Goal: Transaction & Acquisition: Purchase product/service

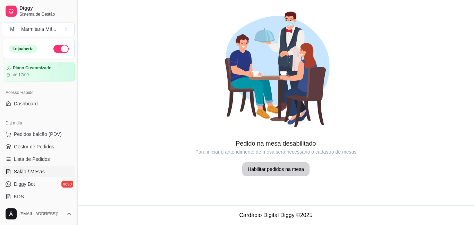
scroll to position [69, 0]
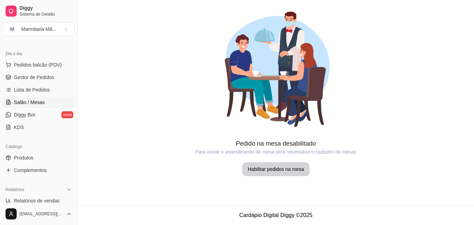
click at [28, 86] on link "Lista de Pedidos" at bounding box center [39, 89] width 72 height 11
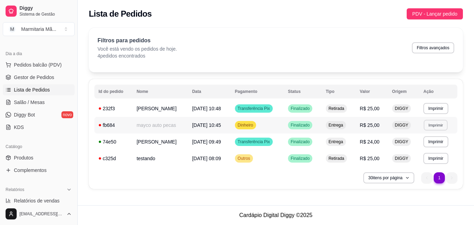
click at [432, 130] on button "Imprimir" at bounding box center [436, 125] width 24 height 11
click at [412, 149] on button "IMPRESSORA" at bounding box center [424, 149] width 49 height 11
click at [433, 106] on button "Imprimir" at bounding box center [436, 108] width 25 height 11
click at [435, 133] on button "IMPRESSORA" at bounding box center [424, 133] width 50 height 11
click at [429, 7] on div "Lista de Pedidos PDV - Lançar pedido" at bounding box center [276, 12] width 397 height 24
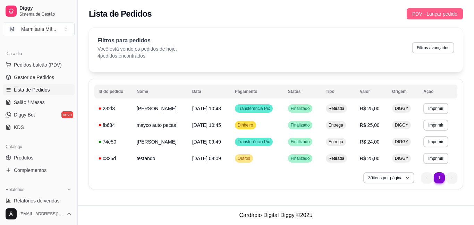
click at [428, 15] on span "PDV - Lançar pedido" at bounding box center [435, 14] width 45 height 8
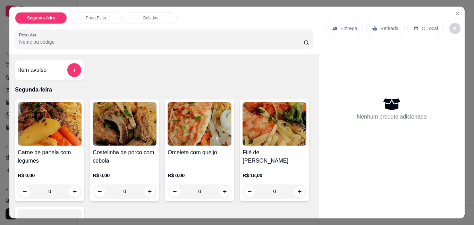
click at [346, 22] on div "Entrega" at bounding box center [344, 28] width 37 height 13
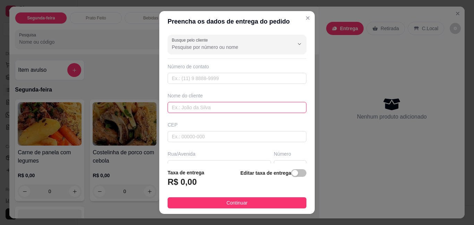
click at [274, 108] on input "text" at bounding box center [237, 107] width 139 height 11
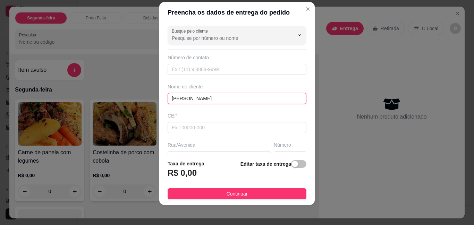
scroll to position [11, 0]
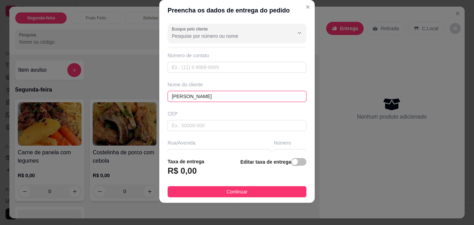
type input "[PERSON_NAME]"
click at [297, 1] on header "Preencha os dados de entrega do pedido" at bounding box center [237, 10] width 156 height 21
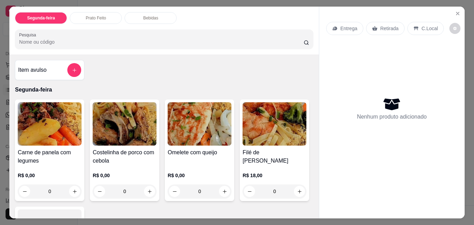
click at [341, 25] on p "Entrega" at bounding box center [349, 28] width 17 height 7
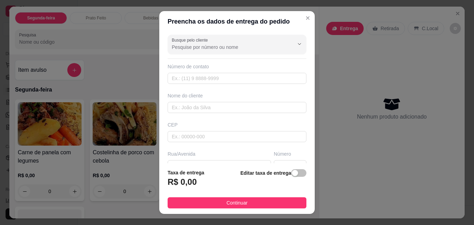
drag, startPoint x: 295, startPoint y: 16, endPoint x: 341, endPoint y: 27, distance: 47.4
click at [307, 20] on section "Preencha os dados de entrega do pedido Busque pelo cliente Número de contato No…" at bounding box center [237, 112] width 156 height 203
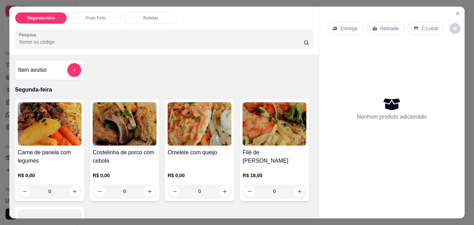
click at [394, 25] on p "Retirada" at bounding box center [390, 28] width 18 height 7
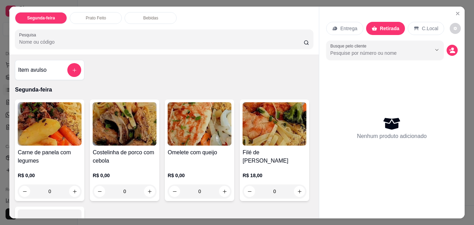
click at [452, 41] on div "Busque pelo cliente" at bounding box center [392, 50] width 132 height 19
click at [449, 48] on icon "decrease-product-quantity" at bounding box center [452, 50] width 6 height 6
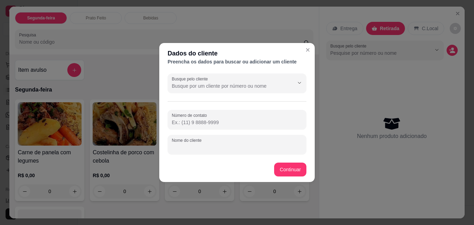
click at [208, 146] on input "Nome do cliente" at bounding box center [237, 147] width 131 height 7
type input "nando"
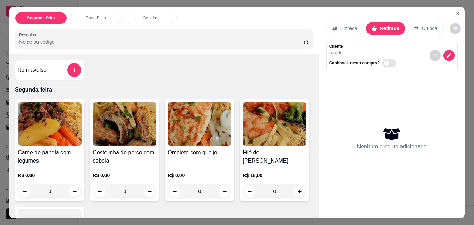
click at [147, 176] on p "R$ 0,00" at bounding box center [125, 175] width 64 height 7
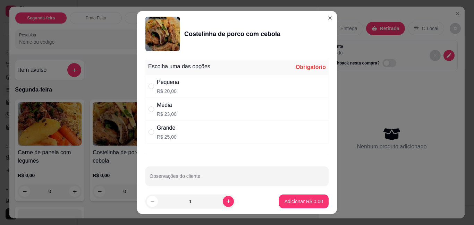
click at [201, 107] on div "Média R$ 23,00" at bounding box center [237, 109] width 183 height 23
radio input "true"
click at [289, 198] on p "Adicionar R$ 23,00" at bounding box center [302, 201] width 41 height 7
type input "1"
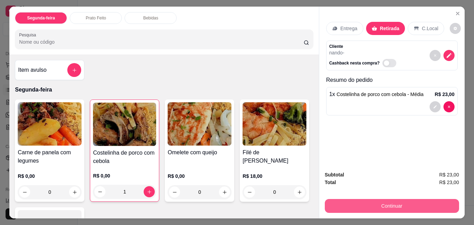
click at [390, 200] on button "Continuar" at bounding box center [392, 206] width 134 height 14
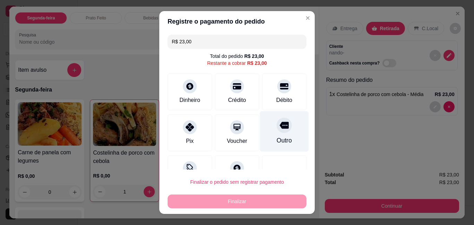
click at [263, 131] on div "Outro" at bounding box center [284, 131] width 49 height 41
type input "R$ 0,00"
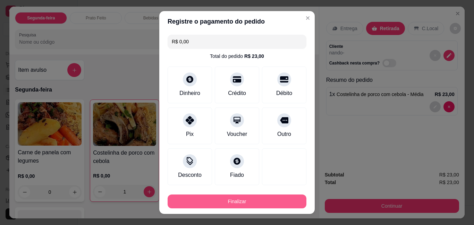
click at [256, 198] on button "Finalizar" at bounding box center [237, 202] width 139 height 14
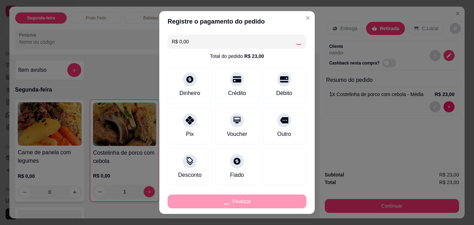
type input "0"
type input "-R$ 23,00"
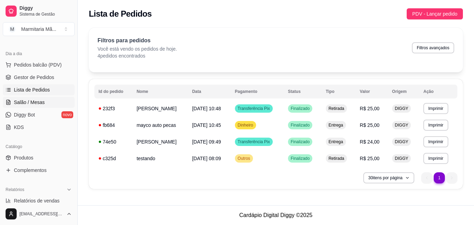
click at [17, 100] on span "Salão / Mesas" at bounding box center [29, 102] width 31 height 7
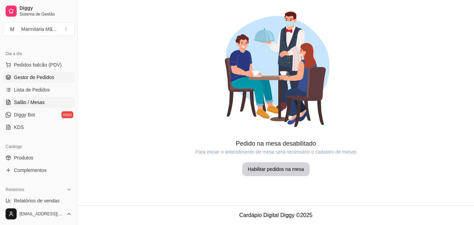
click at [31, 73] on link "Gestor de Pedidos" at bounding box center [39, 77] width 72 height 11
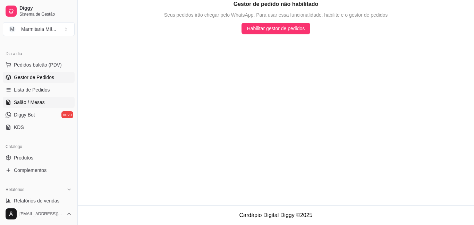
click at [46, 97] on link "Salão / Mesas" at bounding box center [39, 102] width 72 height 11
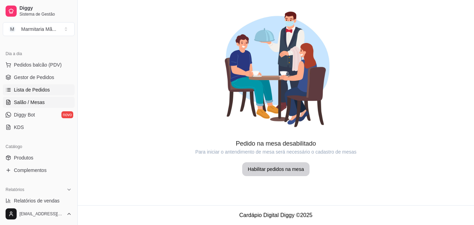
click at [46, 87] on span "Lista de Pedidos" at bounding box center [32, 89] width 36 height 7
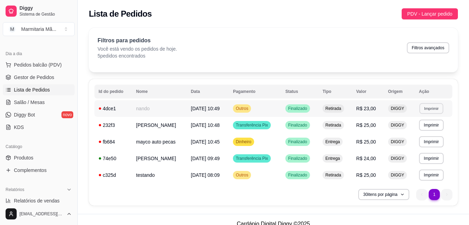
click at [433, 104] on button "Imprimir" at bounding box center [432, 108] width 24 height 11
click at [400, 133] on button "IMPRESSORA" at bounding box center [419, 132] width 49 height 11
click at [433, 9] on button "PDV - Lançar pedido" at bounding box center [430, 13] width 56 height 11
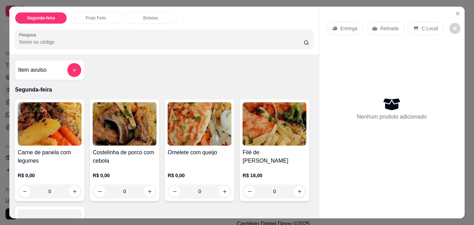
click at [351, 26] on p "Entrega" at bounding box center [349, 28] width 17 height 7
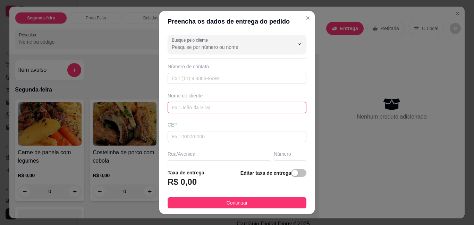
click at [239, 106] on input "text" at bounding box center [237, 107] width 139 height 11
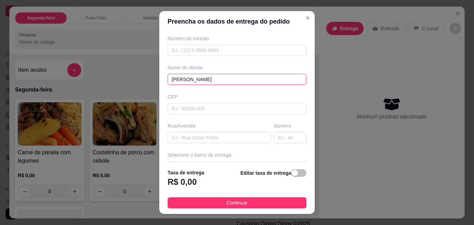
scroll to position [69, 0]
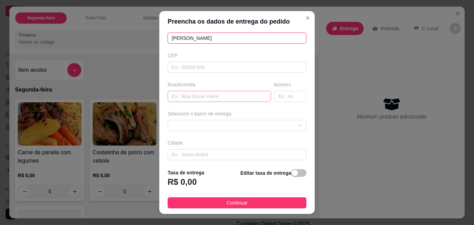
type input "[PERSON_NAME]"
click at [181, 94] on input "text" at bounding box center [220, 96] width 104 height 11
type input "n"
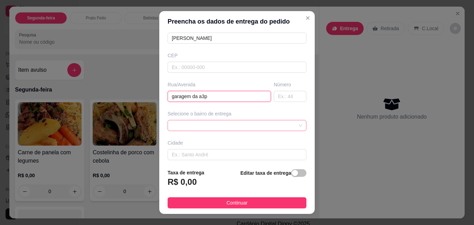
click at [207, 125] on span at bounding box center [237, 126] width 131 height 10
type input "garagem da a3p"
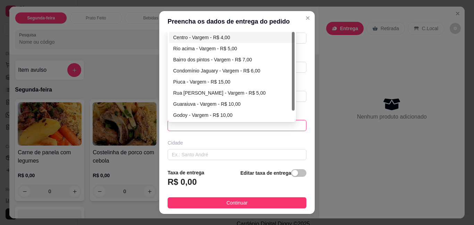
click at [222, 36] on div "Centro - Vargem - R$ 4,00" at bounding box center [231, 38] width 117 height 8
type input "Vargem"
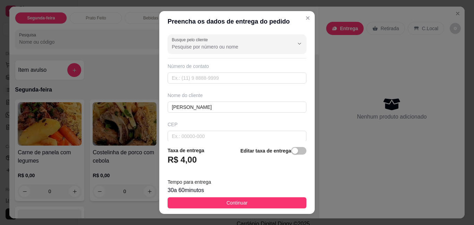
scroll to position [0, 0]
click at [221, 195] on footer "Taxa de entrega R$ 4,00 Editar taxa de entrega Tempo para entrega 30 a 60 minut…" at bounding box center [237, 177] width 156 height 73
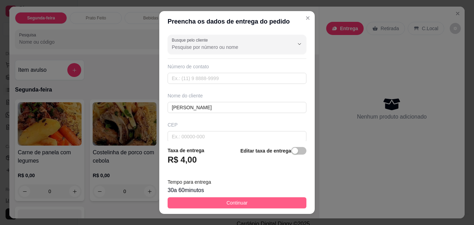
click at [218, 203] on button "Continuar" at bounding box center [237, 203] width 139 height 11
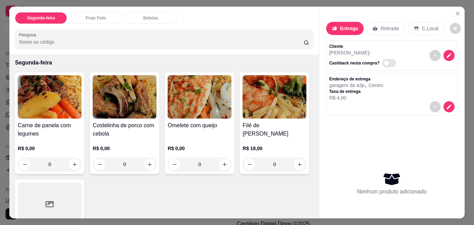
scroll to position [69, 0]
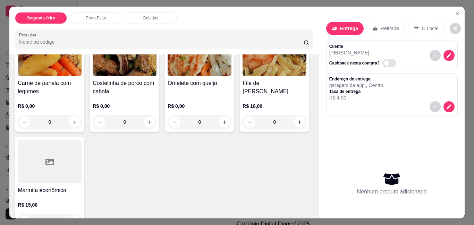
click at [243, 76] on img at bounding box center [275, 54] width 64 height 43
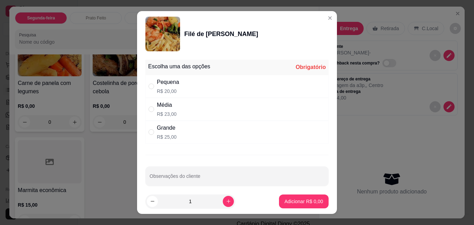
click at [157, 88] on div "Pequena R$ 20,00" at bounding box center [168, 86] width 22 height 17
radio input "true"
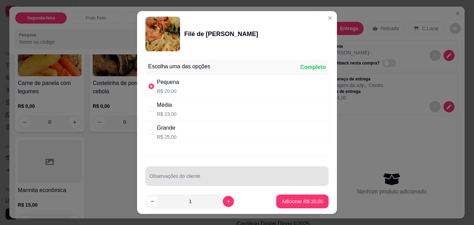
click at [185, 180] on input "Observações do cliente" at bounding box center [237, 179] width 175 height 7
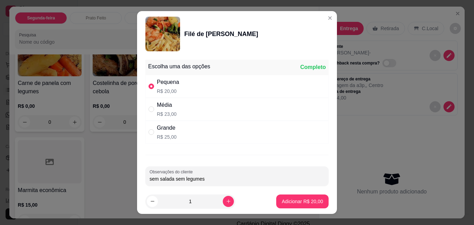
type input "sem salada sem legumes"
click at [296, 200] on p "Adicionar R$ 20,00" at bounding box center [303, 201] width 40 height 7
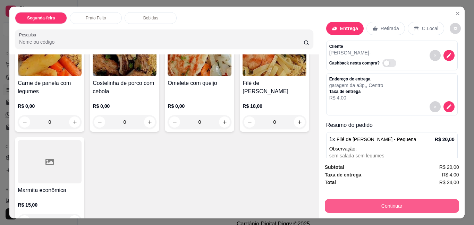
click at [395, 199] on button "Continuar" at bounding box center [392, 206] width 134 height 14
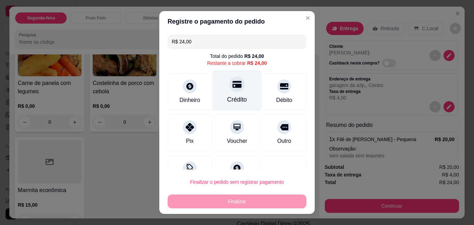
click at [230, 85] on div at bounding box center [237, 84] width 15 height 15
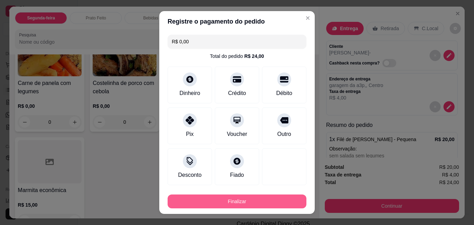
click at [238, 202] on button "Finalizar" at bounding box center [237, 202] width 139 height 14
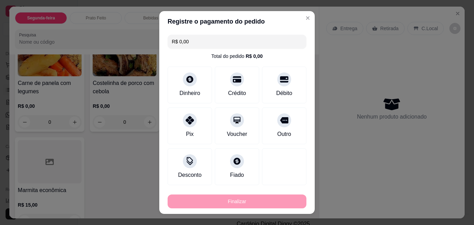
type input "-R$ 24,00"
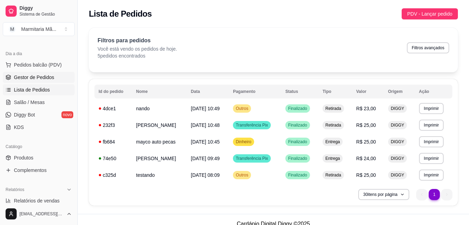
click at [33, 78] on span "Gestor de Pedidos" at bounding box center [34, 77] width 40 height 7
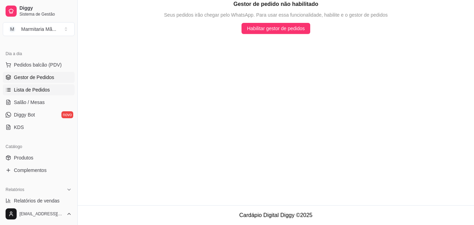
click at [30, 90] on span "Lista de Pedidos" at bounding box center [32, 89] width 36 height 7
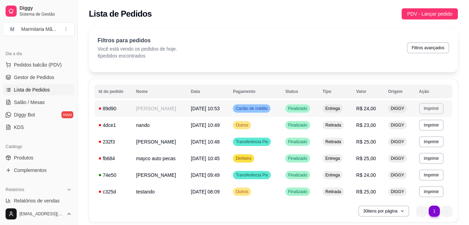
click at [441, 112] on button "Imprimir" at bounding box center [431, 108] width 25 height 11
click at [423, 132] on button "IMPRESSORA" at bounding box center [420, 133] width 49 height 11
click at [432, 13] on span "PDV - Lançar pedido" at bounding box center [429, 14] width 45 height 8
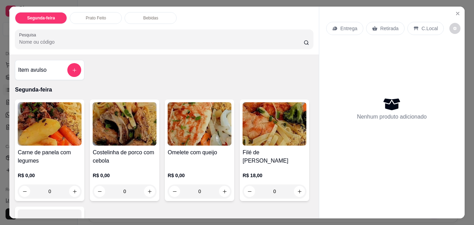
click at [9, 158] on div "Item avulso Segunda-feira Carne de panela com legumes R$ 0,00 0 Costelinha de p…" at bounding box center [163, 137] width 309 height 164
click at [20, 154] on h4 "Carne de panela com legumes" at bounding box center [50, 157] width 64 height 17
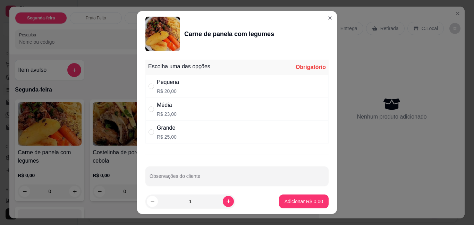
drag, startPoint x: 162, startPoint y: 135, endPoint x: 215, endPoint y: 151, distance: 55.4
click at [163, 135] on p "R$ 25,00" at bounding box center [167, 137] width 20 height 7
radio input "true"
click at [293, 199] on p "Adicionar R$ 25,00" at bounding box center [302, 201] width 41 height 7
type input "1"
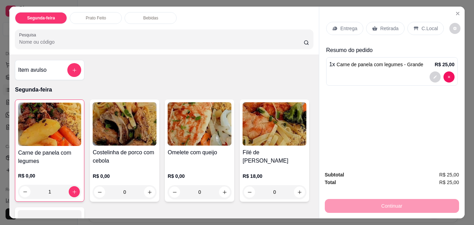
click at [345, 28] on p "Entrega" at bounding box center [349, 28] width 17 height 7
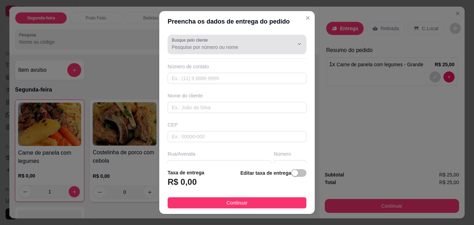
click at [237, 41] on div at bounding box center [237, 45] width 131 height 14
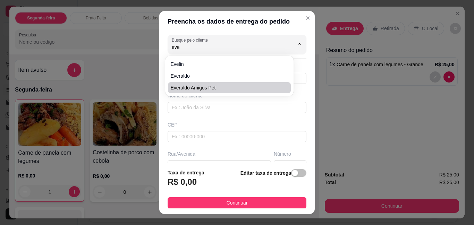
click at [228, 90] on span "everaldo amigos pet" at bounding box center [226, 87] width 110 height 7
type input "everaldo amigos pet"
type input "3599268043"
type input "everaldo amigos pet"
type input "1200093500"
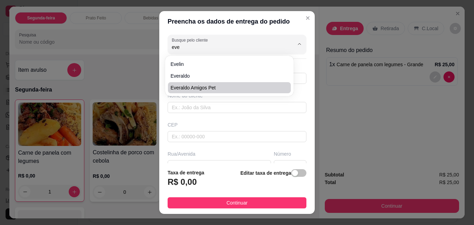
type input "0"
type input "00"
type input "CLINICA PET PERTO CARTORIO"
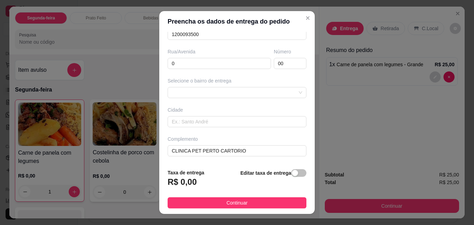
scroll to position [11, 0]
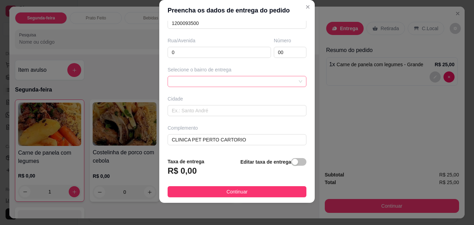
click at [207, 80] on div at bounding box center [237, 81] width 139 height 11
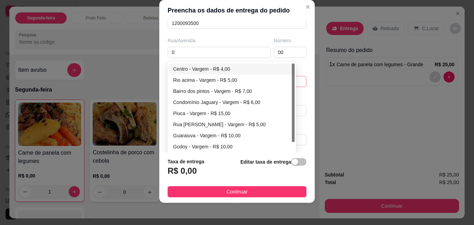
type input "everaldo amigos pet"
click at [209, 69] on div "Centro - Vargem - R$ 4,00" at bounding box center [231, 69] width 117 height 8
type input "Vargem"
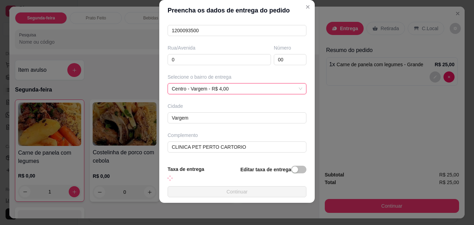
scroll to position [102, 0]
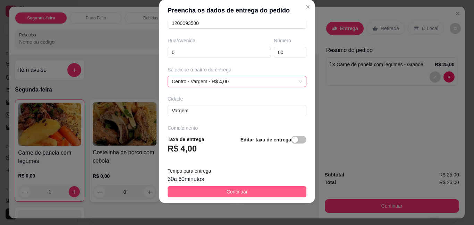
click at [247, 193] on button "Continuar" at bounding box center [237, 192] width 139 height 11
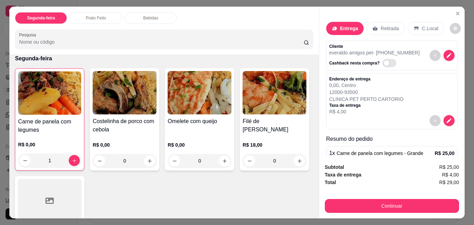
scroll to position [35, 0]
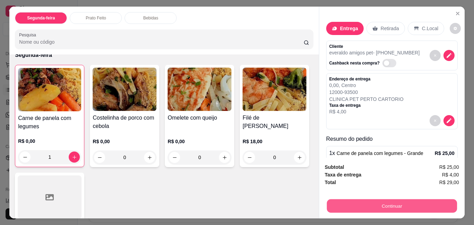
click at [413, 205] on button "Continuar" at bounding box center [392, 206] width 130 height 14
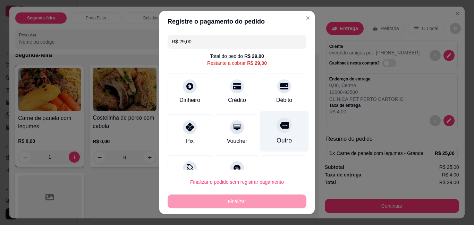
click at [280, 129] on icon at bounding box center [284, 125] width 9 height 9
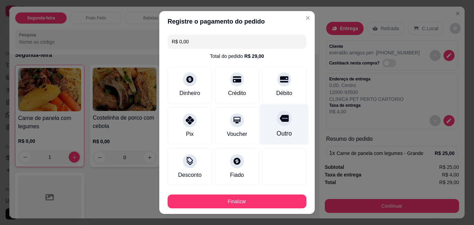
type input "R$ 0,00"
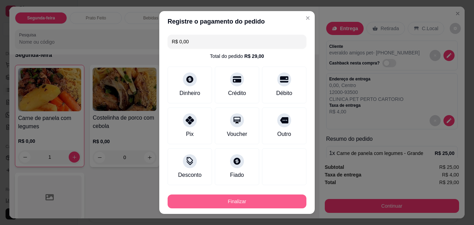
click at [260, 196] on button "Finalizar" at bounding box center [237, 202] width 139 height 14
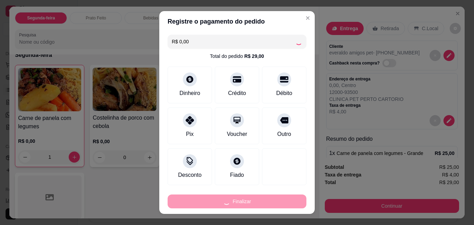
type input "0"
type input "-R$ 29,00"
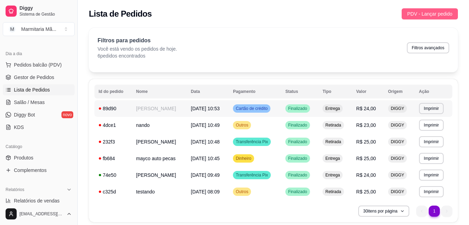
click at [424, 15] on span "PDV - Lançar pedido" at bounding box center [429, 14] width 45 height 8
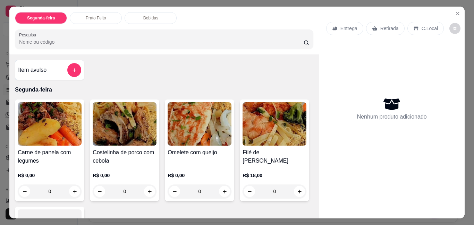
click at [344, 25] on p "Entrega" at bounding box center [349, 28] width 17 height 7
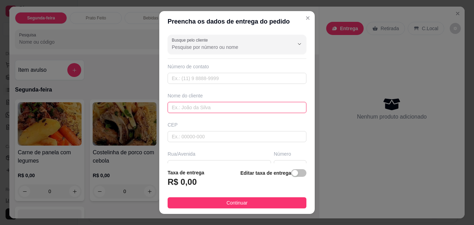
click at [248, 110] on input "text" at bounding box center [237, 107] width 139 height 11
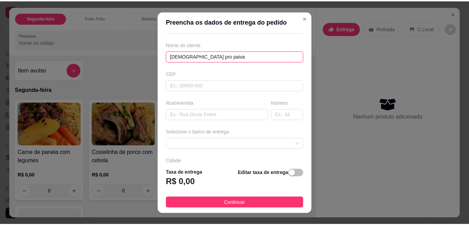
scroll to position [69, 0]
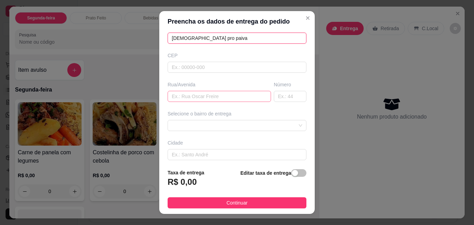
type input "[DEMOGRAPHIC_DATA] pro paiva"
click at [194, 97] on input "text" at bounding box center [220, 96] width 104 height 11
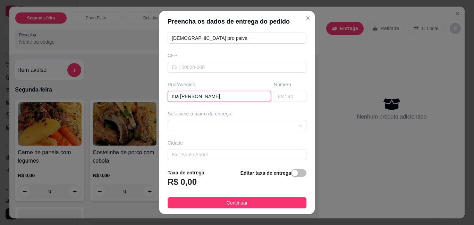
click at [292, 224] on div "Preencha os dados de entrega do pedido Busque pelo cliente Número de contato No…" at bounding box center [237, 112] width 474 height 225
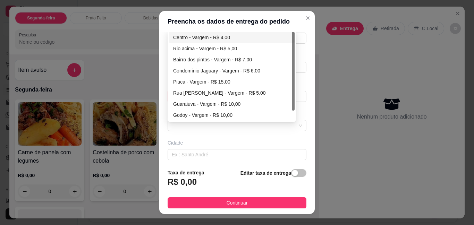
type input "rua [PERSON_NAME]"
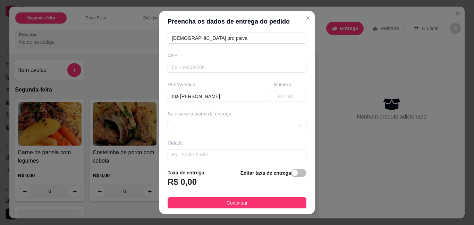
click at [264, 133] on div "Busque pelo cliente Número de contato Nome do cliente gesiane pro paiva CEP Rua…" at bounding box center [237, 97] width 156 height 131
click at [279, 94] on input "text" at bounding box center [290, 96] width 33 height 11
click at [185, 125] on span at bounding box center [237, 126] width 131 height 10
type input "182"
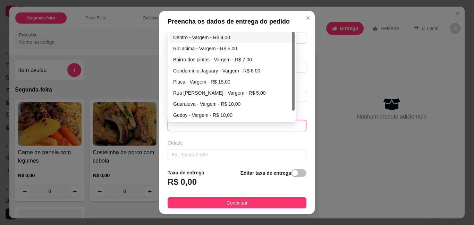
click at [217, 33] on div "Centro - Vargem - R$ 4,00" at bounding box center [232, 37] width 126 height 11
type input "Vargem"
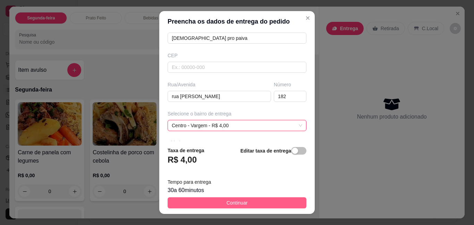
click at [186, 200] on button "Continuar" at bounding box center [237, 203] width 139 height 11
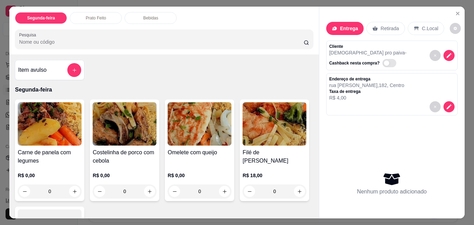
click at [60, 125] on img at bounding box center [50, 123] width 64 height 43
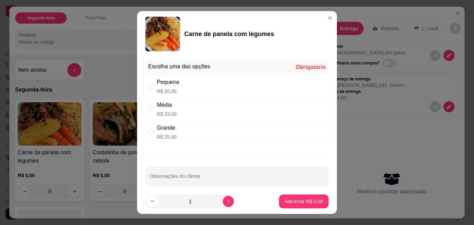
click at [161, 116] on p "R$ 23,00" at bounding box center [167, 114] width 20 height 7
radio input "true"
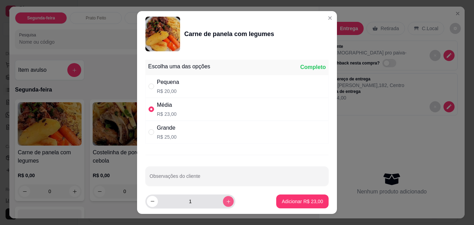
click at [223, 206] on button "increase-product-quantity" at bounding box center [228, 201] width 11 height 11
type input "2"
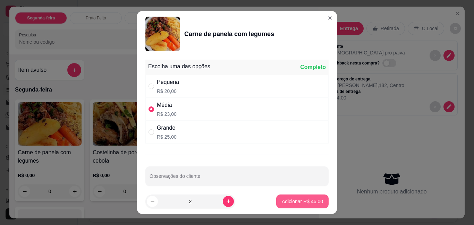
click at [284, 200] on p "Adicionar R$ 46,00" at bounding box center [302, 201] width 41 height 7
type input "2"
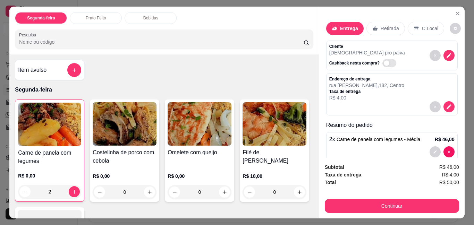
click at [118, 141] on img at bounding box center [125, 123] width 64 height 43
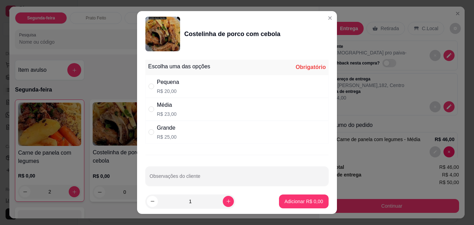
click at [165, 112] on p "R$ 23,00" at bounding box center [167, 114] width 20 height 7
radio input "true"
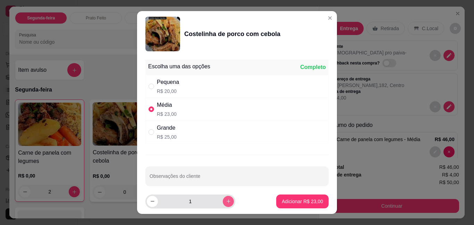
click at [226, 201] on icon "increase-product-quantity" at bounding box center [228, 201] width 5 height 5
type input "3"
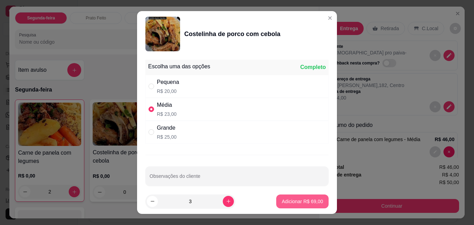
click at [298, 202] on p "Adicionar R$ 69,00" at bounding box center [302, 201] width 41 height 7
type input "3"
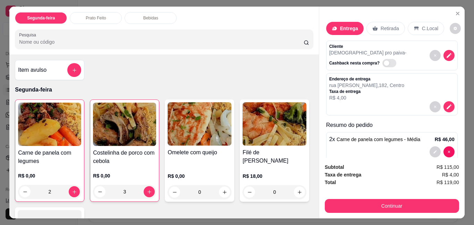
drag, startPoint x: 237, startPoint y: 134, endPoint x: 241, endPoint y: 136, distance: 4.7
drag, startPoint x: 241, startPoint y: 136, endPoint x: 297, endPoint y: 172, distance: 66.8
click at [284, 159] on div "Carne de panela com legumes R$ 0,00 2 Costelinha de porco com cebola R$ 0,00 3 …" at bounding box center [164, 200] width 298 height 201
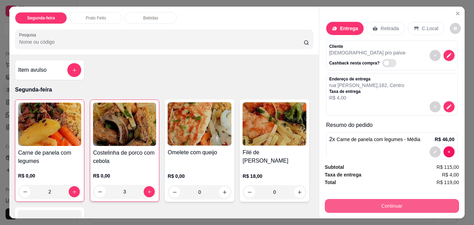
click at [339, 205] on button "Continuar" at bounding box center [392, 206] width 134 height 14
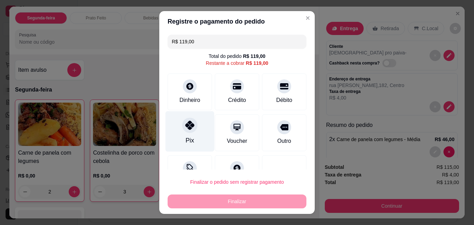
click at [188, 130] on icon at bounding box center [189, 125] width 9 height 9
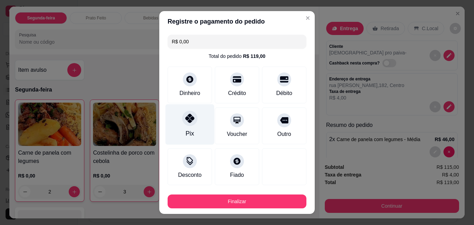
type input "R$ 0,00"
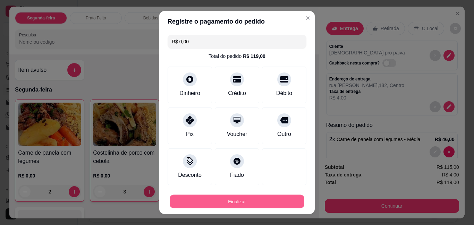
click at [206, 199] on button "Finalizar" at bounding box center [237, 202] width 135 height 14
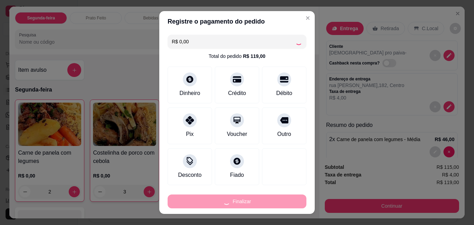
type input "0"
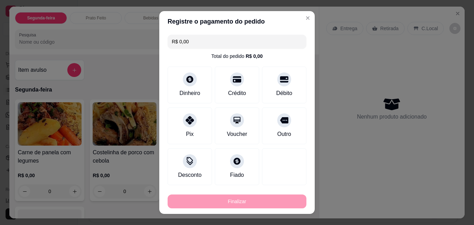
type input "-R$ 119,00"
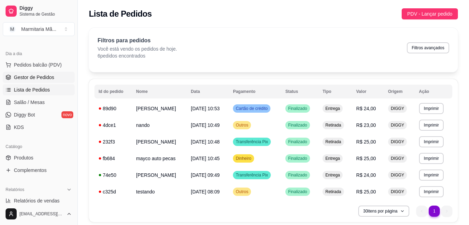
click at [33, 75] on span "Gestor de Pedidos" at bounding box center [34, 77] width 40 height 7
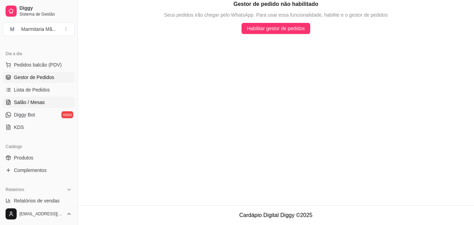
click at [27, 102] on span "Salão / Mesas" at bounding box center [29, 102] width 31 height 7
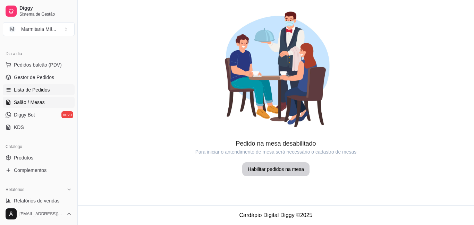
click at [35, 90] on span "Lista de Pedidos" at bounding box center [32, 89] width 36 height 7
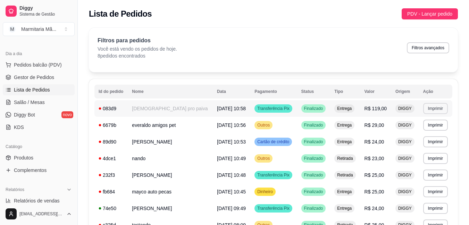
click at [430, 110] on button "Imprimir" at bounding box center [435, 108] width 25 height 11
click at [407, 130] on button "IMPRESSORA" at bounding box center [421, 132] width 50 height 11
click at [435, 126] on button "Imprimir" at bounding box center [435, 125] width 25 height 11
click at [421, 148] on button "IMPRESSORA" at bounding box center [421, 149] width 49 height 11
click at [28, 80] on span "Gestor de Pedidos" at bounding box center [34, 77] width 40 height 7
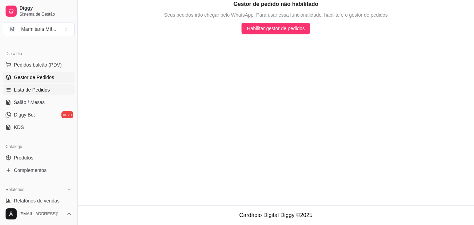
click at [43, 94] on link "Lista de Pedidos" at bounding box center [39, 89] width 72 height 11
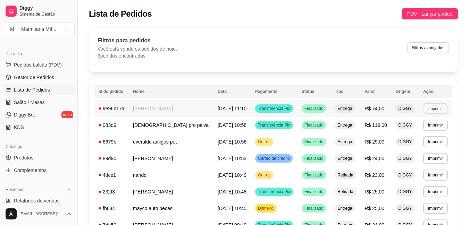
click at [436, 107] on button "Imprimir" at bounding box center [436, 108] width 24 height 11
click at [416, 131] on button "IMPRESSORA" at bounding box center [421, 132] width 50 height 11
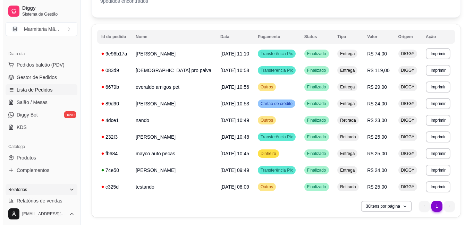
scroll to position [75, 0]
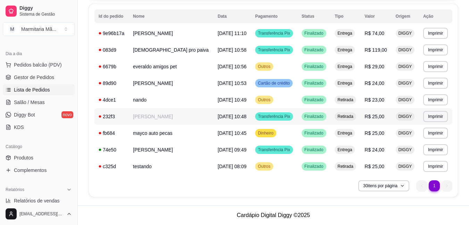
click at [169, 119] on td "[PERSON_NAME]" at bounding box center [171, 116] width 85 height 17
click at [19, 73] on link "Gestor de Pedidos" at bounding box center [39, 77] width 72 height 11
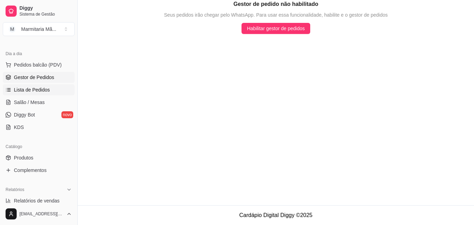
click at [24, 93] on link "Lista de Pedidos" at bounding box center [39, 89] width 72 height 11
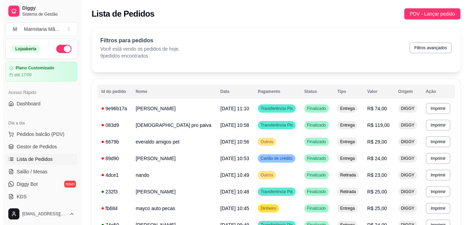
scroll to position [274, 0]
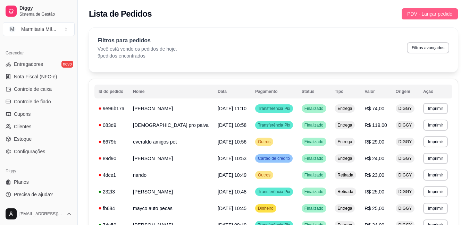
click at [441, 12] on span "PDV - Lançar pedido" at bounding box center [429, 14] width 45 height 8
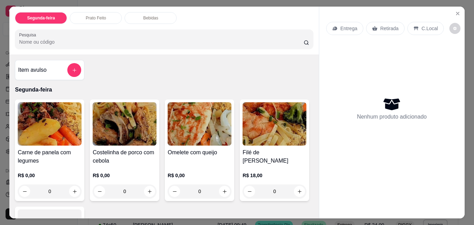
click at [422, 25] on p "C.Local" at bounding box center [430, 28] width 16 height 7
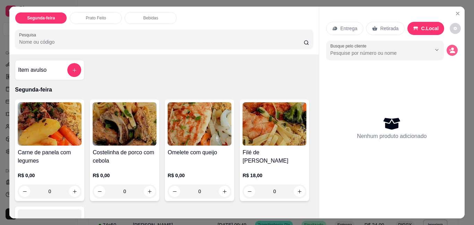
click at [452, 48] on circle "decrease-product-quantity" at bounding box center [453, 49] width 3 height 3
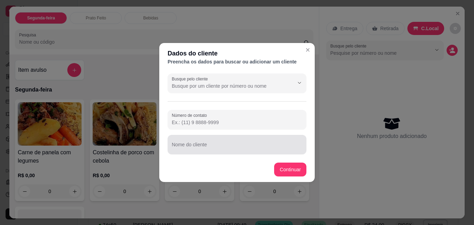
click at [214, 142] on div at bounding box center [237, 145] width 131 height 14
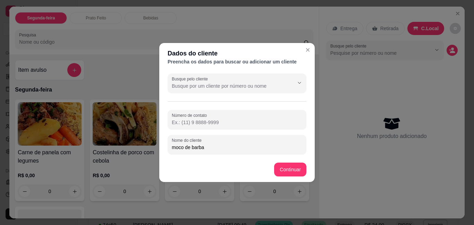
type input "moco de barba"
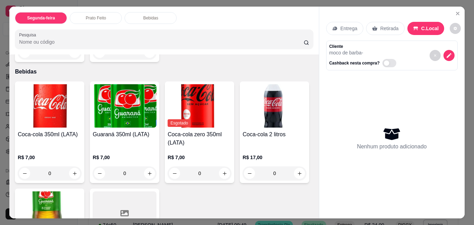
scroll to position [386, 0]
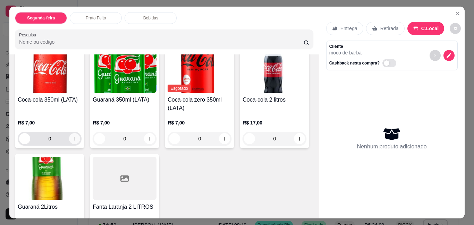
click at [73, 137] on icon "increase-product-quantity" at bounding box center [75, 139] width 4 height 4
type input "1"
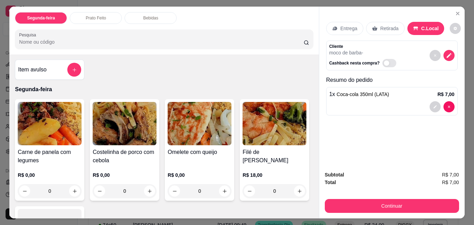
scroll to position [0, 0]
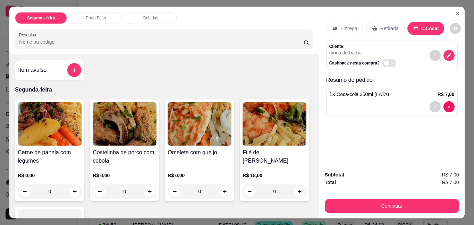
click at [77, 63] on div at bounding box center [74, 70] width 14 height 14
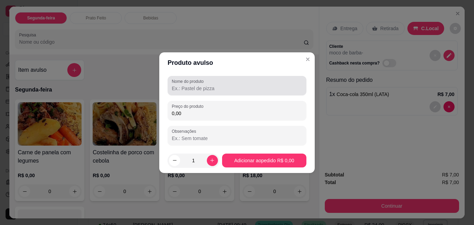
click at [219, 92] on div at bounding box center [237, 86] width 131 height 14
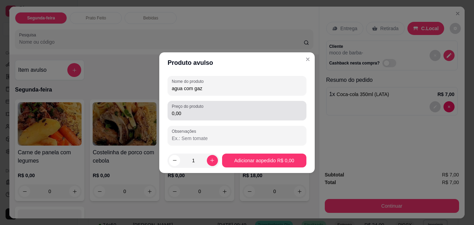
type input "agua com gaz"
click at [194, 113] on input "0,00" at bounding box center [237, 113] width 131 height 7
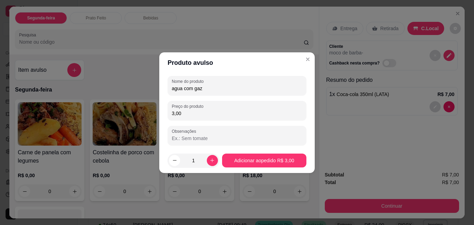
type input "3,00"
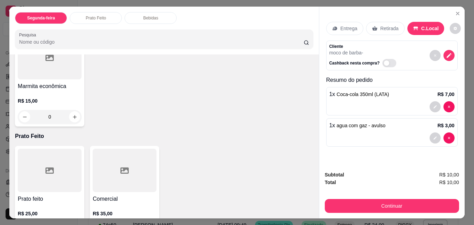
scroll to position [208, 0]
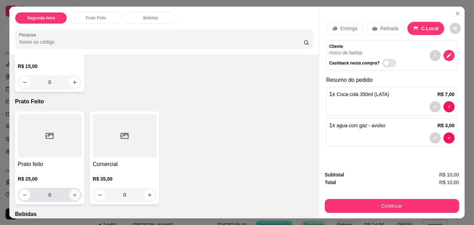
click at [72, 194] on icon "increase-product-quantity" at bounding box center [74, 195] width 5 height 5
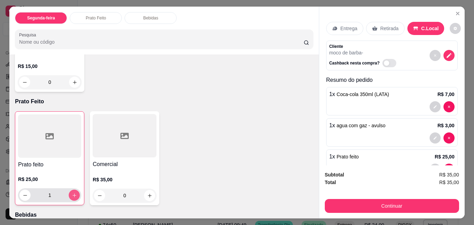
click at [72, 194] on icon "increase-product-quantity" at bounding box center [74, 195] width 5 height 5
type input "2"
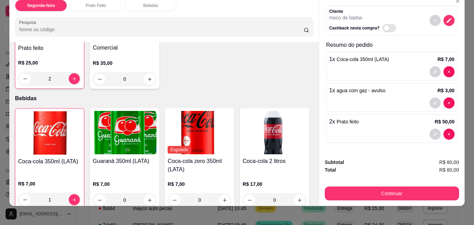
scroll to position [18, 0]
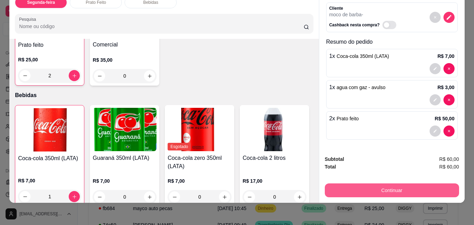
click at [401, 185] on button "Continuar" at bounding box center [392, 191] width 134 height 14
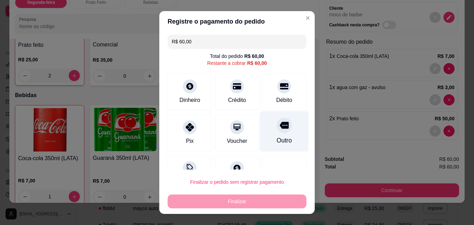
click at [277, 131] on div at bounding box center [284, 125] width 15 height 15
type input "R$ 0,00"
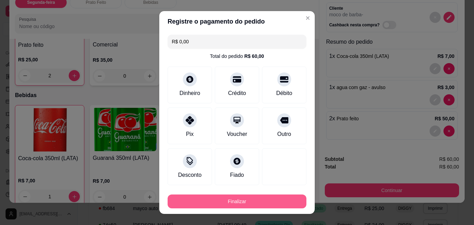
click at [252, 198] on button "Finalizar" at bounding box center [237, 202] width 139 height 14
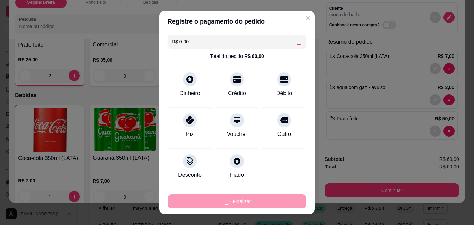
type input "0"
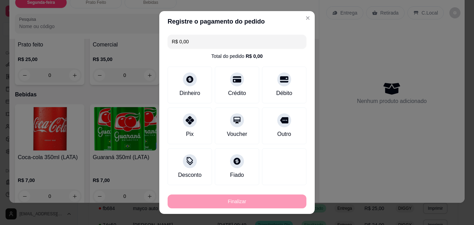
type input "-R$ 60,00"
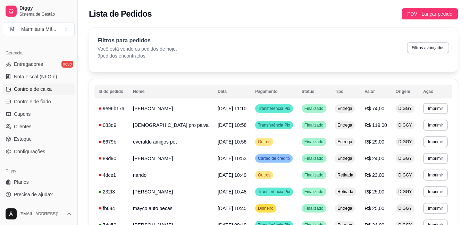
click at [23, 92] on span "Controle de caixa" at bounding box center [33, 89] width 38 height 7
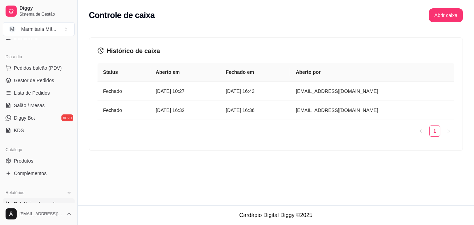
scroll to position [66, 0]
click at [18, 82] on span "Gestor de Pedidos" at bounding box center [34, 80] width 40 height 7
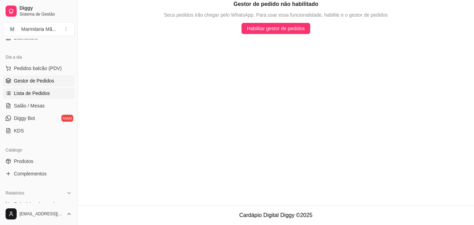
click at [17, 95] on span "Lista de Pedidos" at bounding box center [32, 93] width 36 height 7
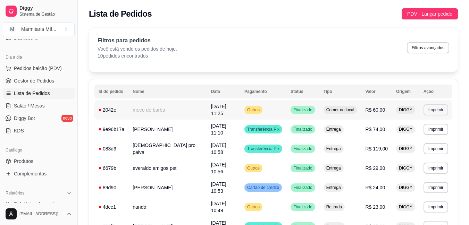
click at [444, 105] on button "Imprimir" at bounding box center [436, 110] width 25 height 11
click at [420, 136] on button "IMPRESSORA" at bounding box center [422, 132] width 50 height 11
click at [431, 13] on span "PDV - Lançar pedido" at bounding box center [429, 14] width 45 height 8
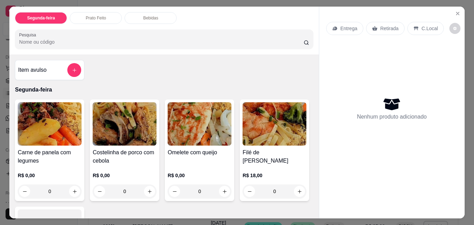
click at [396, 24] on div "Retirada" at bounding box center [385, 28] width 39 height 13
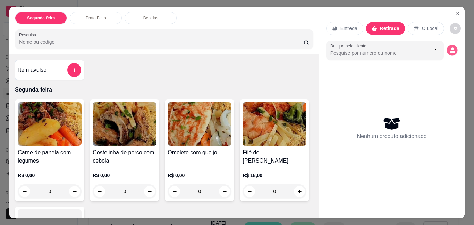
click at [453, 48] on icon "decrease-product-quantity" at bounding box center [452, 51] width 6 height 6
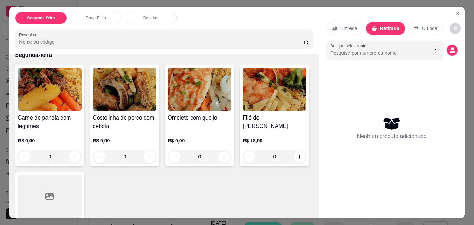
scroll to position [69, 0]
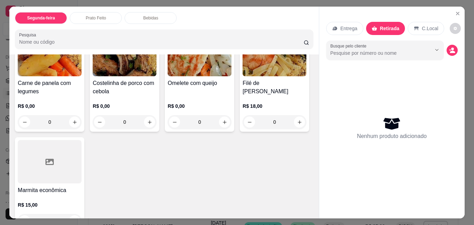
click at [243, 76] on img at bounding box center [275, 54] width 64 height 43
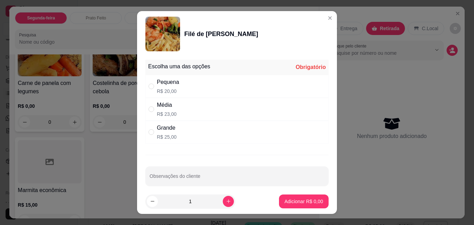
click at [174, 74] on div "Escolha uma das opções Obrigatório" at bounding box center [237, 67] width 183 height 15
drag, startPoint x: 177, startPoint y: 82, endPoint x: 195, endPoint y: 108, distance: 31.1
click at [177, 83] on div "Pequena R$ 20,00" at bounding box center [237, 86] width 183 height 23
radio input "true"
click at [301, 210] on footer "1 Adicionar R$ 20,00" at bounding box center [237, 201] width 200 height 25
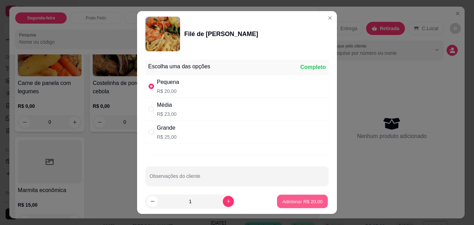
click at [300, 208] on button "Adicionar R$ 20,00" at bounding box center [302, 202] width 51 height 14
type input "1"
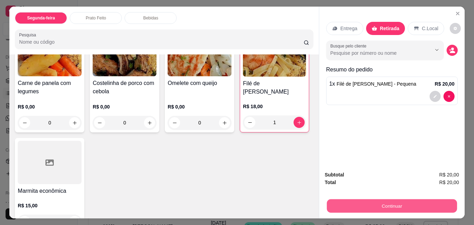
click at [368, 202] on button "Continuar" at bounding box center [392, 206] width 130 height 14
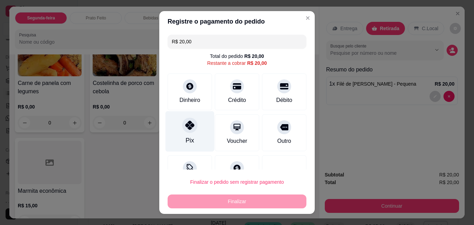
click at [185, 123] on icon at bounding box center [189, 125] width 9 height 9
type input "R$ 0,00"
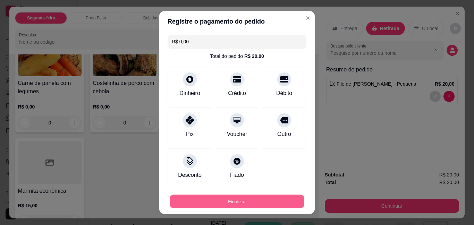
click at [231, 197] on button "Finalizar" at bounding box center [237, 202] width 135 height 14
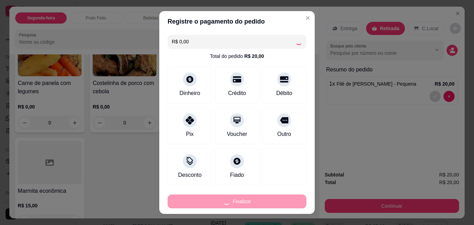
type input "0"
type input "-R$ 20,00"
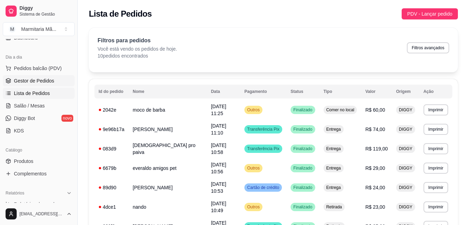
click at [23, 82] on span "Gestor de Pedidos" at bounding box center [34, 80] width 40 height 7
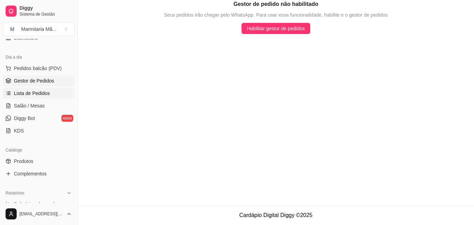
click at [32, 97] on span "Lista de Pedidos" at bounding box center [32, 93] width 36 height 7
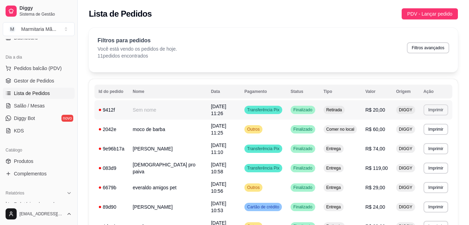
click at [439, 111] on button "Imprimir" at bounding box center [436, 110] width 25 height 11
click at [416, 130] on button "IMPRESSORA" at bounding box center [422, 132] width 50 height 11
click at [439, 17] on span "PDV - Lançar pedido" at bounding box center [429, 14] width 45 height 8
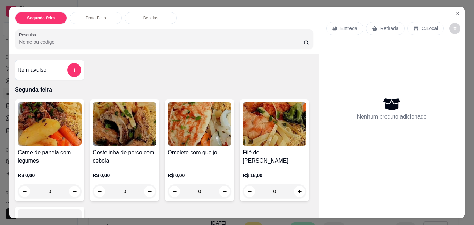
click at [337, 23] on div "Entrega" at bounding box center [344, 28] width 37 height 13
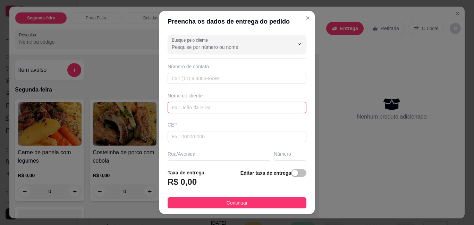
click at [197, 109] on input "text" at bounding box center [237, 107] width 139 height 11
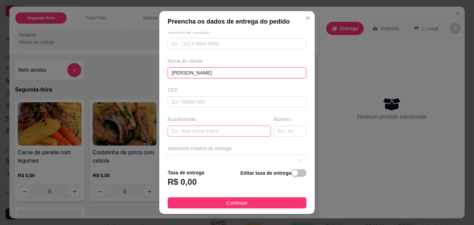
type input "[PERSON_NAME]"
click at [193, 129] on input "text" at bounding box center [220, 131] width 104 height 11
type input "firma a3p"
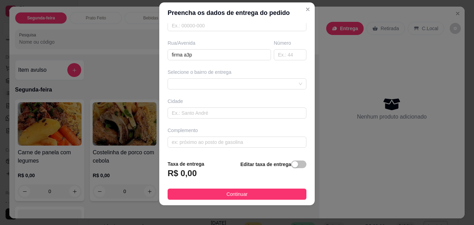
scroll to position [11, 0]
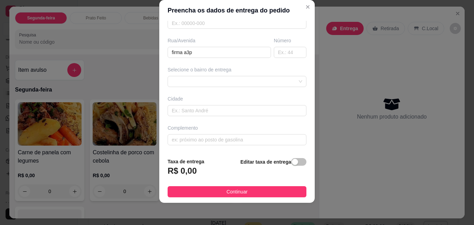
click at [222, 74] on div "Selecione o bairro de entrega" at bounding box center [237, 76] width 142 height 21
click at [217, 78] on span at bounding box center [237, 81] width 131 height 10
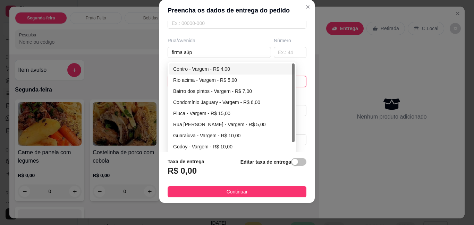
click at [214, 68] on div "Centro - Vargem - R$ 4,00" at bounding box center [231, 69] width 117 height 8
type input "Vargem"
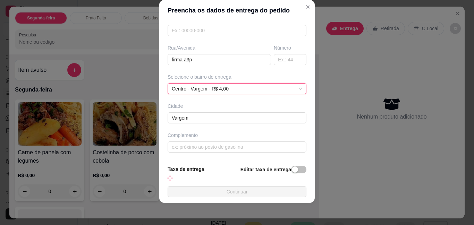
scroll to position [102, 0]
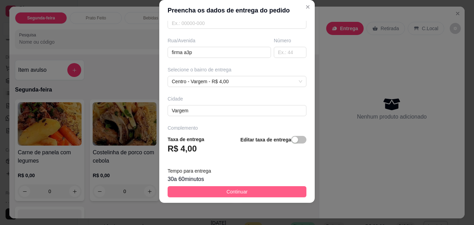
click at [227, 193] on span "Continuar" at bounding box center [237, 192] width 21 height 8
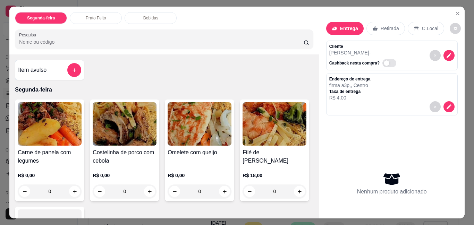
scroll to position [69, 0]
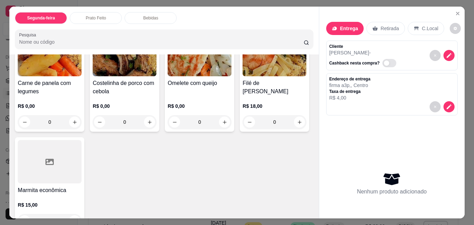
click at [243, 76] on img at bounding box center [275, 54] width 64 height 43
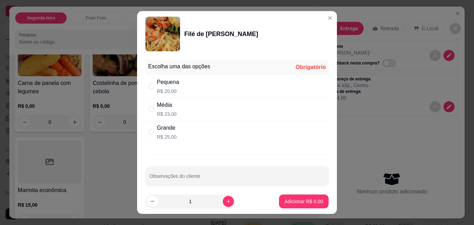
click at [201, 81] on div "Pequena R$ 20,00" at bounding box center [237, 86] width 183 height 23
radio input "true"
click at [296, 201] on p "Adicionar R$ 20,00" at bounding box center [302, 201] width 41 height 7
type input "1"
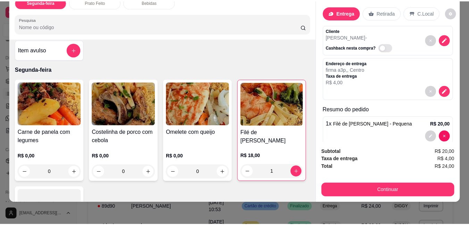
scroll to position [0, 0]
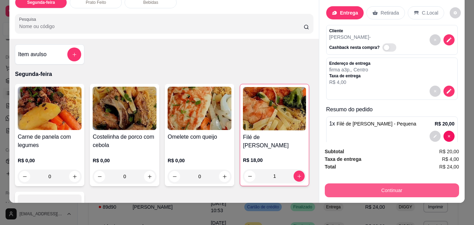
click at [374, 188] on button "Continuar" at bounding box center [392, 191] width 134 height 14
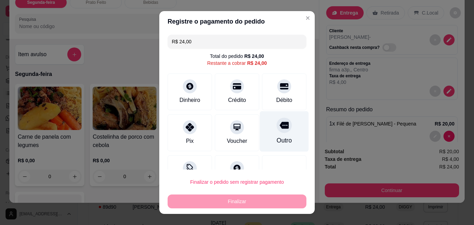
click at [278, 132] on div at bounding box center [284, 125] width 15 height 15
type input "R$ 0,00"
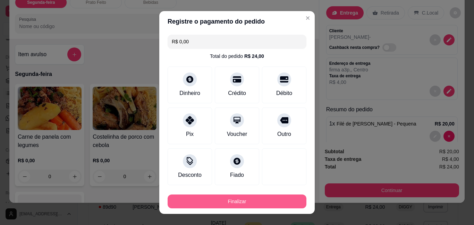
click at [272, 195] on button "Finalizar" at bounding box center [237, 202] width 139 height 14
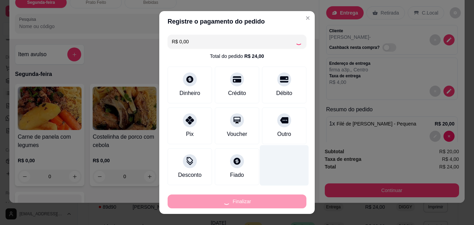
type input "0"
type input "-R$ 24,00"
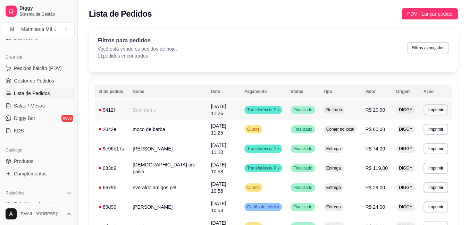
drag, startPoint x: 34, startPoint y: 83, endPoint x: 34, endPoint y: 87, distance: 4.2
click at [34, 82] on span "Gestor de Pedidos" at bounding box center [34, 80] width 40 height 7
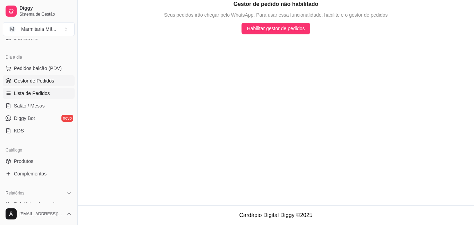
click at [34, 91] on span "Lista de Pedidos" at bounding box center [32, 93] width 36 height 7
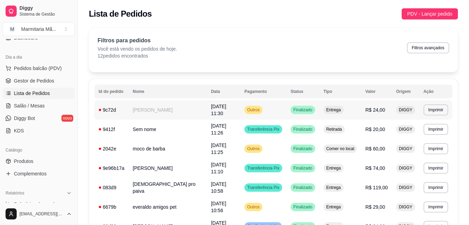
click at [365, 107] on span "R$ 24,00" at bounding box center [375, 110] width 20 height 6
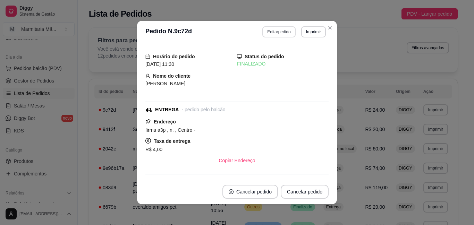
click at [278, 30] on button "Editar pedido" at bounding box center [279, 31] width 33 height 11
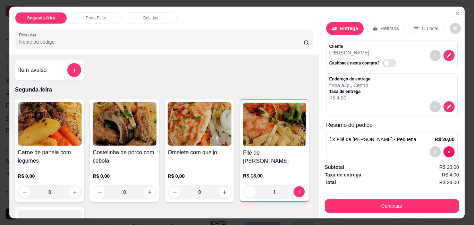
click at [381, 25] on p "Retirada" at bounding box center [390, 28] width 18 height 7
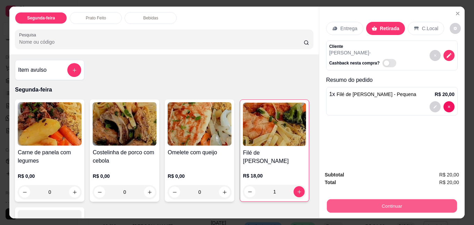
click at [374, 199] on button "Continuar" at bounding box center [392, 206] width 130 height 14
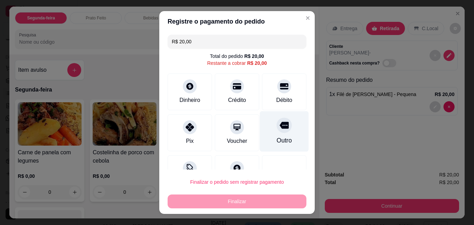
drag, startPoint x: 285, startPoint y: 125, endPoint x: 282, endPoint y: 133, distance: 8.5
click at [285, 125] on div "Outro" at bounding box center [284, 131] width 49 height 41
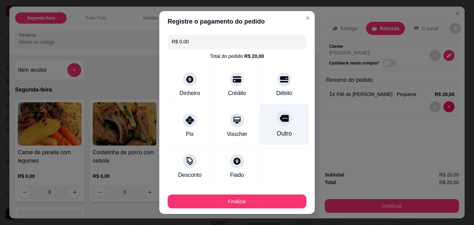
type input "R$ 0,00"
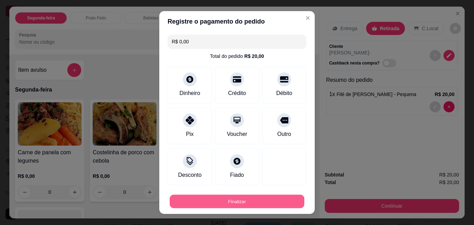
click at [269, 199] on button "Finalizar" at bounding box center [237, 202] width 135 height 14
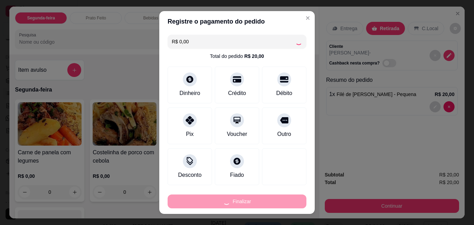
type input "0"
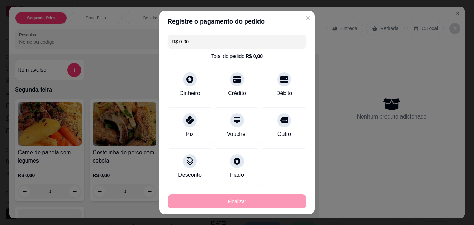
type input "-R$ 20,00"
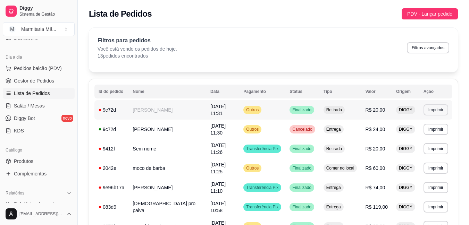
click at [440, 106] on button "Imprimir" at bounding box center [436, 110] width 25 height 11
click at [422, 134] on button "IMPRESSORA" at bounding box center [422, 132] width 50 height 11
click at [433, 11] on span "PDV - Lançar pedido" at bounding box center [429, 14] width 45 height 8
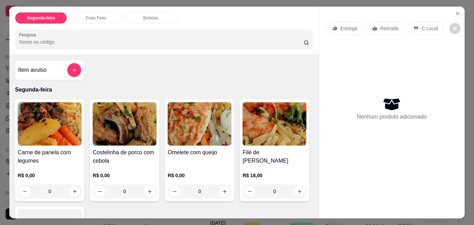
click at [335, 23] on div "Entrega" at bounding box center [344, 28] width 37 height 13
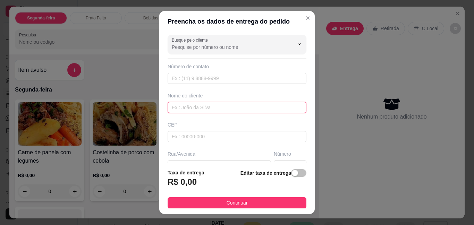
click at [270, 111] on input "text" at bounding box center [237, 107] width 139 height 11
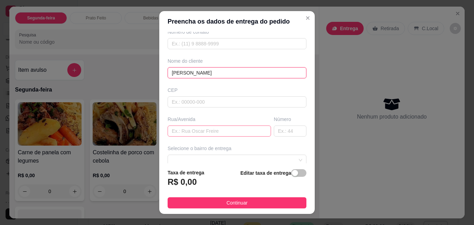
type input "[PERSON_NAME]"
click at [196, 131] on input "text" at bounding box center [220, 131] width 104 height 11
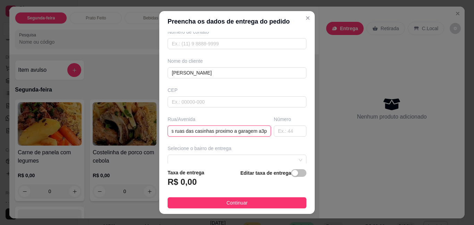
scroll to position [0, 12]
type input "nas ruas das casinhas proximo a garagem a3p"
click at [274, 129] on input "text" at bounding box center [290, 131] width 33 height 11
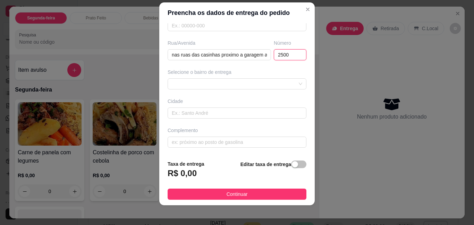
scroll to position [11, 0]
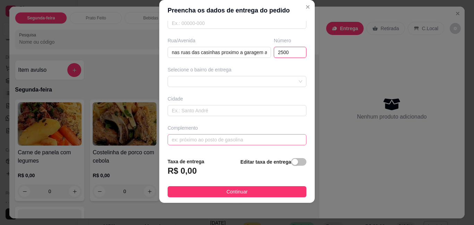
type input "2500"
click at [209, 141] on input "text" at bounding box center [237, 139] width 139 height 11
click at [197, 87] on div at bounding box center [237, 81] width 139 height 11
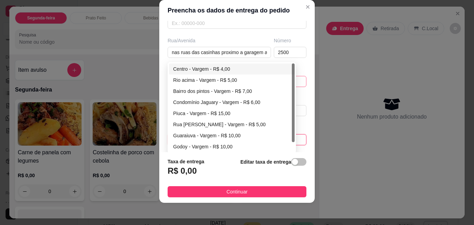
type input "casa laranja"
drag, startPoint x: 213, startPoint y: 68, endPoint x: 247, endPoint y: 148, distance: 86.8
click at [213, 69] on div "Centro - Vargem - R$ 4,00" at bounding box center [231, 69] width 117 height 8
type input "Vargem"
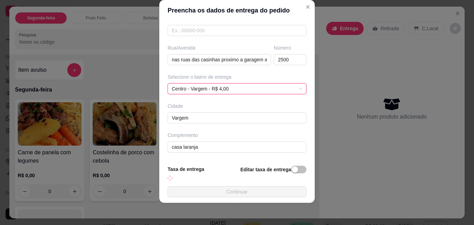
scroll to position [102, 0]
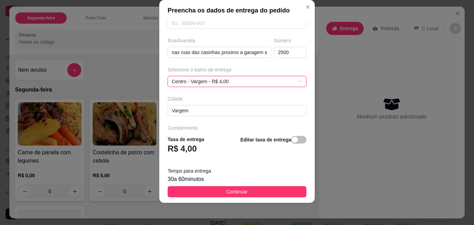
drag, startPoint x: 237, startPoint y: 195, endPoint x: 121, endPoint y: 144, distance: 126.7
click at [237, 195] on span "Continuar" at bounding box center [237, 192] width 21 height 8
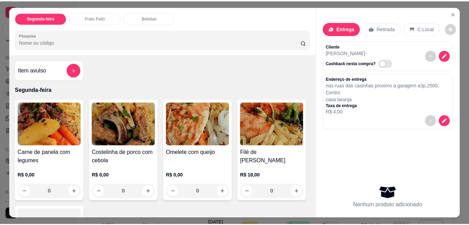
scroll to position [69, 0]
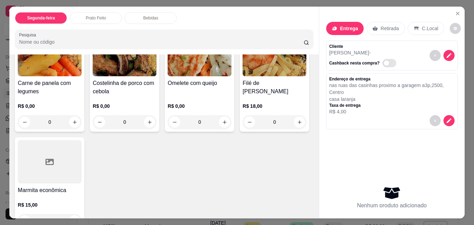
click at [240, 132] on div "Filé de [PERSON_NAME] R$ 18,00 0" at bounding box center [274, 81] width 69 height 102
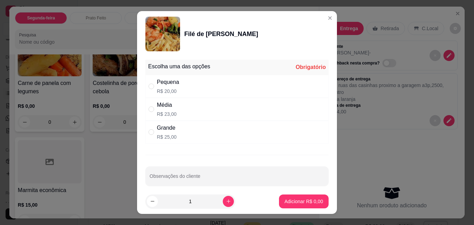
click at [168, 94] on p "R$ 20,00" at bounding box center [168, 91] width 22 height 7
radio input "true"
click at [295, 204] on p "Adicionar R$ 20,00" at bounding box center [303, 201] width 40 height 7
type input "1"
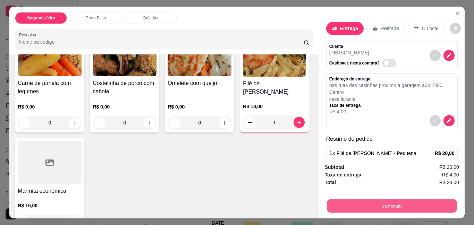
click at [422, 204] on button "Continuar" at bounding box center [392, 206] width 130 height 14
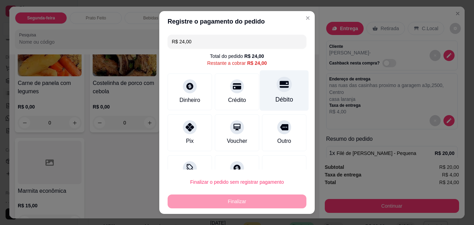
click at [280, 85] on icon at bounding box center [284, 84] width 9 height 9
type input "R$ 0,00"
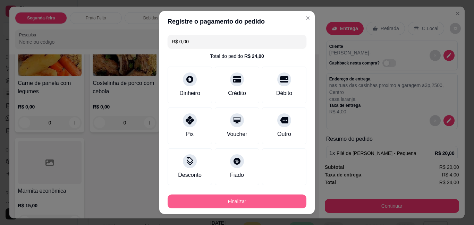
click at [249, 200] on button "Finalizar" at bounding box center [237, 202] width 139 height 14
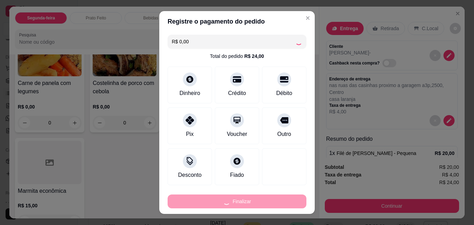
type input "0"
type input "-R$ 24,00"
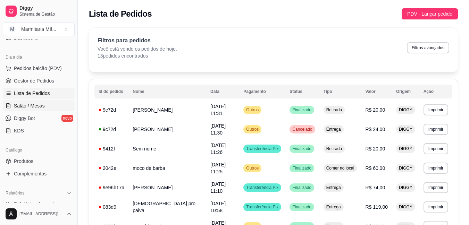
click at [39, 107] on span "Salão / Mesas" at bounding box center [29, 105] width 31 height 7
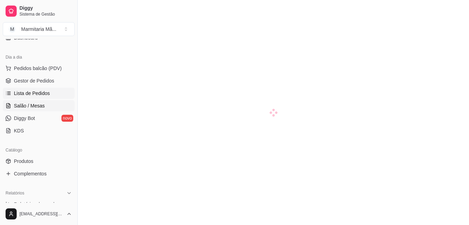
click at [40, 97] on link "Lista de Pedidos" at bounding box center [39, 93] width 72 height 11
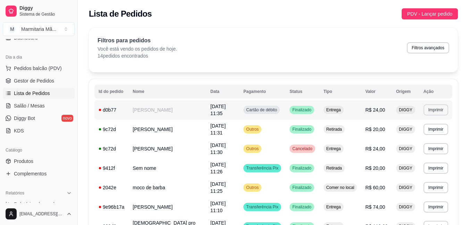
click at [429, 107] on button "Imprimir" at bounding box center [436, 110] width 25 height 11
click at [423, 137] on button "IMPRESSORA" at bounding box center [422, 133] width 50 height 11
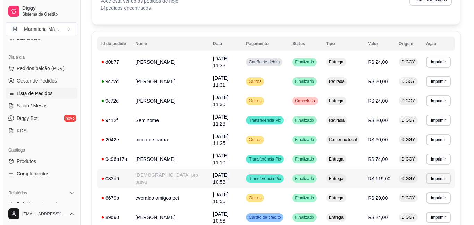
scroll to position [69, 0]
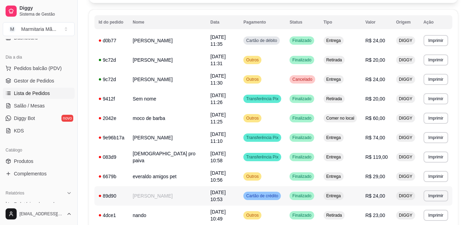
click at [156, 187] on td "[PERSON_NAME]" at bounding box center [168, 196] width 78 height 19
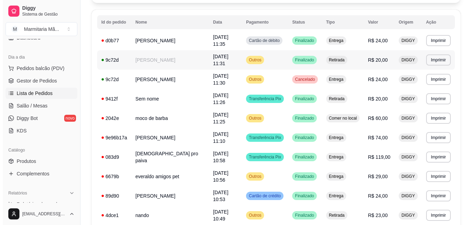
scroll to position [0, 0]
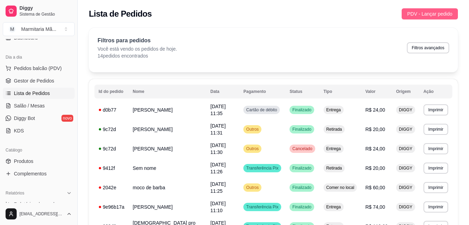
click at [449, 13] on span "PDV - Lançar pedido" at bounding box center [429, 14] width 45 height 8
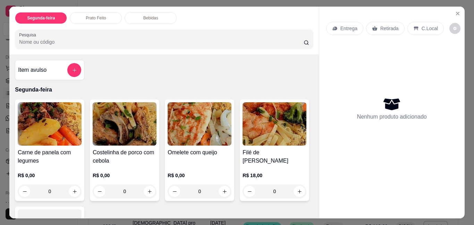
click at [342, 25] on p "Entrega" at bounding box center [349, 28] width 17 height 7
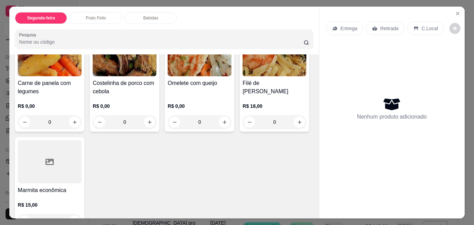
click at [243, 76] on img at bounding box center [275, 54] width 64 height 43
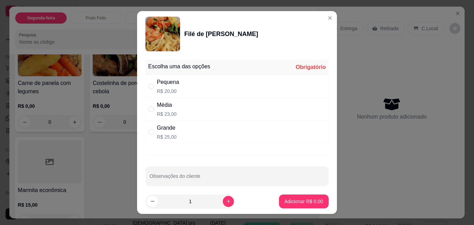
click at [166, 107] on div "Média" at bounding box center [167, 105] width 20 height 8
radio input "true"
click at [302, 205] on p "Adicionar R$ 23,00" at bounding box center [302, 201] width 41 height 7
type input "1"
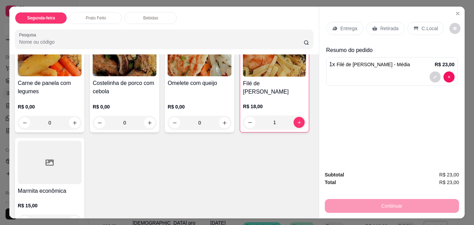
scroll to position [0, 0]
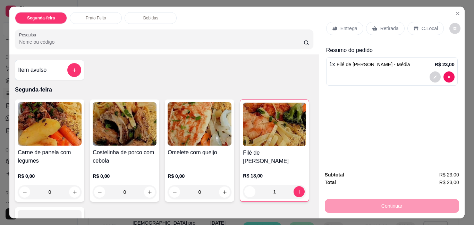
click at [344, 26] on p "Entrega" at bounding box center [349, 28] width 17 height 7
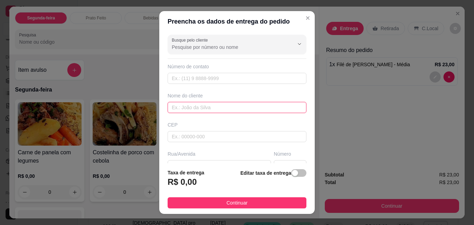
click at [201, 107] on input "text" at bounding box center [237, 107] width 139 height 11
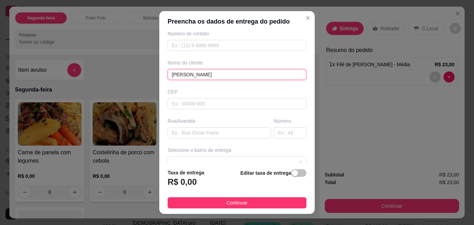
scroll to position [69, 0]
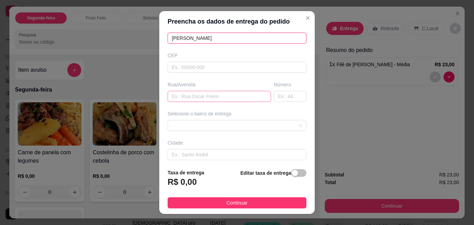
type input "[PERSON_NAME]"
click at [185, 98] on input "text" at bounding box center [220, 96] width 104 height 11
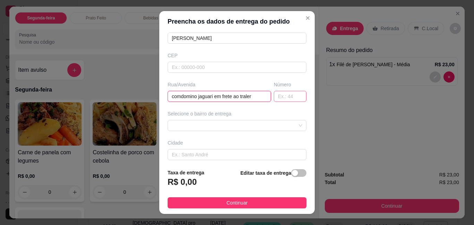
type input "comdomino jaguari em frete ao traler"
click at [279, 102] on input "text" at bounding box center [290, 96] width 33 height 11
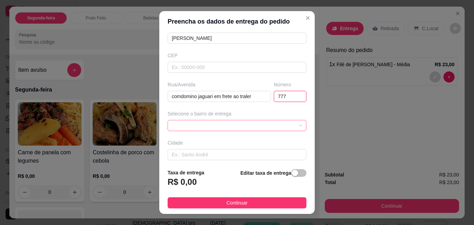
click at [238, 127] on span at bounding box center [237, 126] width 131 height 10
type input "777"
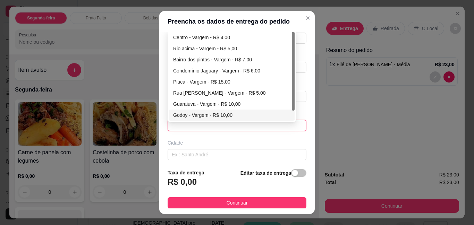
scroll to position [102, 0]
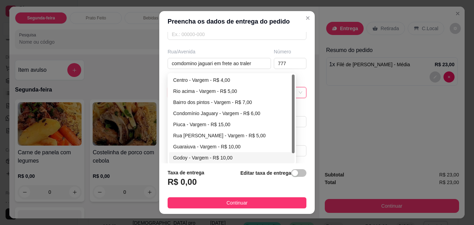
click at [204, 185] on div "Taxa de entrega R$ 0,00 Editar taxa de entrega" at bounding box center [237, 180] width 139 height 23
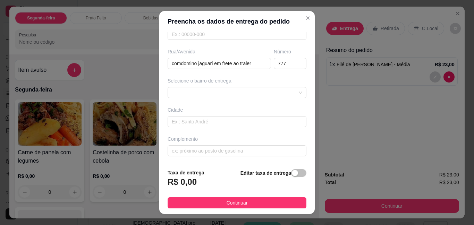
click at [299, 170] on footer "Taxa de entrega R$ 0,00 Editar taxa de entrega Continuar" at bounding box center [237, 189] width 156 height 51
click at [296, 172] on span "button" at bounding box center [298, 173] width 15 height 8
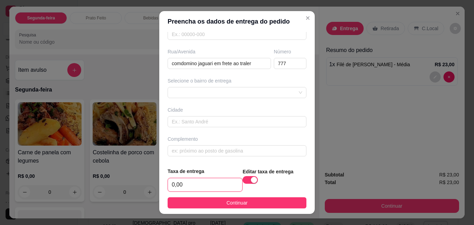
drag, startPoint x: 200, startPoint y: 189, endPoint x: 203, endPoint y: 181, distance: 8.9
click at [200, 187] on input "0,00" at bounding box center [205, 185] width 74 height 13
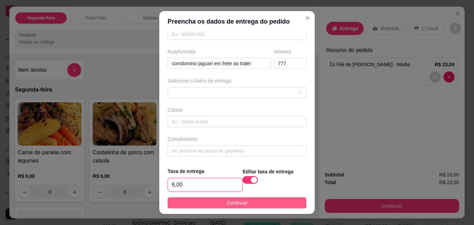
type input "6,00"
click at [218, 201] on button "Continuar" at bounding box center [237, 203] width 139 height 11
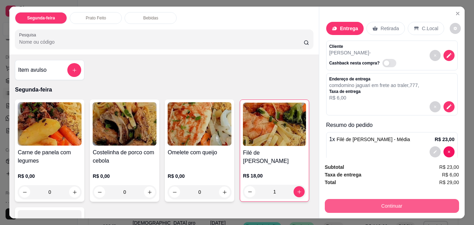
click at [400, 199] on button "Continuar" at bounding box center [392, 206] width 134 height 14
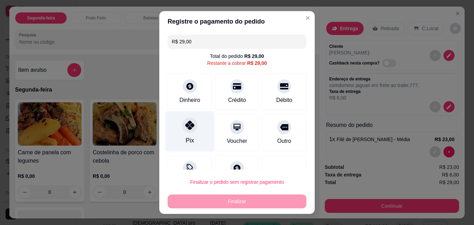
click at [185, 124] on icon at bounding box center [189, 125] width 9 height 9
type input "R$ 0,00"
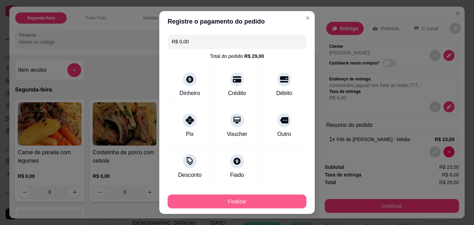
click at [232, 202] on button "Finalizar" at bounding box center [237, 202] width 139 height 14
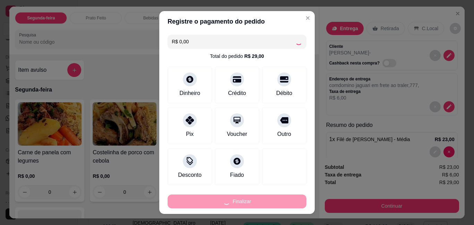
type input "0"
type input "-R$ 29,00"
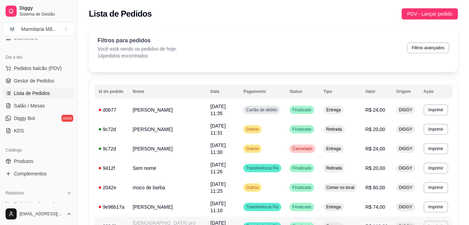
click at [239, 217] on td "Transferência Pix" at bounding box center [262, 226] width 46 height 19
click at [16, 100] on ul "Pedidos balcão (PDV) Gestor de Pedidos Lista de Pedidos Salão / Mesas Diggy Bot…" at bounding box center [39, 100] width 72 height 74
click at [30, 112] on ul "Pedidos balcão (PDV) Gestor de Pedidos Lista de Pedidos Salão / Mesas Diggy Bot…" at bounding box center [39, 100] width 72 height 74
click at [30, 110] on link "Salão / Mesas" at bounding box center [39, 105] width 72 height 11
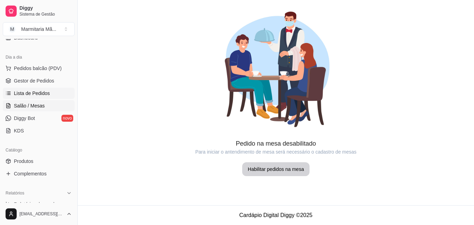
click at [38, 98] on link "Lista de Pedidos" at bounding box center [39, 93] width 72 height 11
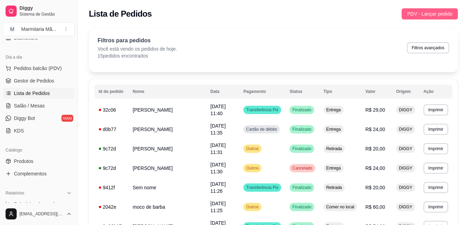
click at [448, 10] on span "PDV - Lançar pedido" at bounding box center [429, 14] width 45 height 8
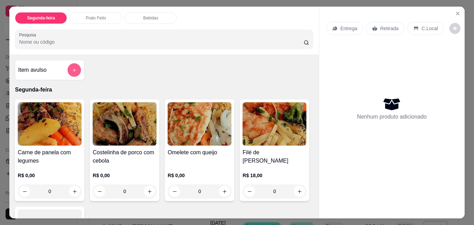
click at [72, 68] on icon "add-separate-item" at bounding box center [74, 70] width 5 height 5
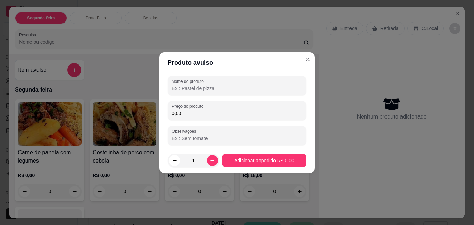
click at [307, 52] on header "Produto avulso" at bounding box center [237, 62] width 156 height 21
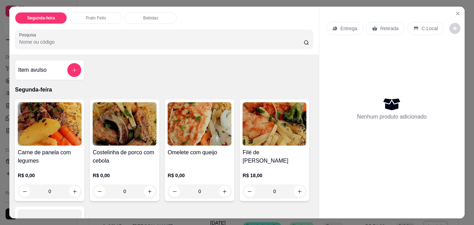
click at [338, 23] on div "Entrega" at bounding box center [344, 28] width 37 height 13
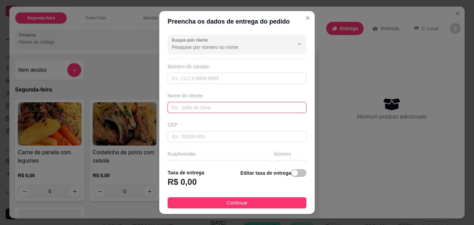
click at [187, 106] on input "text" at bounding box center [237, 107] width 139 height 11
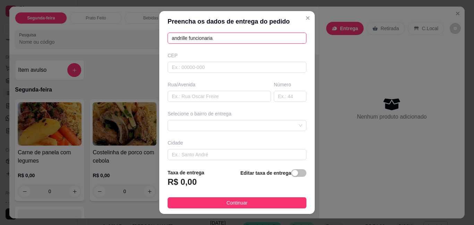
scroll to position [102, 0]
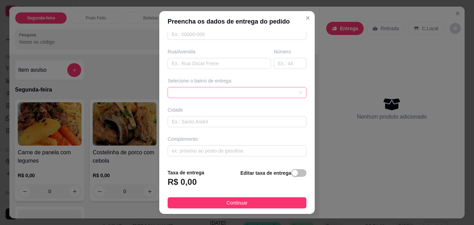
click at [212, 95] on div at bounding box center [237, 92] width 139 height 11
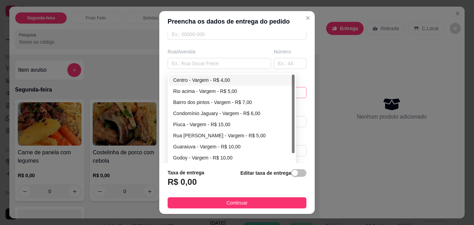
type input "andrille funcionaria"
click at [223, 75] on div "Centro - Vargem - R$ 4,00" at bounding box center [232, 80] width 126 height 11
type input "Vargem"
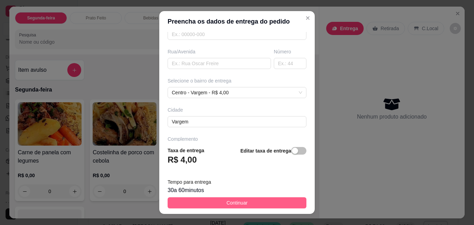
click at [227, 202] on span "Continuar" at bounding box center [237, 203] width 21 height 8
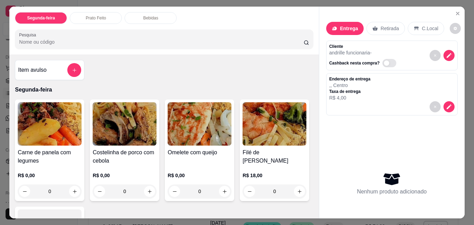
click at [60, 126] on img at bounding box center [50, 123] width 64 height 43
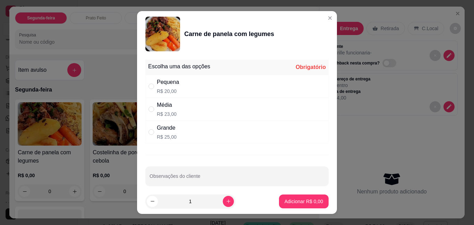
click at [164, 113] on p "R$ 23,00" at bounding box center [167, 114] width 20 height 7
radio input "true"
click at [294, 198] on button "Adicionar R$ 23,00" at bounding box center [302, 202] width 52 height 14
type input "1"
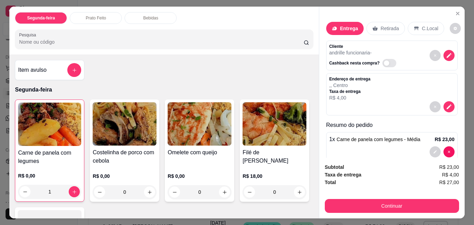
click at [63, 69] on div "Item avulso" at bounding box center [49, 70] width 63 height 14
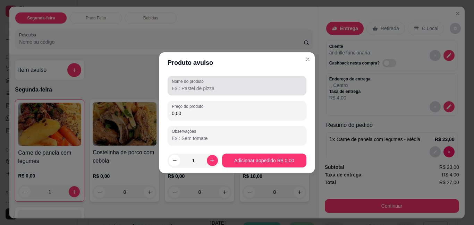
click at [199, 93] on div "Nome do produto" at bounding box center [237, 85] width 139 height 19
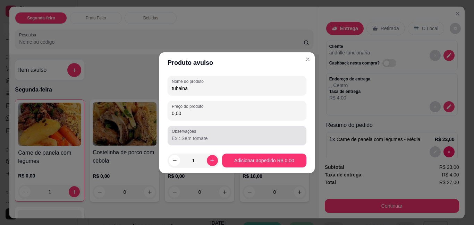
type input "tubaina"
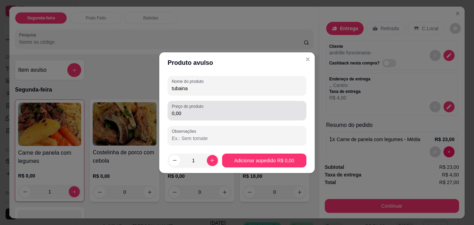
click at [220, 109] on div "0,00" at bounding box center [237, 111] width 131 height 14
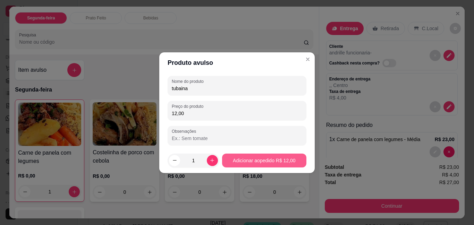
type input "12,00"
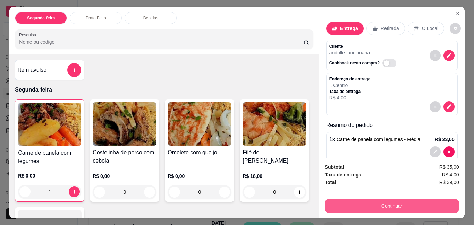
click at [355, 206] on button "Continuar" at bounding box center [392, 206] width 134 height 14
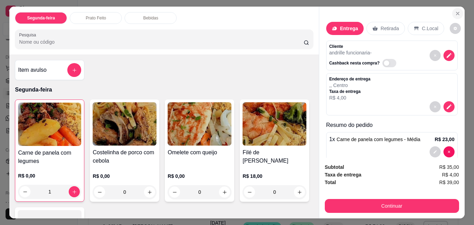
click at [456, 11] on icon "Close" at bounding box center [458, 14] width 6 height 6
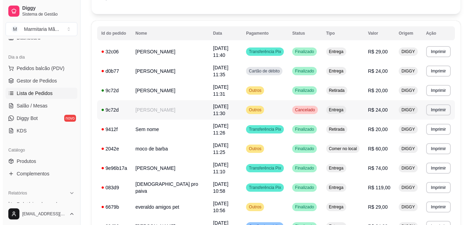
scroll to position [69, 0]
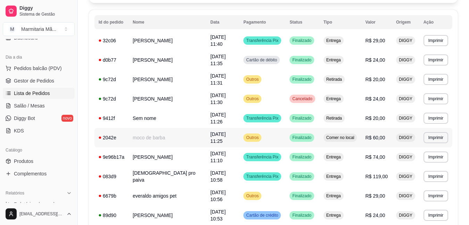
click at [162, 128] on td "moco de barba" at bounding box center [168, 137] width 78 height 19
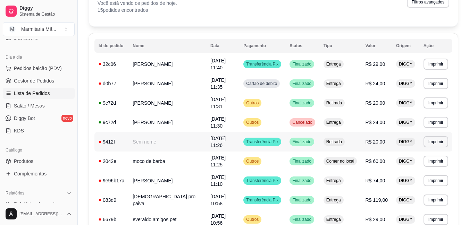
scroll to position [35, 0]
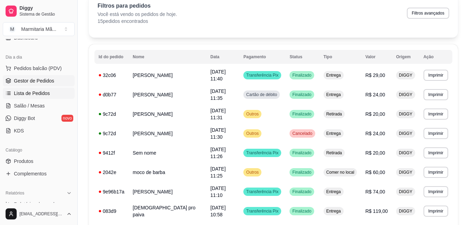
click at [50, 84] on span "Gestor de Pedidos" at bounding box center [34, 80] width 40 height 7
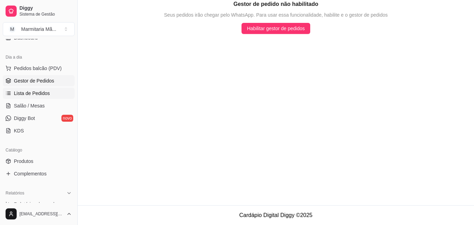
drag, startPoint x: 47, startPoint y: 92, endPoint x: 54, endPoint y: 94, distance: 7.3
click at [48, 93] on span "Lista de Pedidos" at bounding box center [32, 93] width 36 height 7
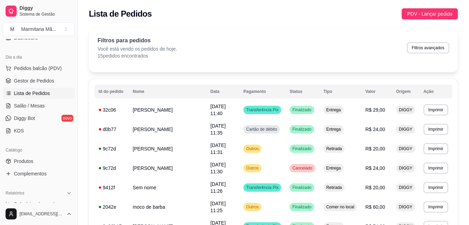
click at [439, 8] on div "Lista de Pedidos PDV - Lançar pedido" at bounding box center [273, 12] width 391 height 24
click at [437, 16] on span "PDV - Lançar pedido" at bounding box center [429, 14] width 45 height 8
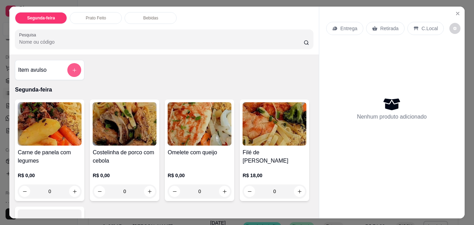
click at [72, 64] on button "add-separate-item" at bounding box center [74, 70] width 14 height 14
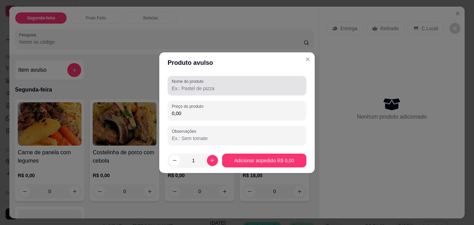
click at [206, 89] on input "Nome do produto" at bounding box center [237, 88] width 131 height 7
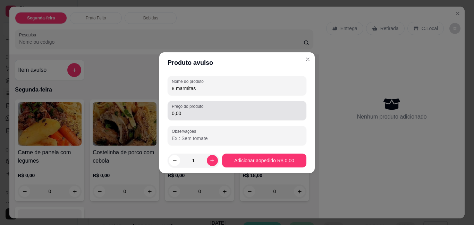
type input "8 marmitas"
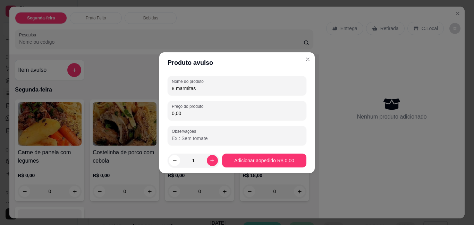
click at [194, 112] on input "0,00" at bounding box center [237, 113] width 131 height 7
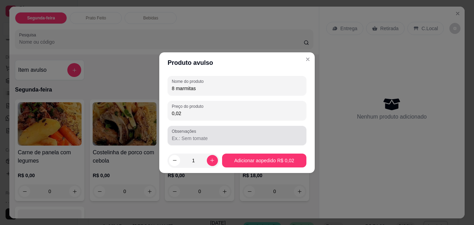
type input "0,00"
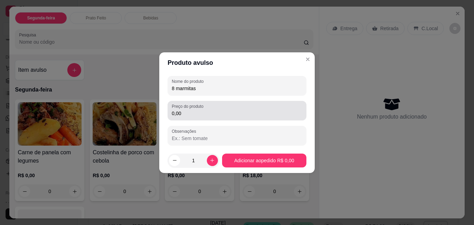
click at [253, 105] on div "0,00" at bounding box center [237, 111] width 131 height 14
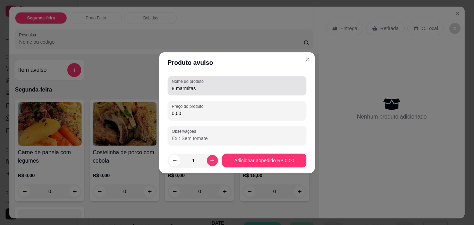
click at [242, 76] on div "Nome do produto 8 marmitas" at bounding box center [237, 85] width 139 height 19
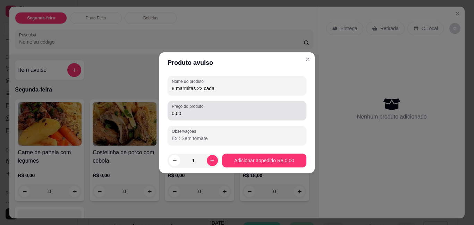
type input "8 marmitas 22 cada"
click at [231, 112] on input "0,00" at bounding box center [237, 113] width 131 height 7
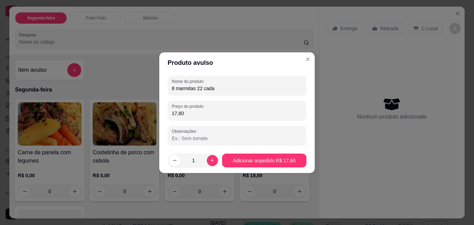
type input "176,00"
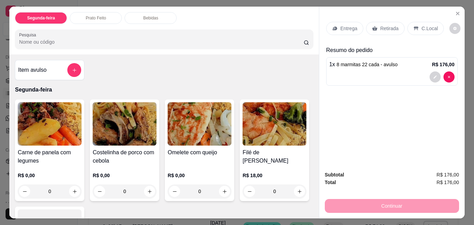
click at [372, 23] on div "Retirada" at bounding box center [385, 28] width 39 height 13
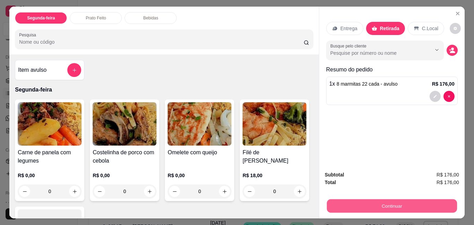
click at [418, 203] on button "Continuar" at bounding box center [392, 206] width 130 height 14
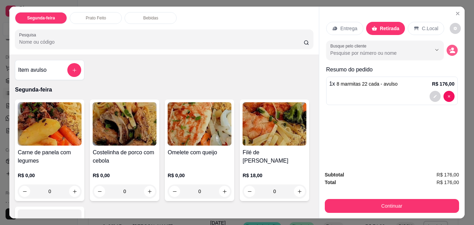
click at [453, 47] on button "decrease-product-quantity" at bounding box center [452, 50] width 11 height 11
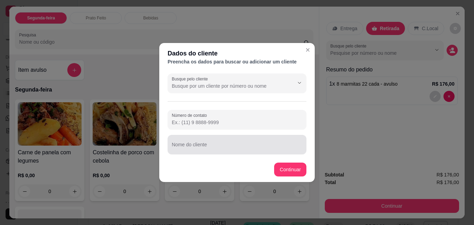
click at [239, 142] on div at bounding box center [237, 145] width 131 height 14
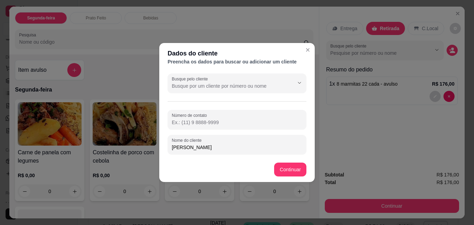
type input "[PERSON_NAME]"
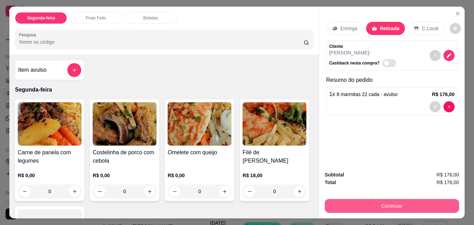
click at [366, 201] on button "Continuar" at bounding box center [392, 206] width 134 height 14
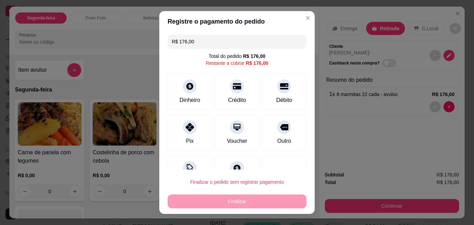
drag, startPoint x: 273, startPoint y: 125, endPoint x: 253, endPoint y: 187, distance: 64.7
click at [280, 128] on icon at bounding box center [284, 127] width 8 height 6
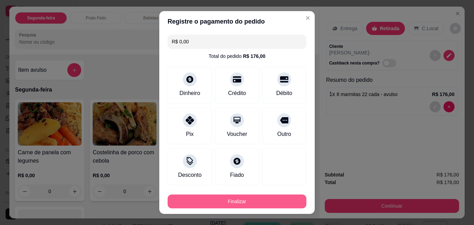
click at [254, 207] on button "Finalizar" at bounding box center [237, 202] width 139 height 14
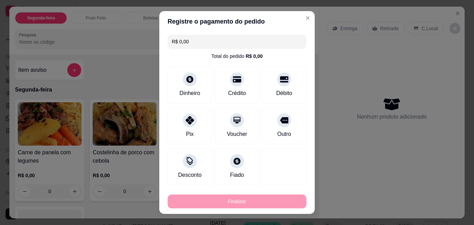
type input "-R$ 176,00"
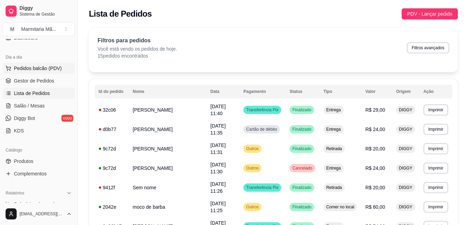
click at [25, 71] on span "Pedidos balcão (PDV)" at bounding box center [38, 68] width 48 height 7
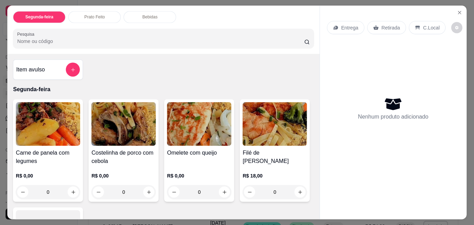
click at [34, 86] on p "Segunda-feira" at bounding box center [163, 90] width 301 height 8
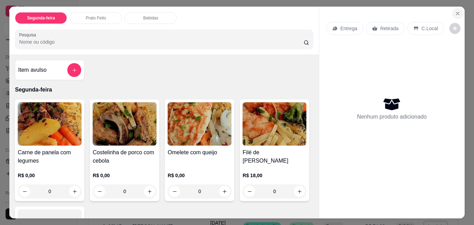
click at [455, 11] on icon "Close" at bounding box center [458, 14] width 6 height 6
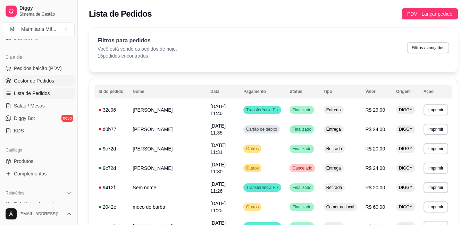
click at [52, 77] on link "Gestor de Pedidos" at bounding box center [39, 80] width 72 height 11
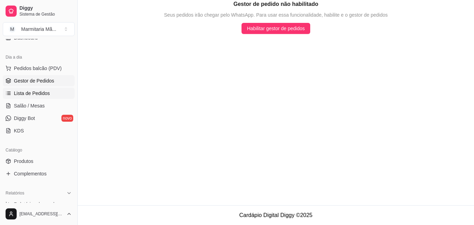
click at [51, 88] on link "Lista de Pedidos" at bounding box center [39, 93] width 72 height 11
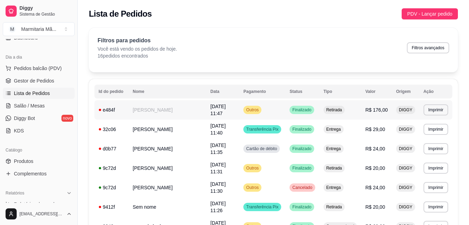
click at [435, 101] on td "**********" at bounding box center [436, 109] width 33 height 19
click at [432, 112] on button "Imprimir" at bounding box center [436, 110] width 25 height 11
click at [411, 130] on button "IMPRESSORA" at bounding box center [422, 133] width 50 height 11
click at [434, 107] on button "Imprimir" at bounding box center [436, 110] width 25 height 11
click at [423, 132] on button "IMPRESSORA" at bounding box center [422, 132] width 50 height 11
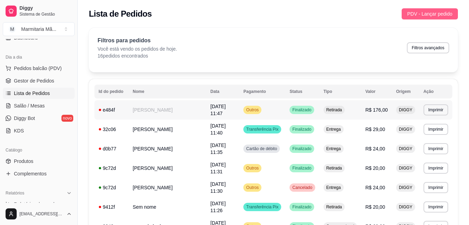
click at [430, 13] on span "PDV - Lançar pedido" at bounding box center [429, 14] width 45 height 8
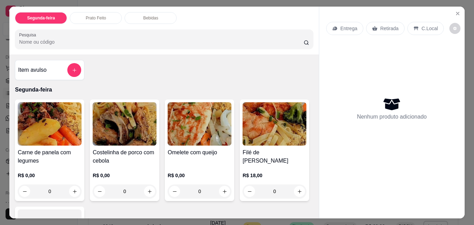
click at [343, 25] on p "Entrega" at bounding box center [349, 28] width 17 height 7
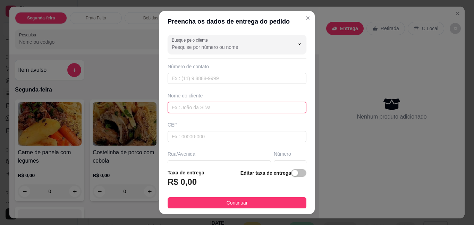
click at [242, 104] on input "text" at bounding box center [237, 107] width 139 height 11
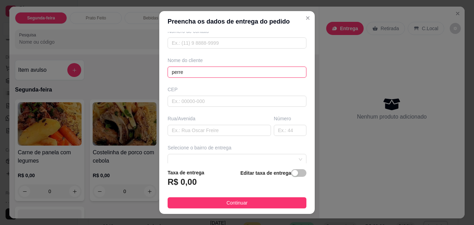
scroll to position [69, 0]
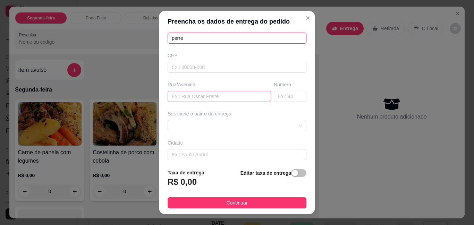
type input "perre"
click at [197, 94] on input "text" at bounding box center [220, 96] width 104 height 11
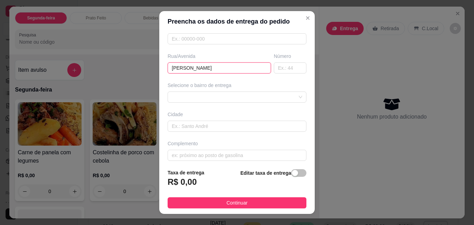
scroll to position [102, 0]
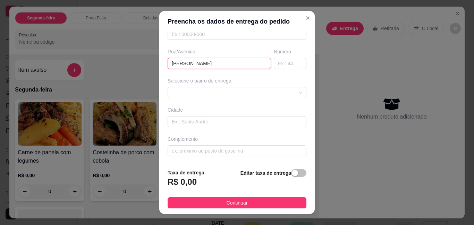
type input "[PERSON_NAME]"
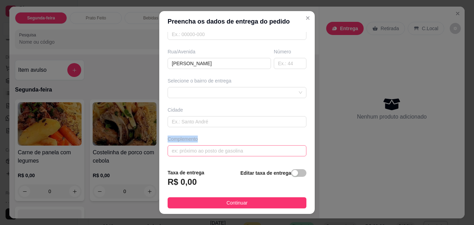
drag, startPoint x: 214, startPoint y: 138, endPoint x: 208, endPoint y: 136, distance: 5.7
click at [208, 136] on div "Busque pelo cliente Número de contato Nome do cliente perre CEP Rua/[GEOGRAPHIC…" at bounding box center [237, 97] width 156 height 131
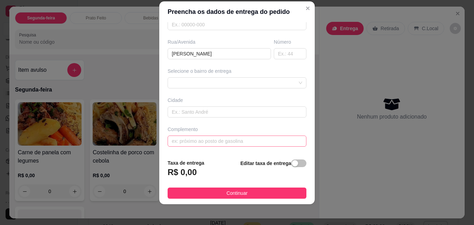
scroll to position [11, 0]
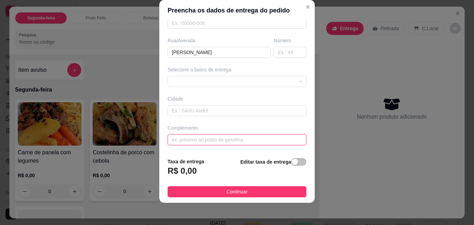
click at [206, 141] on input "text" at bounding box center [237, 139] width 139 height 11
drag, startPoint x: 204, startPoint y: 138, endPoint x: 207, endPoint y: 139, distance: 3.6
click at [206, 139] on input "casa do tinho dalala" at bounding box center [237, 139] width 139 height 11
click at [205, 138] on input "casa do tinho dalala" at bounding box center [237, 139] width 139 height 11
click at [237, 134] on input "casa do tinho da lala" at bounding box center [237, 139] width 139 height 11
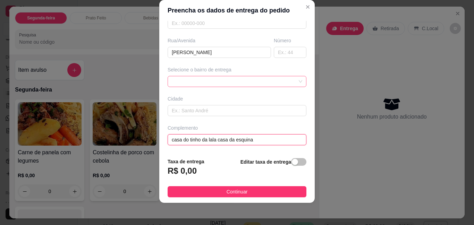
click at [249, 82] on span at bounding box center [237, 81] width 131 height 10
type input "casa do tinho da lala casa da esquina"
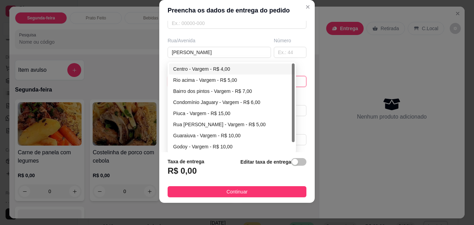
click at [181, 67] on div "Centro - Vargem - R$ 4,00" at bounding box center [231, 69] width 117 height 8
type input "Vargem"
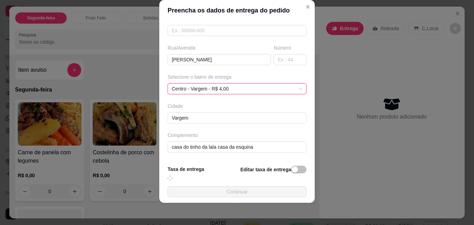
scroll to position [102, 0]
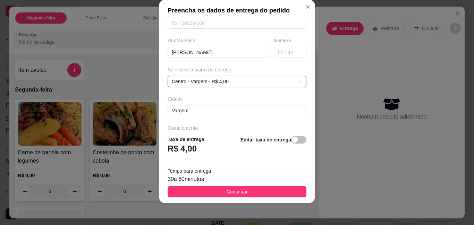
click at [200, 186] on footer "Taxa de entrega R$ 4,00 Editar taxa de entrega Tempo para entrega 30 a 60 minut…" at bounding box center [237, 166] width 156 height 73
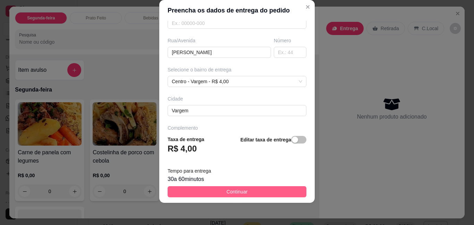
click at [204, 191] on button "Continuar" at bounding box center [237, 192] width 139 height 11
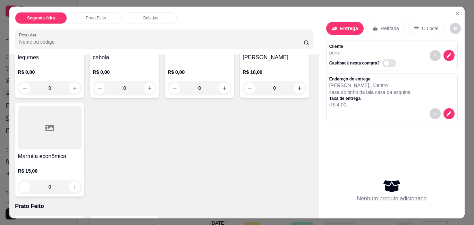
scroll to position [104, 0]
click at [453, 9] on button "Close" at bounding box center [458, 13] width 11 height 11
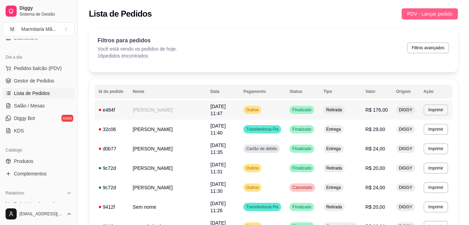
click at [444, 16] on span "PDV - Lançar pedido" at bounding box center [429, 14] width 45 height 8
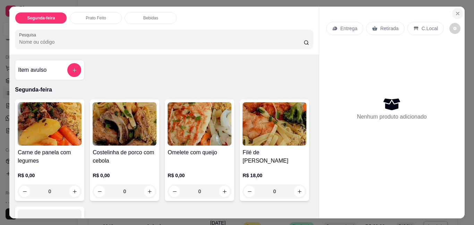
click at [455, 11] on icon "Close" at bounding box center [458, 14] width 6 height 6
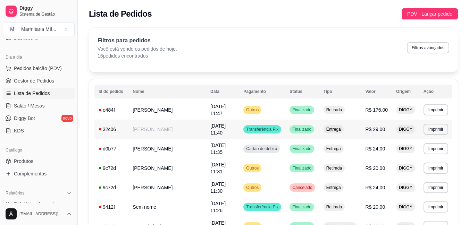
click at [157, 122] on td "[PERSON_NAME]" at bounding box center [168, 129] width 78 height 19
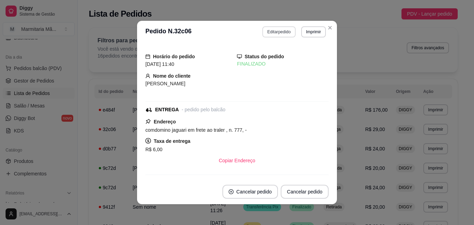
click at [275, 30] on button "Editar pedido" at bounding box center [279, 31] width 33 height 11
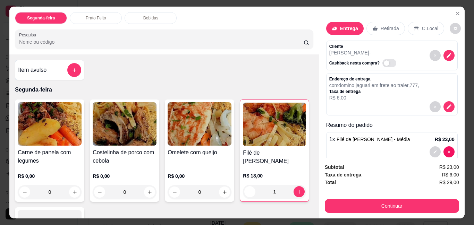
click at [386, 22] on div "Retirada" at bounding box center [386, 28] width 39 height 13
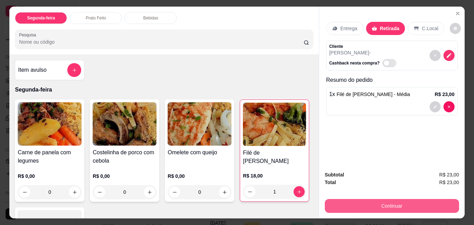
click at [376, 203] on button "Continuar" at bounding box center [392, 206] width 134 height 14
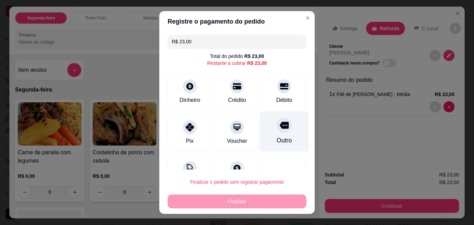
drag, startPoint x: 272, startPoint y: 132, endPoint x: 270, endPoint y: 139, distance: 6.7
click at [277, 133] on div at bounding box center [284, 125] width 15 height 15
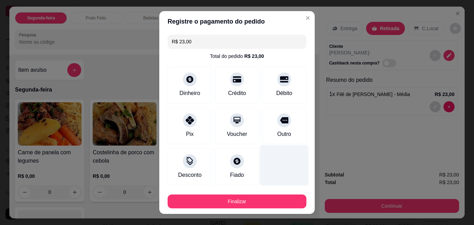
type input "R$ 0,00"
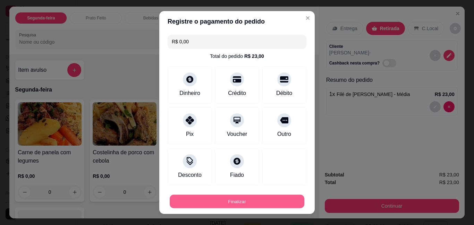
click at [243, 200] on button "Finalizar" at bounding box center [237, 202] width 135 height 14
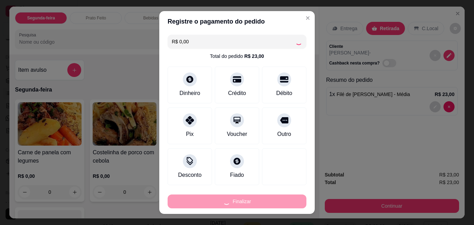
type input "0"
type input "-R$ 23,00"
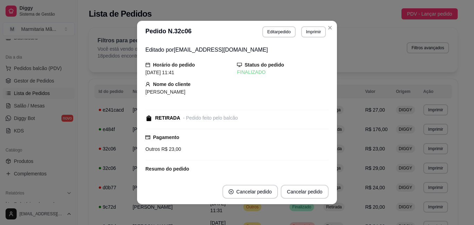
click at [283, 173] on div "Editado por [EMAIL_ADDRESS][DOMAIN_NAME] Horário do pedido [DATE] 11:41 Status …" at bounding box center [237, 111] width 200 height 136
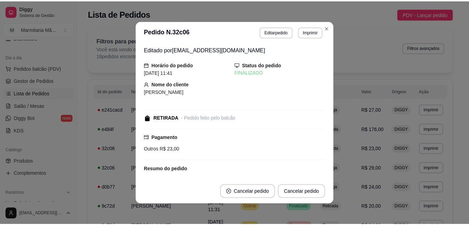
scroll to position [13, 0]
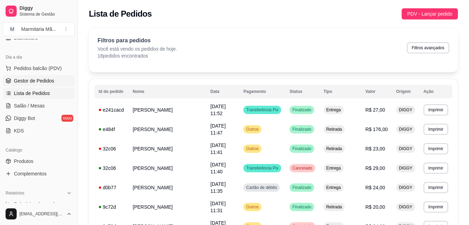
click at [30, 77] on span "Gestor de Pedidos" at bounding box center [34, 80] width 40 height 7
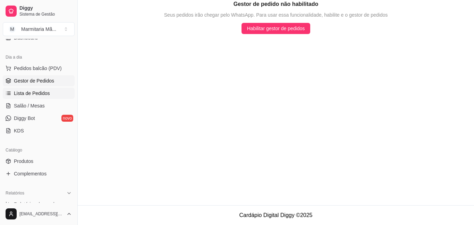
click at [36, 92] on span "Lista de Pedidos" at bounding box center [32, 93] width 36 height 7
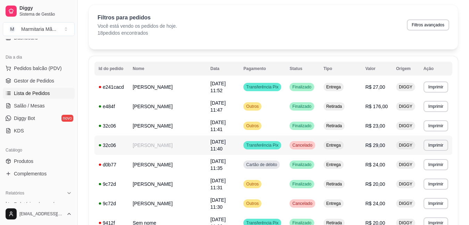
scroll to position [35, 0]
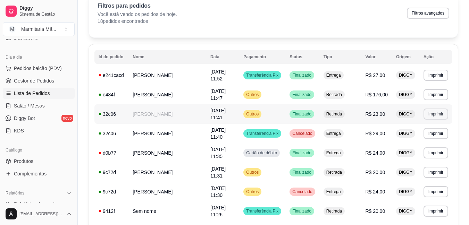
click at [426, 109] on button "Imprimir" at bounding box center [436, 114] width 25 height 11
click at [414, 129] on button "IMPRESSORA" at bounding box center [422, 131] width 50 height 11
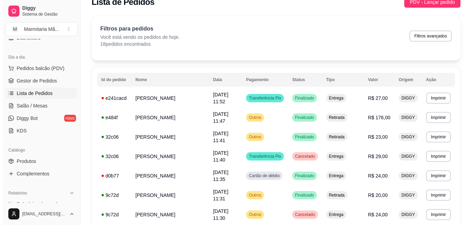
scroll to position [0, 0]
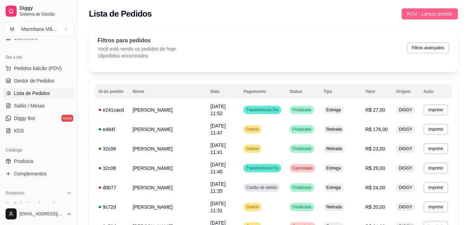
click at [436, 11] on span "PDV - Lançar pedido" at bounding box center [429, 14] width 45 height 8
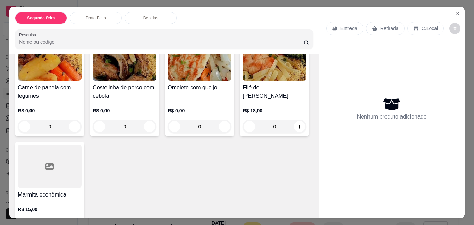
scroll to position [69, 0]
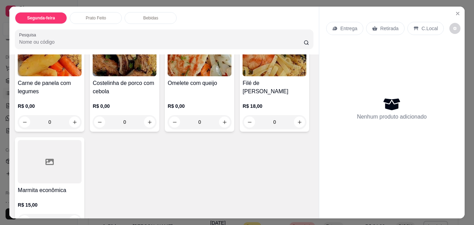
click at [243, 76] on img at bounding box center [275, 54] width 64 height 43
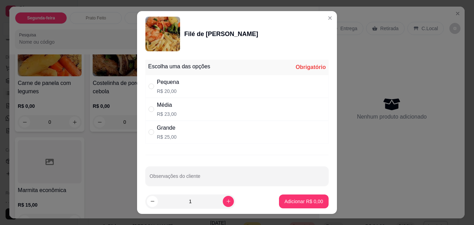
drag, startPoint x: 158, startPoint y: 110, endPoint x: 204, endPoint y: 162, distance: 69.1
click at [158, 110] on div "Média R$ 23,00" at bounding box center [167, 109] width 20 height 17
radio input "true"
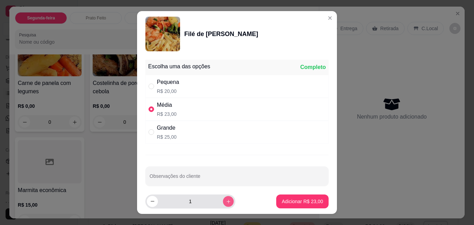
click at [224, 200] on button "increase-product-quantity" at bounding box center [228, 201] width 11 height 11
type input "2"
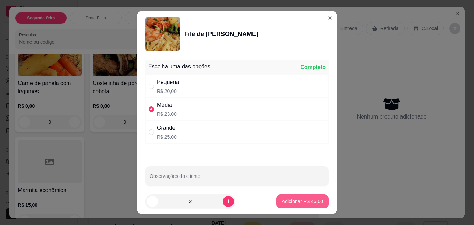
click at [290, 205] on p "Adicionar R$ 46,00" at bounding box center [302, 201] width 41 height 7
type input "2"
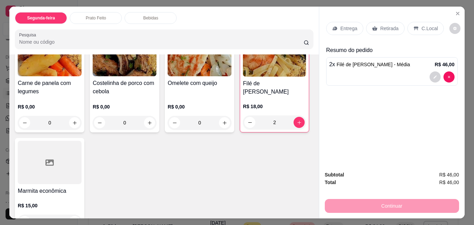
click at [343, 25] on p "Entrega" at bounding box center [349, 28] width 17 height 7
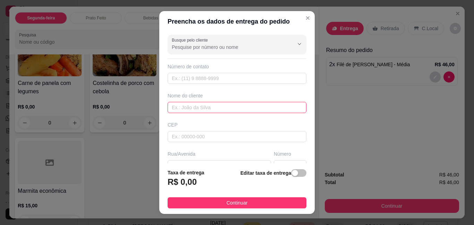
click at [222, 108] on input "text" at bounding box center [237, 107] width 139 height 11
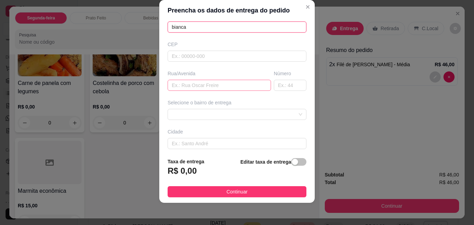
type input "bianca"
click at [191, 83] on input "text" at bounding box center [220, 85] width 104 height 11
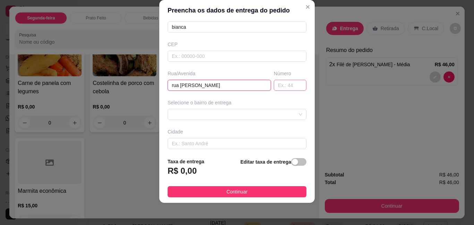
type input "rua [PERSON_NAME]"
click at [277, 87] on input "text" at bounding box center [290, 85] width 33 height 11
click at [211, 115] on span at bounding box center [237, 114] width 131 height 10
type input "269"
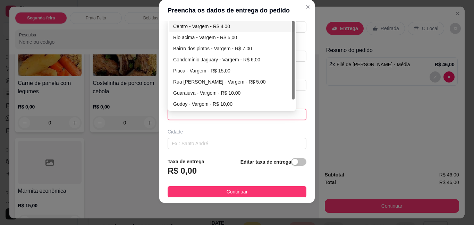
click at [224, 22] on div "Centro - Vargem - R$ 4,00" at bounding box center [232, 26] width 126 height 11
type input "Vargem"
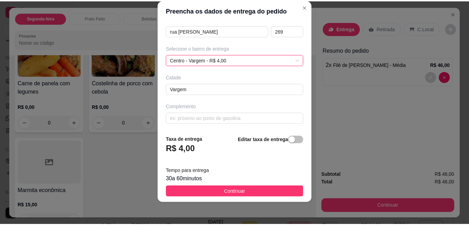
scroll to position [125, 0]
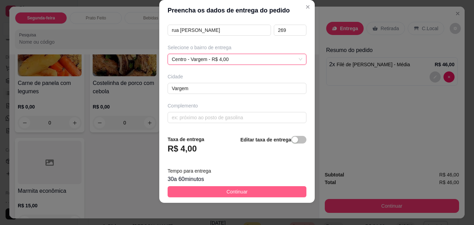
click at [238, 188] on span "Continuar" at bounding box center [237, 192] width 21 height 8
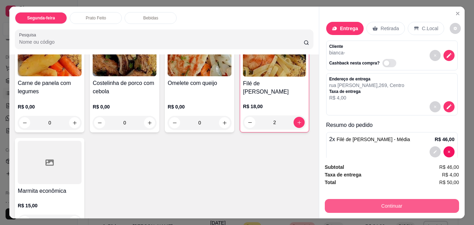
click at [371, 200] on button "Continuar" at bounding box center [392, 206] width 134 height 14
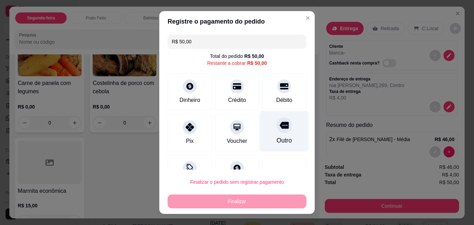
click at [282, 140] on div "Outro" at bounding box center [284, 131] width 49 height 41
type input "R$ 0,00"
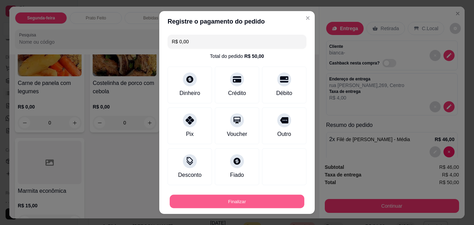
click at [242, 205] on button "Finalizar" at bounding box center [237, 202] width 135 height 14
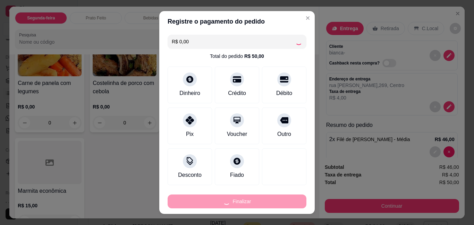
type input "0"
type input "-R$ 50,00"
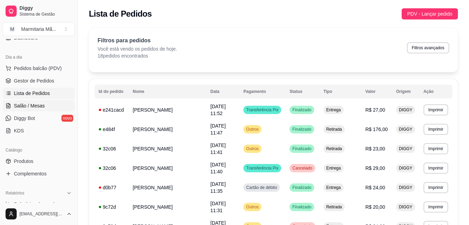
click at [35, 107] on span "Salão / Mesas" at bounding box center [29, 105] width 31 height 7
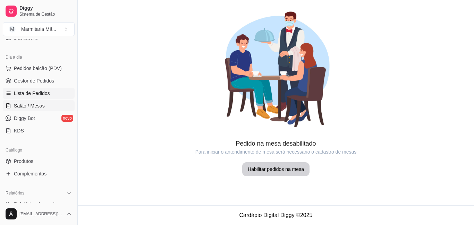
click at [42, 96] on span "Lista de Pedidos" at bounding box center [32, 93] width 36 height 7
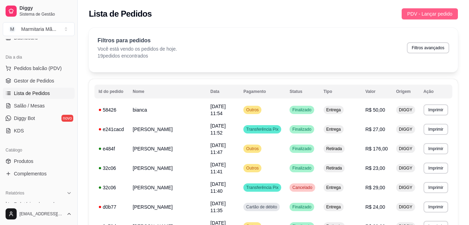
click at [419, 13] on span "PDV - Lançar pedido" at bounding box center [429, 14] width 45 height 8
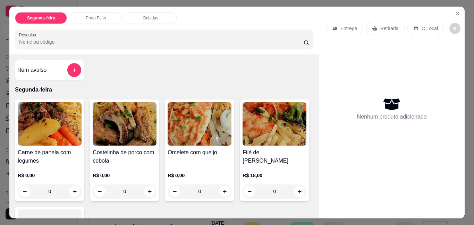
click at [352, 25] on p "Entrega" at bounding box center [349, 28] width 17 height 7
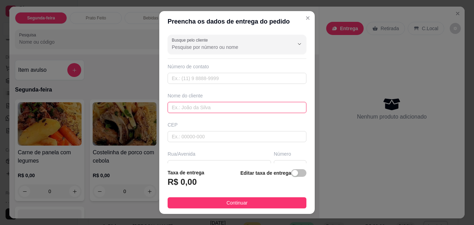
click at [181, 110] on input "text" at bounding box center [237, 107] width 139 height 11
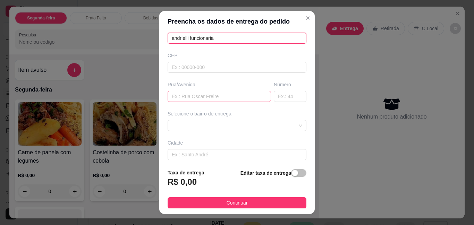
scroll to position [102, 0]
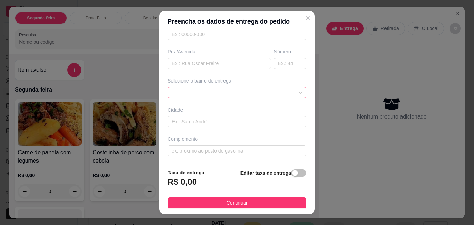
click at [193, 98] on div at bounding box center [237, 92] width 139 height 11
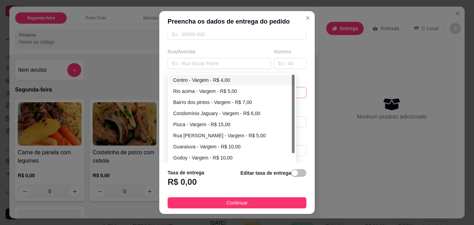
type input "andrielli funcionaria"
click at [201, 79] on div "Centro - Vargem - R$ 4,00" at bounding box center [231, 80] width 117 height 8
type input "Vargem"
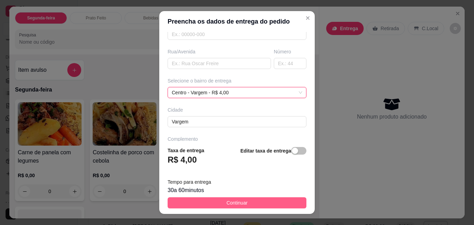
click at [227, 207] on span "Continuar" at bounding box center [237, 203] width 21 height 8
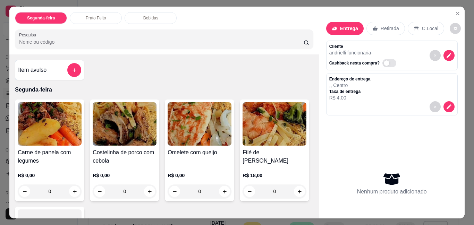
click at [55, 129] on img at bounding box center [50, 123] width 64 height 43
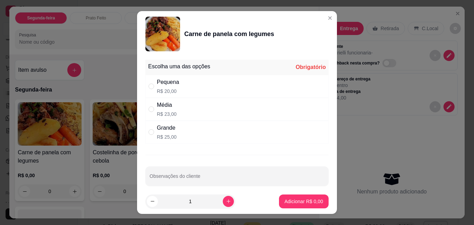
click at [181, 113] on div "Média R$ 23,00" at bounding box center [237, 109] width 183 height 23
radio input "true"
click at [287, 199] on p "Adicionar R$ 23,00" at bounding box center [302, 201] width 41 height 7
type input "1"
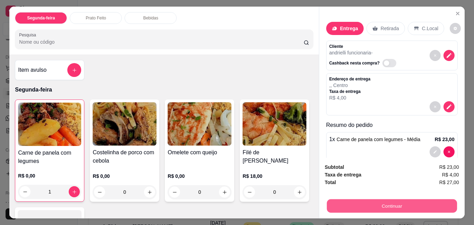
click at [403, 203] on button "Continuar" at bounding box center [392, 206] width 130 height 14
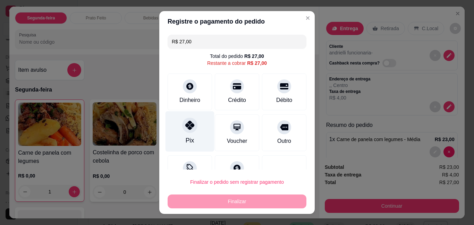
click at [174, 130] on div "Pix" at bounding box center [190, 131] width 49 height 41
type input "R$ 0,00"
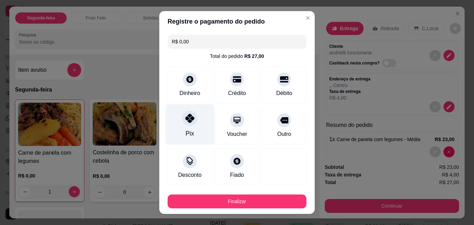
click at [174, 130] on div "Pix" at bounding box center [190, 125] width 49 height 41
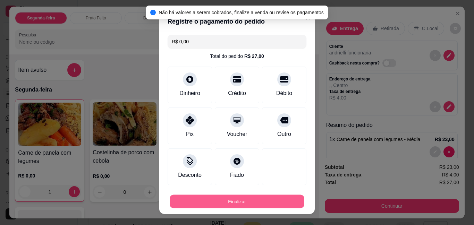
click at [204, 207] on button "Finalizar" at bounding box center [237, 202] width 135 height 14
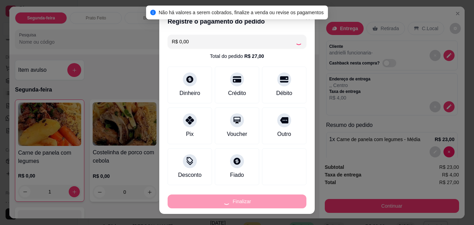
type input "0"
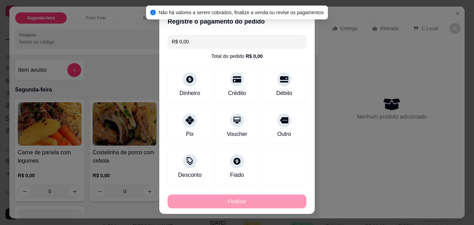
type input "-R$ 27,00"
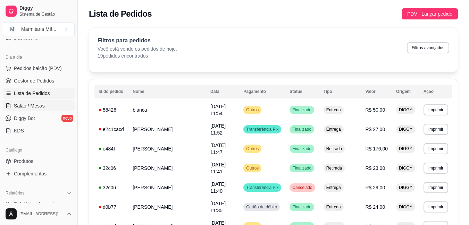
click at [24, 104] on span "Salão / Mesas" at bounding box center [29, 105] width 31 height 7
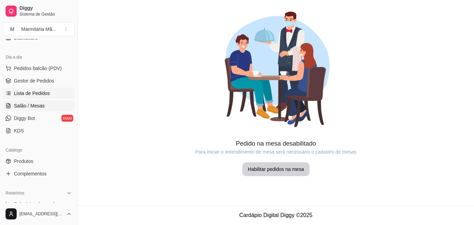
click at [24, 90] on span "Lista de Pedidos" at bounding box center [32, 93] width 36 height 7
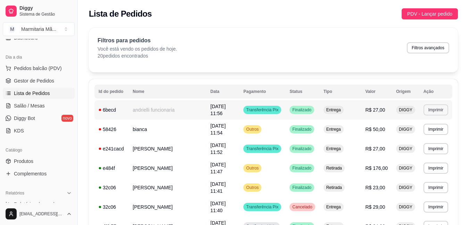
click at [424, 105] on button "Imprimir" at bounding box center [436, 110] width 25 height 11
click at [422, 136] on button "IMPRESSORA" at bounding box center [422, 132] width 50 height 11
click at [433, 124] on button "Imprimir" at bounding box center [436, 129] width 25 height 11
click at [409, 149] on button "IMPRESSORA" at bounding box center [422, 149] width 49 height 11
click at [444, 12] on span "PDV - Lançar pedido" at bounding box center [429, 14] width 45 height 8
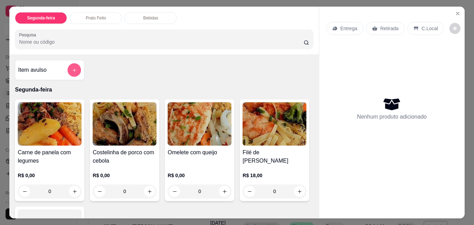
click at [77, 65] on button "add-separate-item" at bounding box center [75, 71] width 14 height 14
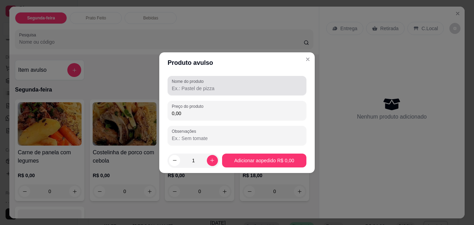
click at [205, 86] on input "Nome do produto" at bounding box center [237, 88] width 131 height 7
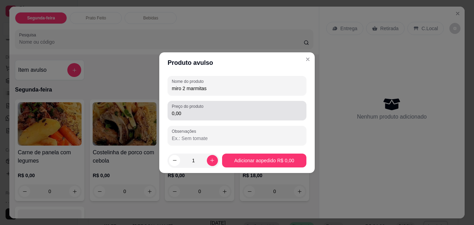
type input "miro 2 marmitas"
click at [226, 118] on div "Preço do produto 0,00" at bounding box center [237, 110] width 139 height 19
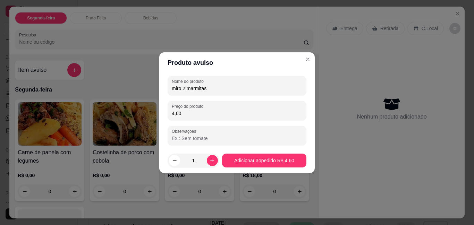
type input "46,00"
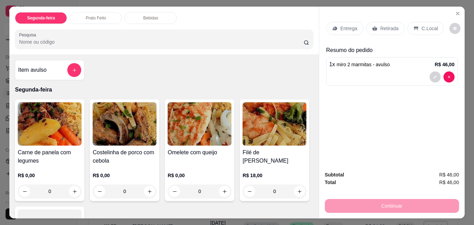
click at [389, 29] on p "Retirada" at bounding box center [390, 28] width 18 height 7
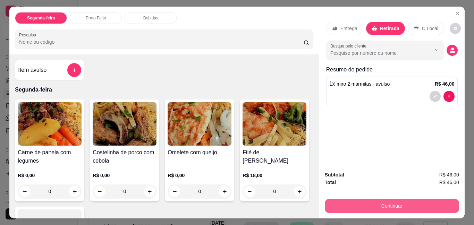
click at [387, 208] on button "Continuar" at bounding box center [392, 206] width 134 height 14
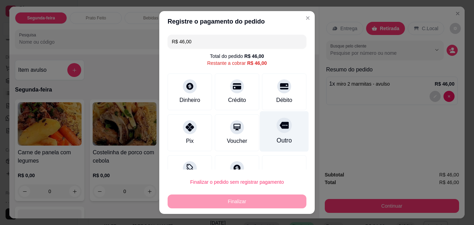
click at [279, 119] on div "Outro" at bounding box center [284, 131] width 49 height 41
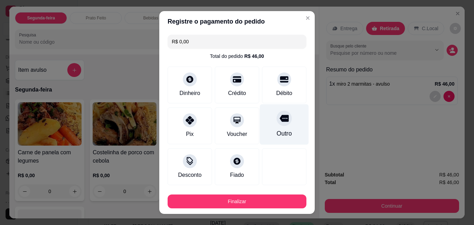
click at [265, 134] on div "Outro" at bounding box center [284, 125] width 49 height 41
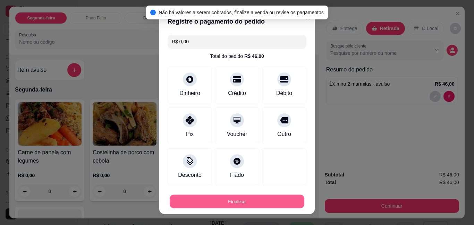
click at [240, 206] on button "Finalizar" at bounding box center [237, 202] width 135 height 14
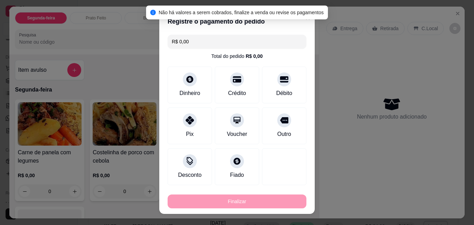
type input "-R$ 46,00"
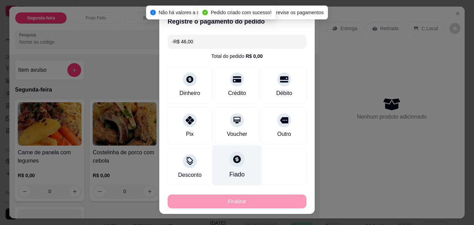
drag, startPoint x: 243, startPoint y: 199, endPoint x: 228, endPoint y: 158, distance: 43.4
click at [243, 189] on footer "Finalizar" at bounding box center [237, 201] width 156 height 28
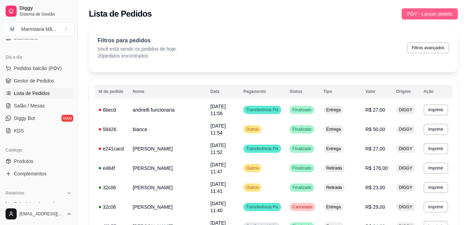
click at [439, 10] on button "PDV - Lançar pedido" at bounding box center [430, 13] width 56 height 11
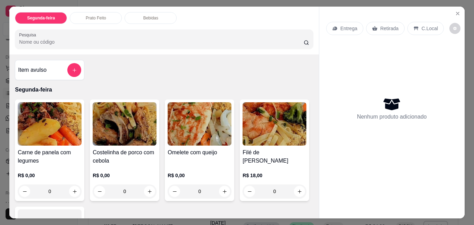
click at [349, 27] on p "Entrega" at bounding box center [349, 28] width 17 height 7
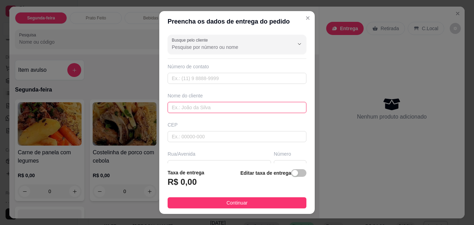
click at [227, 110] on input "text" at bounding box center [237, 107] width 139 height 11
click at [203, 110] on input "adelio" at bounding box center [237, 107] width 139 height 11
type input "a"
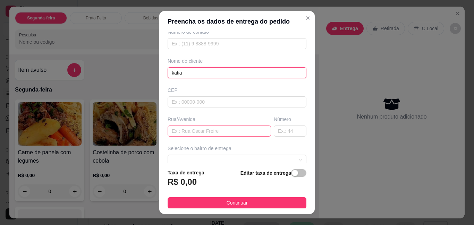
type input "katia"
click at [224, 132] on input "text" at bounding box center [220, 131] width 104 height 11
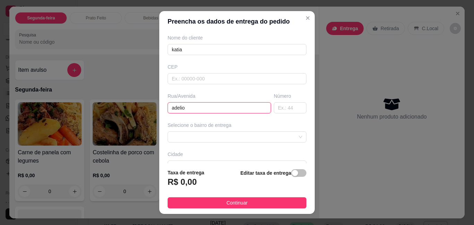
scroll to position [69, 0]
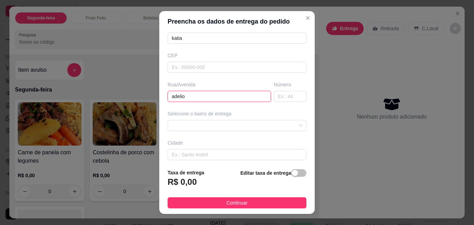
click at [224, 131] on div at bounding box center [237, 125] width 139 height 11
type input "adelio"
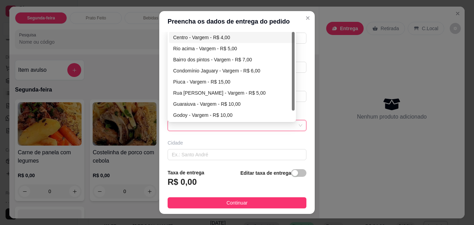
click at [225, 33] on div "Centro - Vargem - R$ 4,00" at bounding box center [232, 37] width 126 height 11
type input "Vargem"
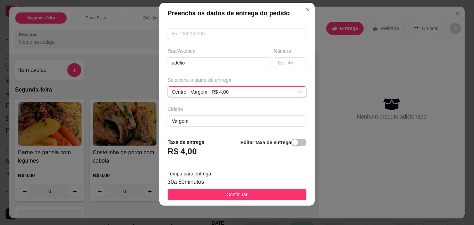
scroll to position [11, 0]
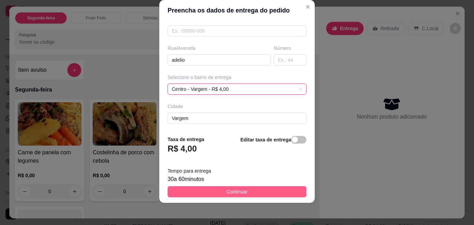
click at [218, 191] on button "Continuar" at bounding box center [237, 192] width 139 height 11
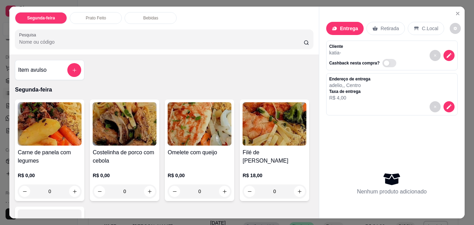
drag, startPoint x: 2, startPoint y: 129, endPoint x: 16, endPoint y: 133, distance: 13.9
click at [16, 133] on div "Segunda-feira Prato Feito Bebidas Pesquisa Item avulso Segunda-feira Carne de p…" at bounding box center [237, 112] width 474 height 225
click at [23, 135] on img at bounding box center [50, 123] width 64 height 43
click at [108, 131] on img at bounding box center [125, 123] width 64 height 43
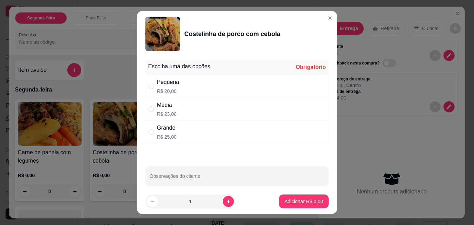
drag, startPoint x: 252, startPoint y: 86, endPoint x: 251, endPoint y: 118, distance: 32.7
click at [251, 86] on div "Pequena R$ 20,00" at bounding box center [237, 86] width 183 height 23
radio input "true"
click at [292, 201] on p "Adicionar R$ 20,00" at bounding box center [303, 201] width 40 height 7
type input "1"
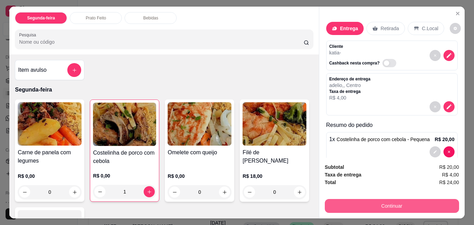
click at [366, 199] on button "Continuar" at bounding box center [392, 206] width 134 height 14
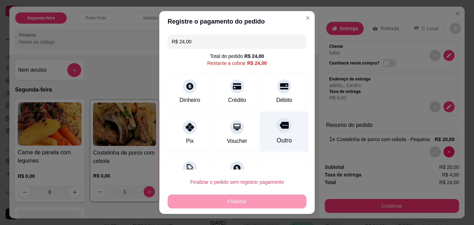
click at [286, 130] on div "Outro" at bounding box center [284, 131] width 49 height 41
type input "R$ 0,00"
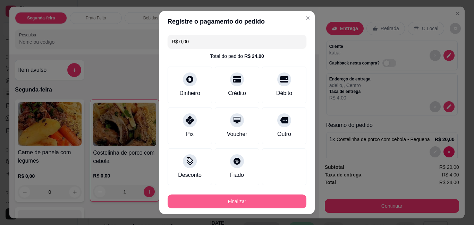
click at [281, 207] on button "Finalizar" at bounding box center [237, 202] width 139 height 14
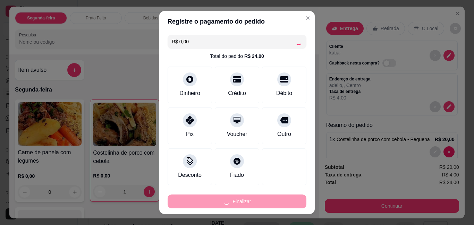
type input "0"
type input "-R$ 24,00"
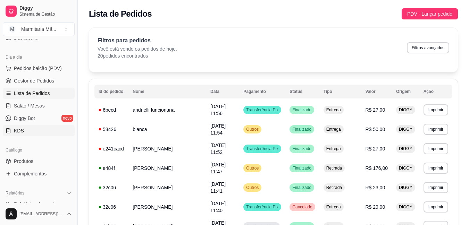
click at [26, 130] on link "KDS" at bounding box center [39, 130] width 72 height 11
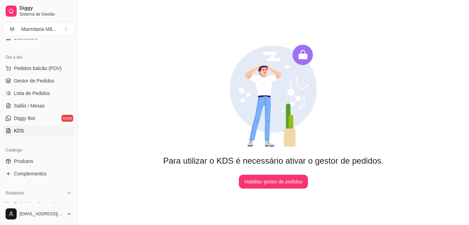
click at [40, 88] on ul "Pedidos balcão (PDV) Gestor de Pedidos Lista de Pedidos Salão / Mesas Diggy Bot…" at bounding box center [39, 100] width 72 height 74
click at [39, 93] on span "Lista de Pedidos" at bounding box center [32, 93] width 36 height 7
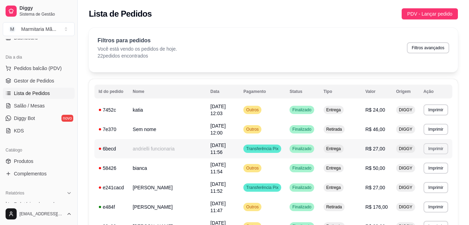
click at [431, 143] on button "Imprimir" at bounding box center [436, 148] width 25 height 11
click at [412, 164] on button "IMPRESSORA" at bounding box center [422, 166] width 50 height 11
click at [428, 127] on button "Imprimir" at bounding box center [436, 129] width 24 height 11
click at [416, 152] on button "IMPRESSORA" at bounding box center [422, 149] width 49 height 11
click at [437, 111] on button "Imprimir" at bounding box center [436, 110] width 25 height 11
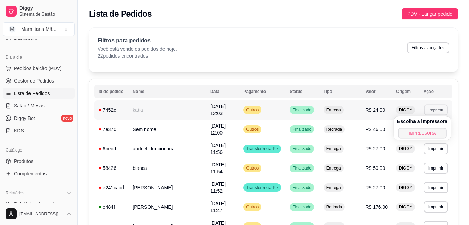
click at [415, 129] on button "IMPRESSORA" at bounding box center [422, 133] width 49 height 11
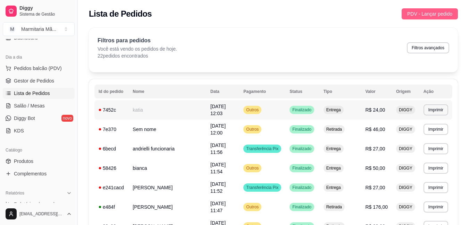
click at [417, 8] on button "PDV - Lançar pedido" at bounding box center [430, 13] width 56 height 11
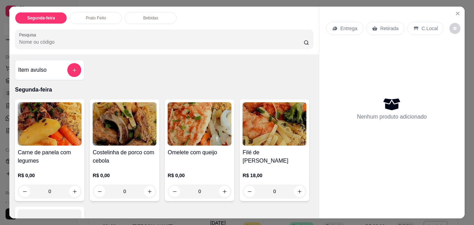
click at [147, 188] on div "0" at bounding box center [125, 192] width 64 height 14
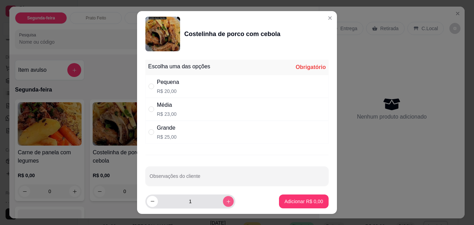
click at [226, 199] on icon "increase-product-quantity" at bounding box center [228, 201] width 5 height 5
type input "2"
click at [146, 107] on div "Média R$ 23,00" at bounding box center [237, 109] width 183 height 23
radio input "true"
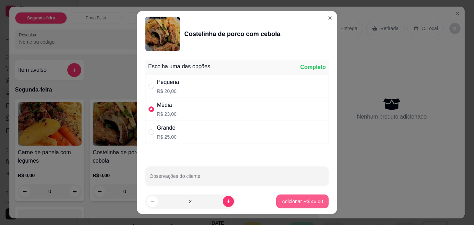
click at [294, 201] on p "Adicionar R$ 46,00" at bounding box center [302, 201] width 41 height 7
type input "2"
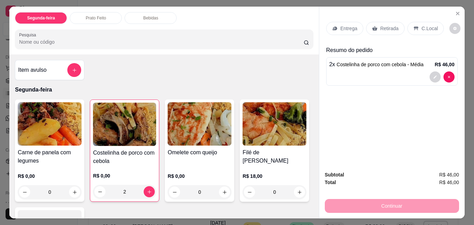
click at [70, 192] on div "0" at bounding box center [50, 192] width 64 height 14
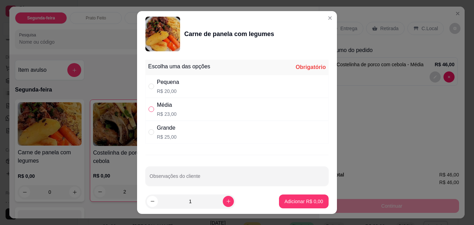
click at [149, 110] on input "" at bounding box center [152, 110] width 6 height 6
radio input "true"
click at [299, 198] on button "Adicionar R$ 23,00" at bounding box center [302, 202] width 51 height 14
type input "1"
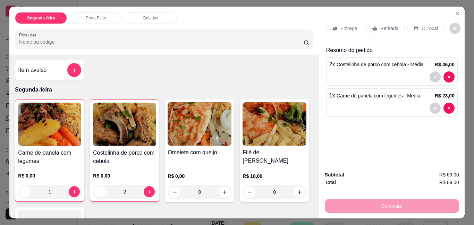
click at [346, 25] on p "Entrega" at bounding box center [349, 28] width 17 height 7
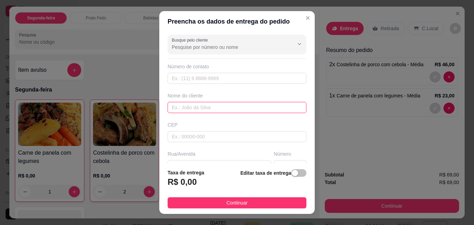
click at [222, 109] on input "text" at bounding box center [237, 107] width 139 height 11
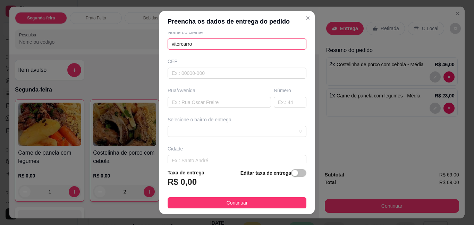
scroll to position [69, 0]
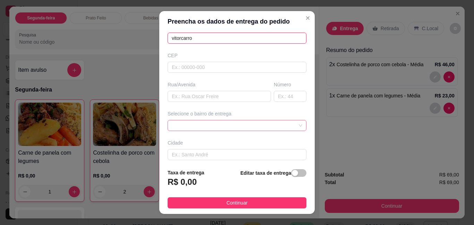
click at [216, 126] on span at bounding box center [237, 126] width 131 height 10
type input "vitorcarro"
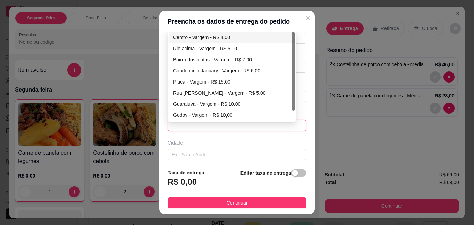
click at [182, 33] on div "Centro - Vargem - R$ 4,00" at bounding box center [232, 37] width 126 height 11
type input "Vargem"
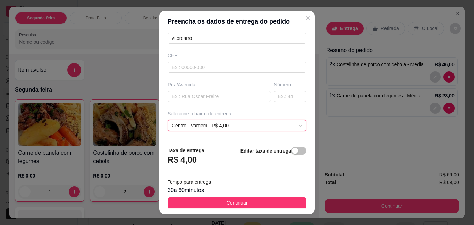
click at [239, 197] on footer "Taxa de entrega R$ 4,00 Editar taxa de entrega Tempo para entrega 30 a 60 minut…" at bounding box center [237, 177] width 156 height 73
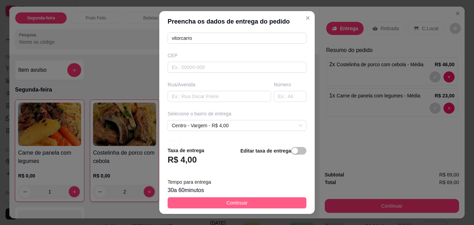
click at [248, 201] on button "Continuar" at bounding box center [237, 203] width 139 height 11
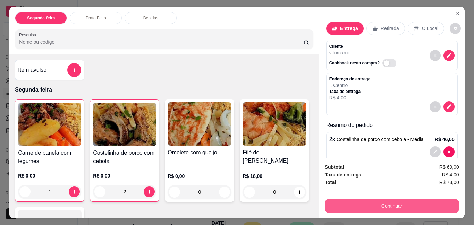
click at [353, 201] on button "Continuar" at bounding box center [392, 206] width 134 height 14
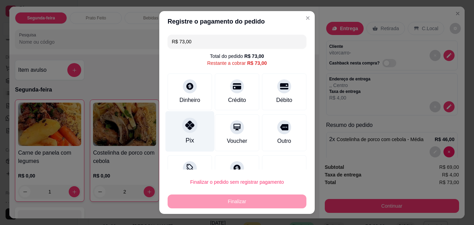
click at [193, 128] on div at bounding box center [189, 125] width 15 height 15
type input "R$ 0,00"
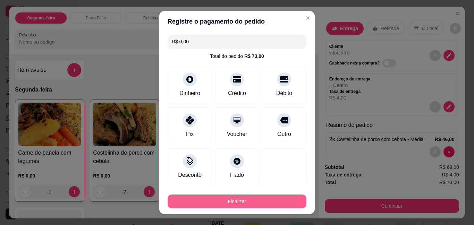
click at [257, 201] on button "Finalizar" at bounding box center [237, 202] width 139 height 14
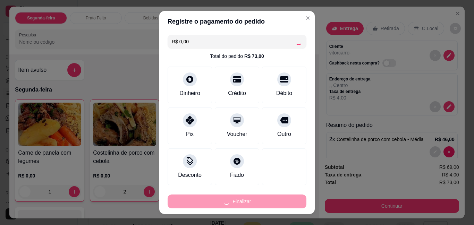
type input "0"
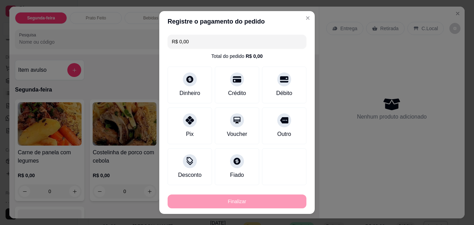
type input "-R$ 73,00"
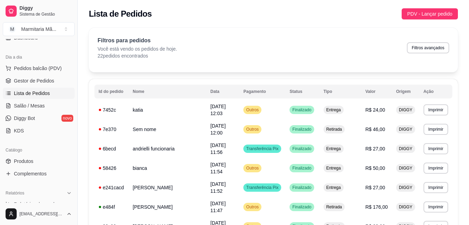
click at [265, 57] on div "Filtros para pedidos Você está vendo os pedidos de hoje. 22 pedidos encontrados…" at bounding box center [274, 47] width 352 height 23
click at [35, 79] on span "Gestor de Pedidos" at bounding box center [34, 80] width 40 height 7
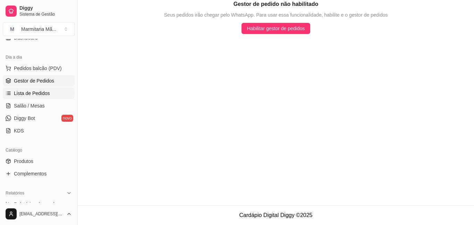
click at [42, 94] on span "Lista de Pedidos" at bounding box center [32, 93] width 36 height 7
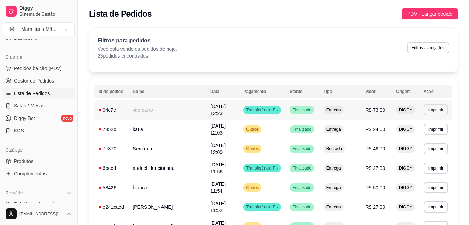
click at [434, 107] on button "Imprimir" at bounding box center [436, 110] width 25 height 11
click at [427, 134] on button "IMPRESSORA" at bounding box center [422, 132] width 50 height 11
click at [415, 9] on div "Lista de Pedidos PDV - Lançar pedido" at bounding box center [273, 12] width 391 height 24
click at [418, 15] on span "PDV - Lançar pedido" at bounding box center [429, 14] width 45 height 8
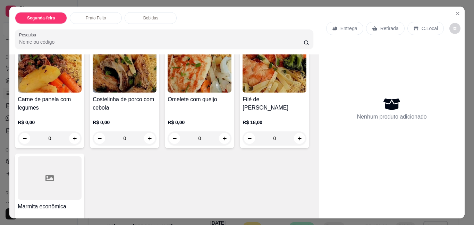
scroll to position [69, 0]
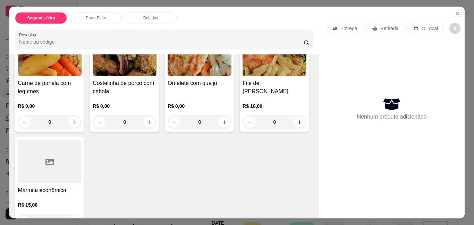
drag, startPoint x: 71, startPoint y: 121, endPoint x: 77, endPoint y: 121, distance: 5.9
click at [77, 121] on div "0" at bounding box center [50, 122] width 64 height 14
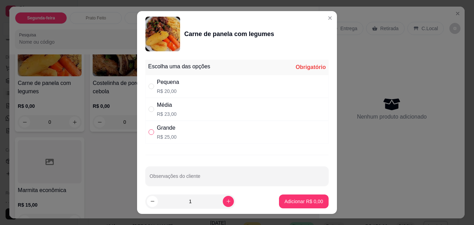
click at [150, 134] on input "" at bounding box center [152, 133] width 6 height 6
radio input "true"
click at [286, 203] on p "Adicionar R$ 25,00" at bounding box center [303, 201] width 40 height 7
type input "1"
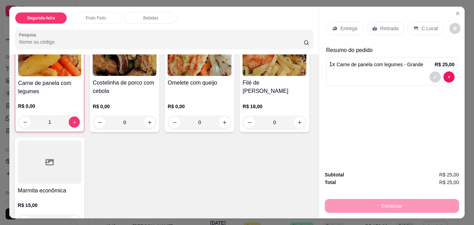
click at [375, 23] on div "Retirada" at bounding box center [385, 28] width 39 height 13
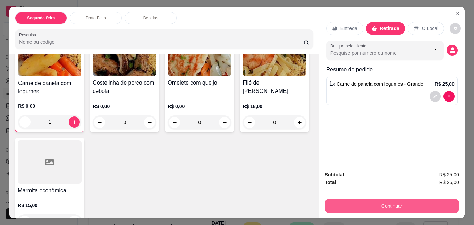
click at [393, 199] on button "Continuar" at bounding box center [392, 206] width 134 height 14
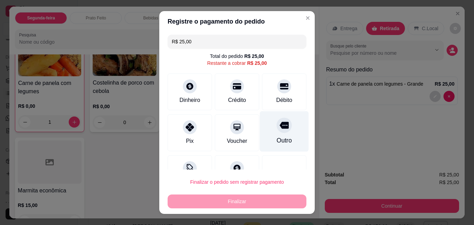
click at [280, 125] on icon at bounding box center [284, 125] width 9 height 7
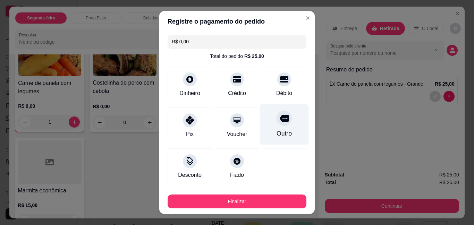
type input "R$ 0,00"
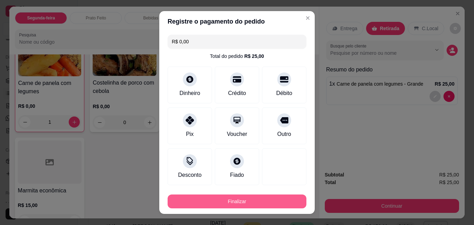
click at [273, 201] on button "Finalizar" at bounding box center [237, 202] width 139 height 14
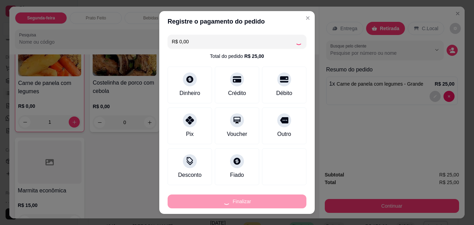
type input "0"
type input "-R$ 25,00"
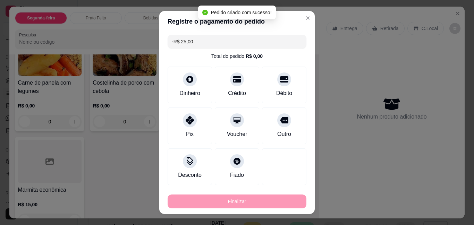
scroll to position [69, 0]
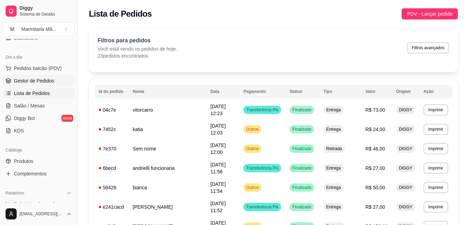
drag, startPoint x: 54, startPoint y: 82, endPoint x: 58, endPoint y: 81, distance: 4.1
click at [55, 82] on link "Gestor de Pedidos" at bounding box center [39, 80] width 72 height 11
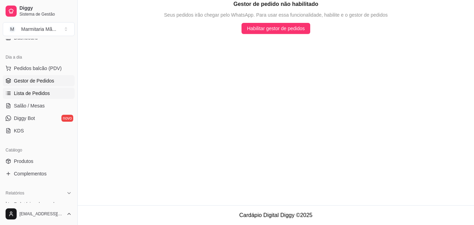
click at [64, 91] on link "Lista de Pedidos" at bounding box center [39, 93] width 72 height 11
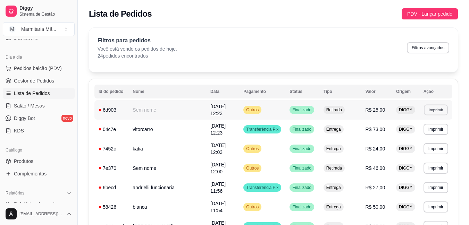
click at [429, 110] on button "Imprimir" at bounding box center [436, 110] width 24 height 11
click at [418, 134] on button "IMPRESSORA" at bounding box center [422, 132] width 49 height 11
click at [33, 102] on link "Salão / Mesas" at bounding box center [39, 105] width 72 height 11
click at [30, 80] on span "Gestor de Pedidos" at bounding box center [34, 80] width 40 height 7
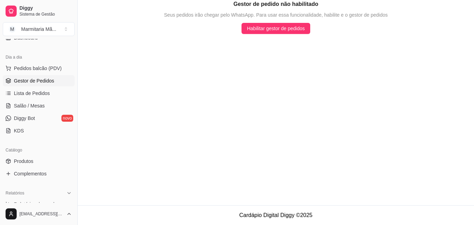
click at [11, 86] on ul "Pedidos balcão (PDV) Gestor de Pedidos Lista de Pedidos Salão / Mesas Diggy Bot…" at bounding box center [39, 100] width 72 height 74
click at [15, 92] on span "Lista de Pedidos" at bounding box center [32, 93] width 36 height 7
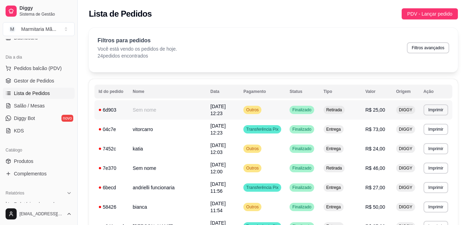
click at [206, 112] on td "[DATE] 12:23" at bounding box center [222, 109] width 33 height 19
click at [414, 12] on span "PDV - Lançar pedido" at bounding box center [429, 14] width 45 height 8
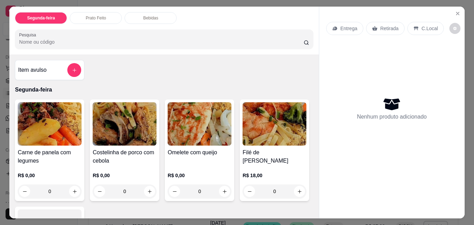
click at [346, 22] on div "Entrega" at bounding box center [344, 28] width 37 height 13
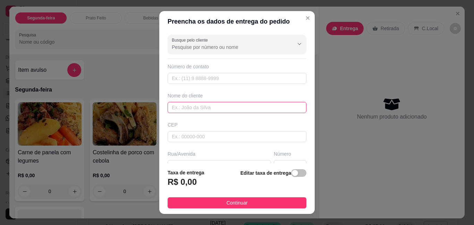
drag, startPoint x: 251, startPoint y: 107, endPoint x: 251, endPoint y: 102, distance: 4.9
click at [251, 107] on input "text" at bounding box center [237, 107] width 139 height 11
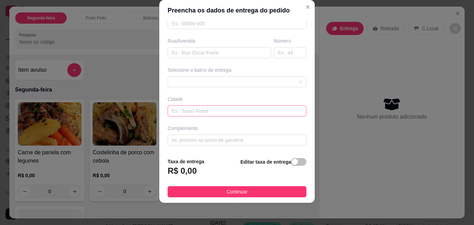
scroll to position [102, 0]
click at [210, 80] on div at bounding box center [237, 81] width 139 height 11
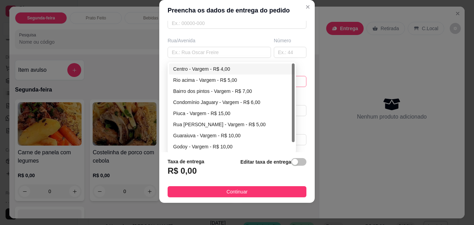
type input "[PERSON_NAME]"
click at [217, 65] on div "Centro - Vargem - R$ 4,00" at bounding box center [231, 69] width 117 height 8
type input "Vargem"
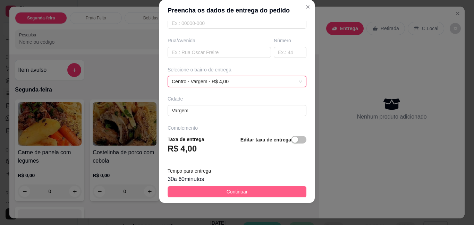
click at [207, 194] on button "Continuar" at bounding box center [237, 192] width 139 height 11
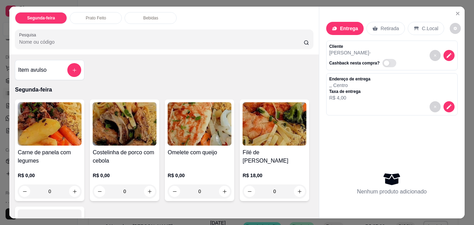
click at [96, 143] on img at bounding box center [125, 123] width 64 height 43
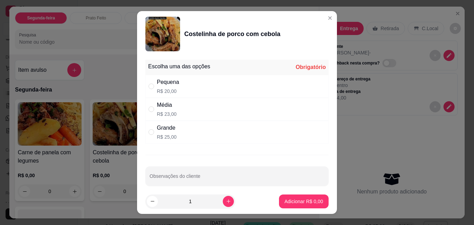
click at [170, 74] on div "Escolha uma das opções Obrigatório" at bounding box center [237, 67] width 183 height 15
click at [170, 78] on div "Pequena" at bounding box center [168, 82] width 22 height 8
radio input "true"
click at [321, 201] on div "Adicionar R$ 20,00" at bounding box center [302, 202] width 52 height 14
click at [317, 198] on button "Adicionar R$ 20,00" at bounding box center [302, 202] width 52 height 14
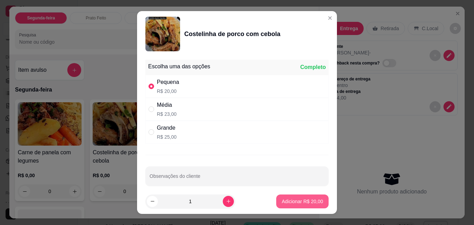
type input "1"
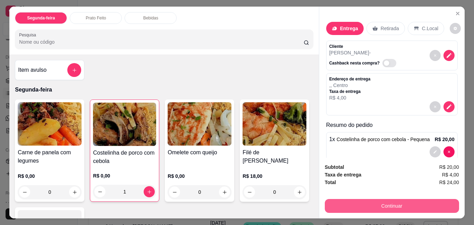
click at [414, 199] on button "Continuar" at bounding box center [392, 206] width 134 height 14
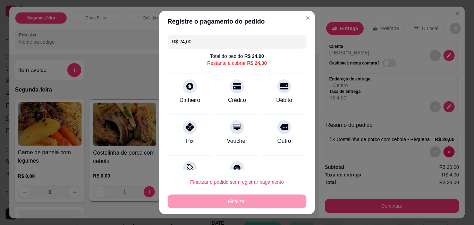
drag, startPoint x: 272, startPoint y: 127, endPoint x: 284, endPoint y: 206, distance: 80.5
click at [280, 127] on icon at bounding box center [284, 127] width 8 height 6
type input "R$ 0,00"
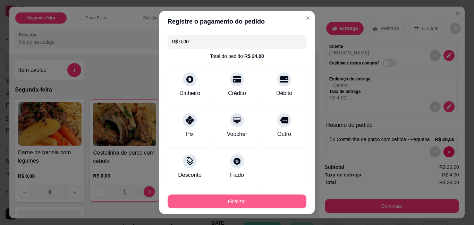
click at [272, 201] on button "Finalizar" at bounding box center [237, 202] width 139 height 14
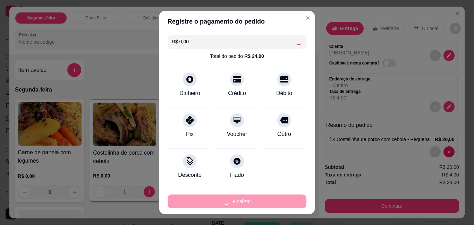
type input "0"
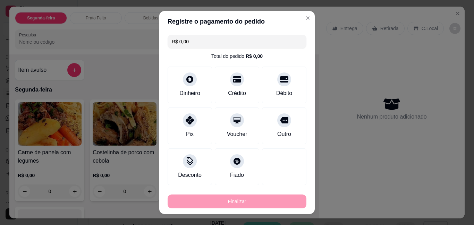
type input "-R$ 24,00"
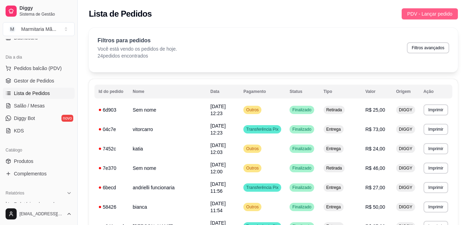
click at [438, 19] on button "PDV - Lançar pedido" at bounding box center [430, 13] width 56 height 11
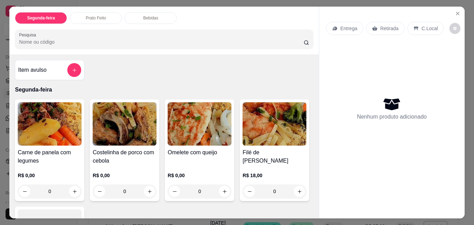
click at [341, 25] on p "Entrega" at bounding box center [349, 28] width 17 height 7
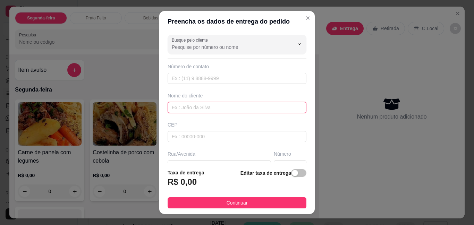
click at [265, 108] on input "text" at bounding box center [237, 107] width 139 height 11
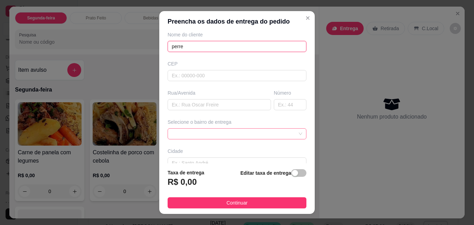
scroll to position [69, 0]
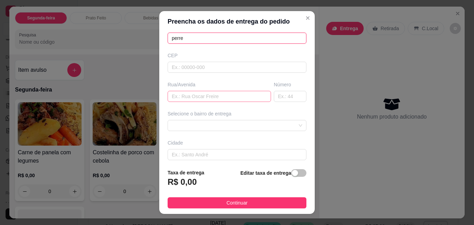
type input "perre"
click at [184, 99] on input "text" at bounding box center [220, 96] width 104 height 11
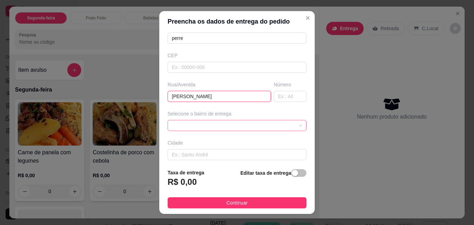
click at [214, 124] on span at bounding box center [237, 126] width 131 height 10
type input "[PERSON_NAME]"
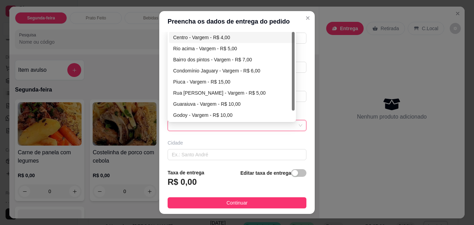
click at [227, 32] on div "Centro - Vargem - R$ 4,00" at bounding box center [232, 37] width 126 height 11
type input "Vargem"
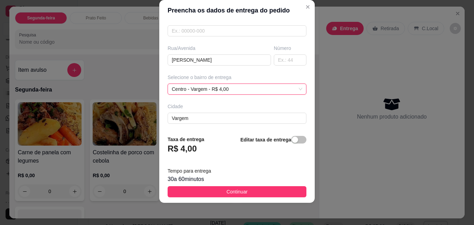
scroll to position [125, 0]
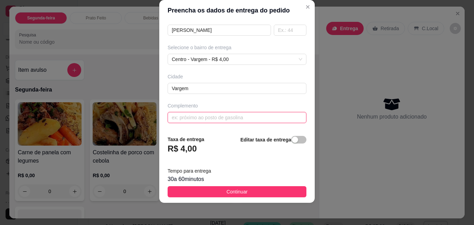
click at [214, 122] on input "text" at bounding box center [237, 117] width 139 height 11
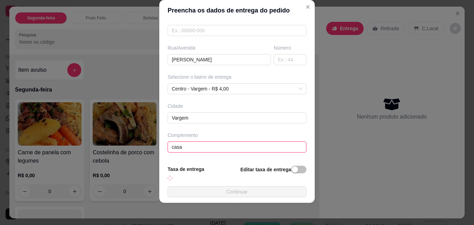
scroll to position [103, 0]
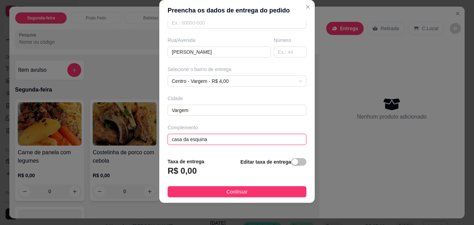
type input "casa da esquina"
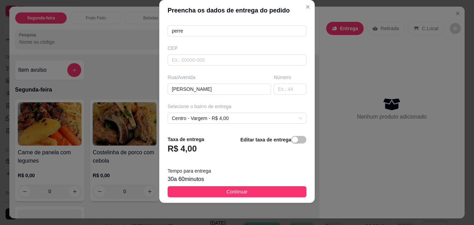
scroll to position [125, 0]
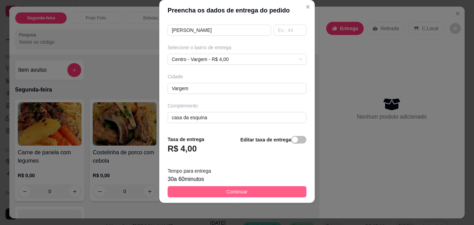
click at [242, 190] on span "Continuar" at bounding box center [237, 192] width 21 height 8
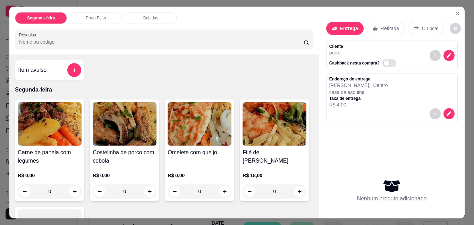
click at [48, 159] on h4 "Carne de panela com legumes" at bounding box center [50, 157] width 64 height 17
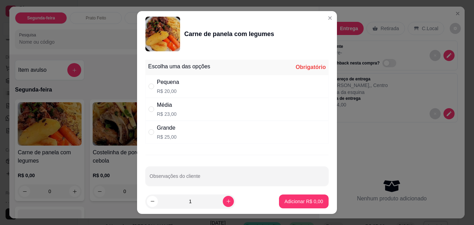
drag, startPoint x: 167, startPoint y: 103, endPoint x: 187, endPoint y: 126, distance: 30.0
click at [168, 104] on div "Média" at bounding box center [167, 105] width 20 height 8
radio input "true"
click at [292, 208] on button "Adicionar R$ 23,00" at bounding box center [302, 202] width 51 height 14
type input "1"
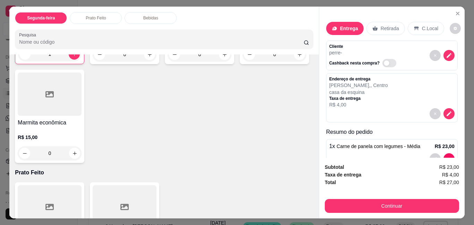
scroll to position [139, 0]
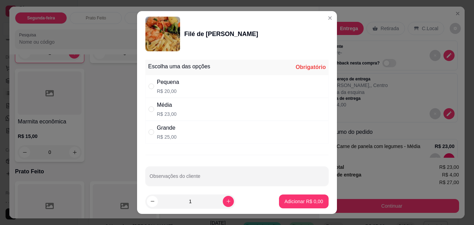
click at [164, 110] on div "Média R$ 23,00" at bounding box center [167, 109] width 20 height 17
radio input "true"
click at [288, 205] on button "Adicionar R$ 23,00" at bounding box center [302, 202] width 52 height 14
type input "1"
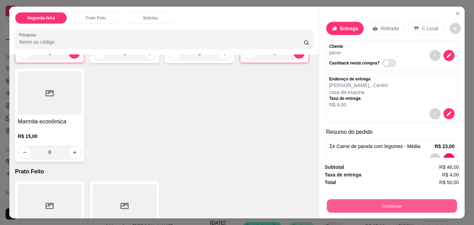
click at [366, 202] on button "Continuar" at bounding box center [392, 206] width 130 height 14
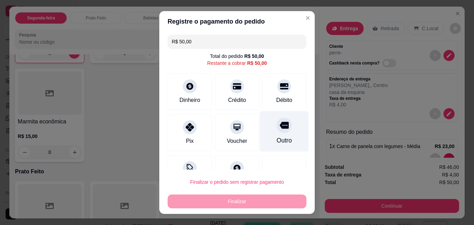
click at [260, 128] on div "Outro" at bounding box center [284, 131] width 49 height 41
type input "R$ 0,00"
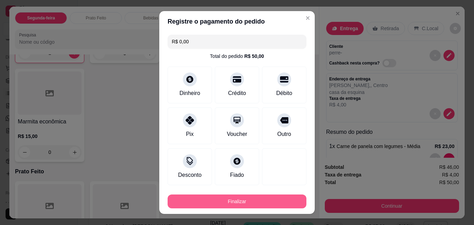
click at [245, 198] on button "Finalizar" at bounding box center [237, 202] width 139 height 14
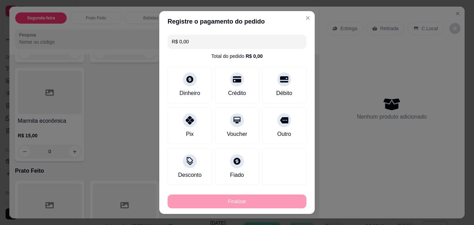
type input "0"
type input "-R$ 50,00"
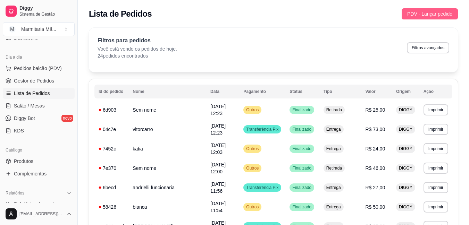
click at [452, 11] on span "PDV - Lançar pedido" at bounding box center [429, 14] width 45 height 8
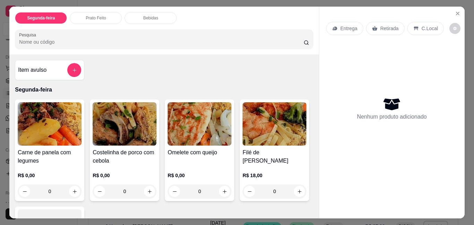
click at [351, 25] on p "Entrega" at bounding box center [349, 28] width 17 height 7
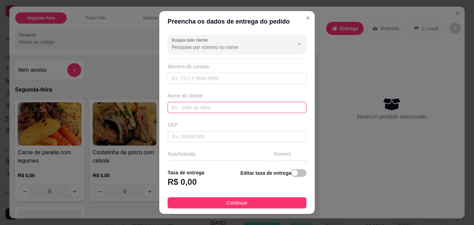
click at [236, 105] on input "text" at bounding box center [237, 107] width 139 height 11
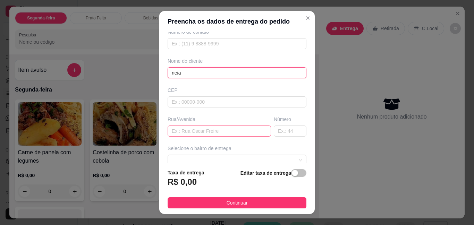
type input "neia"
click at [210, 126] on input "text" at bounding box center [220, 131] width 104 height 11
type input "rua [PERSON_NAME]"
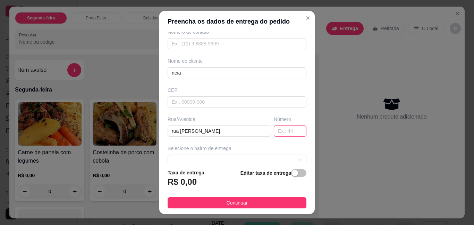
click at [274, 128] on input "text" at bounding box center [290, 131] width 33 height 11
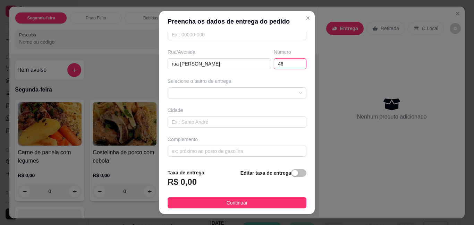
scroll to position [102, 0]
click at [219, 93] on div at bounding box center [237, 92] width 139 height 11
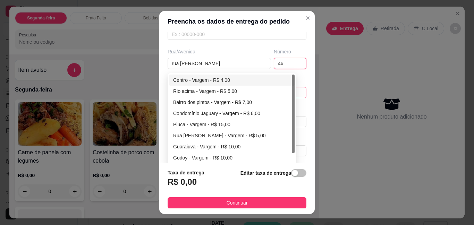
type input "46"
click at [211, 78] on div "Centro - Vargem - R$ 4,00" at bounding box center [231, 80] width 117 height 8
type input "Vargem"
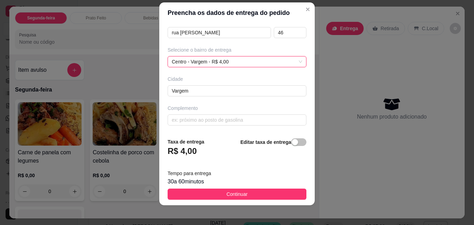
scroll to position [11, 0]
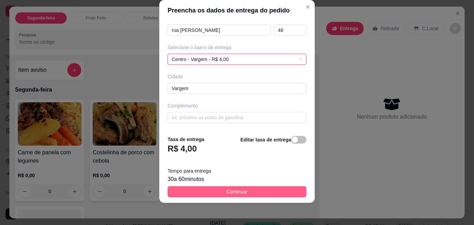
click at [232, 190] on span "Continuar" at bounding box center [237, 192] width 21 height 8
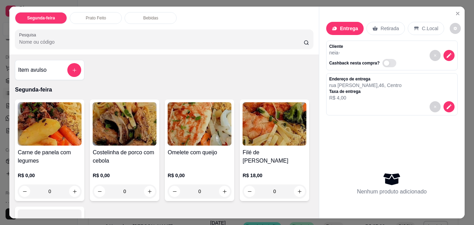
click at [208, 179] on div "R$ 0,00 0" at bounding box center [200, 185] width 64 height 26
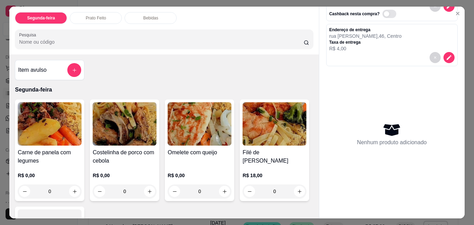
scroll to position [51, 0]
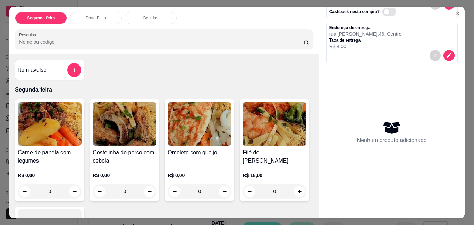
click at [297, 55] on div "Item avulso Segunda-feira Carne de panela com legumes R$ 0,00 0 Costelinha de p…" at bounding box center [163, 137] width 309 height 164
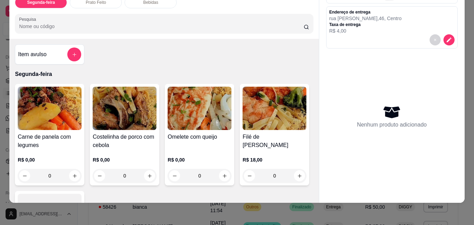
scroll to position [18, 0]
click at [255, 130] on div "Carne de panela com legumes R$ 0,00 0 Costelinha de porco com cebola R$ 0,00 0 …" at bounding box center [164, 184] width 298 height 201
drag, startPoint x: 256, startPoint y: 67, endPoint x: 261, endPoint y: 69, distance: 5.5
click at [257, 70] on p "Segunda-feira" at bounding box center [164, 74] width 298 height 8
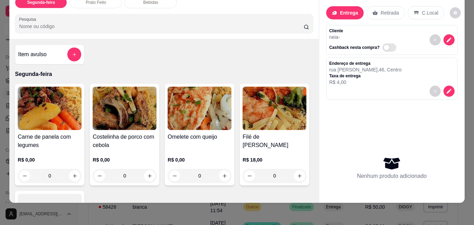
scroll to position [0, 0]
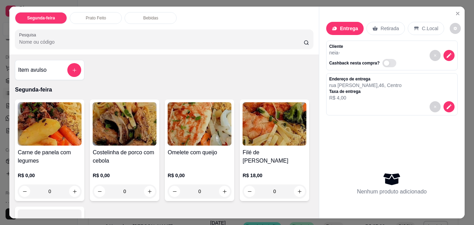
click at [43, 144] on div "Carne de panela com legumes R$ 0,00 0" at bounding box center [49, 151] width 69 height 102
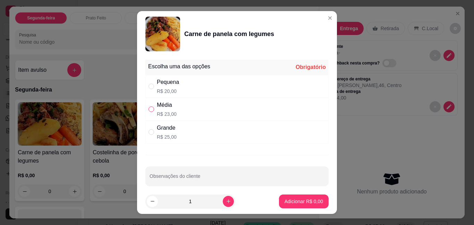
click at [151, 107] on input "" at bounding box center [152, 110] width 6 height 6
radio input "true"
click at [295, 206] on button "Adicionar R$ 23,00" at bounding box center [302, 202] width 52 height 14
type input "1"
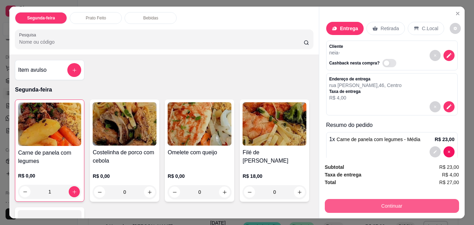
click at [356, 205] on button "Continuar" at bounding box center [392, 206] width 134 height 14
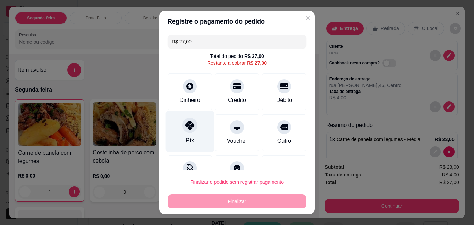
click at [179, 132] on div "Pix" at bounding box center [190, 131] width 49 height 41
type input "R$ 0,00"
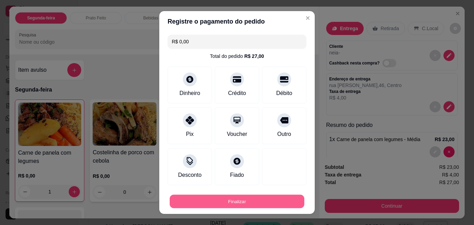
click at [238, 202] on button "Finalizar" at bounding box center [237, 202] width 135 height 14
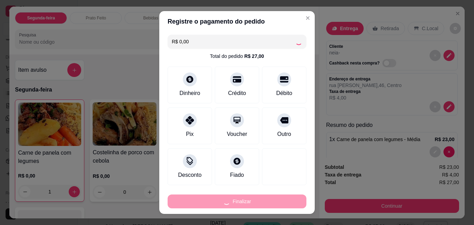
type input "0"
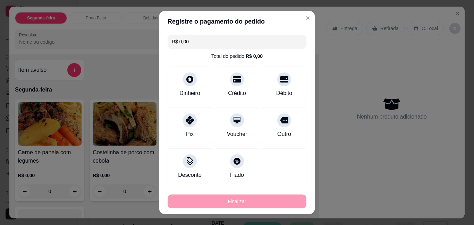
type input "-R$ 27,00"
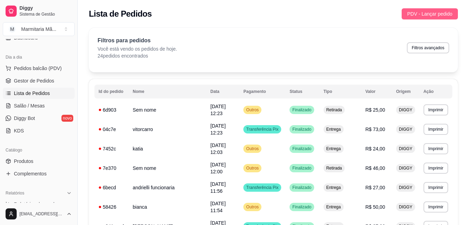
click at [446, 15] on span "PDV - Lançar pedido" at bounding box center [429, 14] width 45 height 8
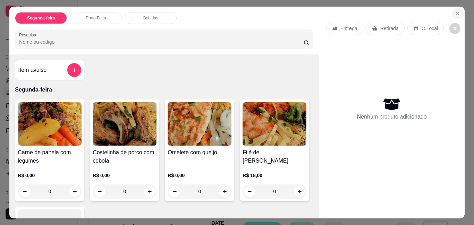
click at [455, 11] on icon "Close" at bounding box center [458, 14] width 6 height 6
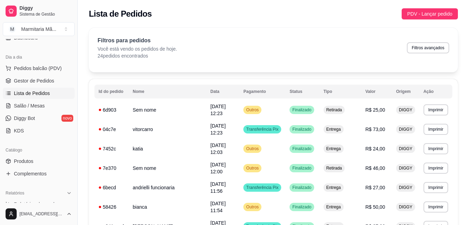
click at [46, 94] on span "Lista de Pedidos" at bounding box center [32, 93] width 36 height 7
click at [38, 102] on span "Salão / Mesas" at bounding box center [29, 105] width 31 height 7
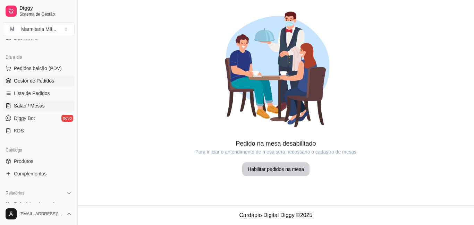
click at [46, 81] on span "Gestor de Pedidos" at bounding box center [34, 80] width 40 height 7
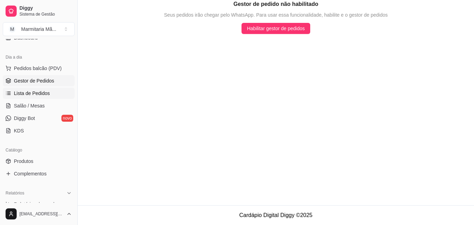
click at [48, 92] on span "Lista de Pedidos" at bounding box center [32, 93] width 36 height 7
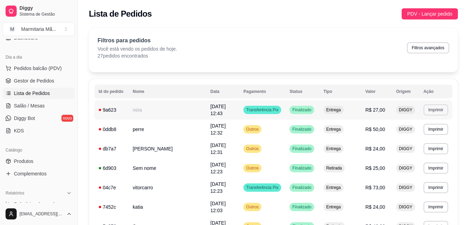
click at [436, 109] on button "Imprimir" at bounding box center [436, 110] width 25 height 11
click at [427, 134] on button "IMPRESSORA" at bounding box center [422, 133] width 49 height 11
click at [430, 124] on button "Imprimir" at bounding box center [436, 129] width 25 height 11
click at [416, 147] on button "IMPRESSORA" at bounding box center [422, 149] width 49 height 11
click at [431, 143] on button "Imprimir" at bounding box center [436, 148] width 25 height 11
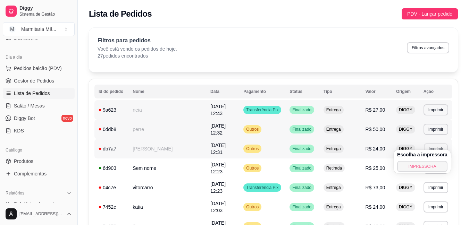
click at [407, 163] on button "IMPRESSORA" at bounding box center [422, 166] width 50 height 11
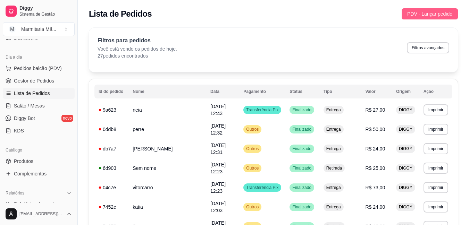
click at [434, 9] on button "PDV - Lançar pedido" at bounding box center [430, 13] width 56 height 11
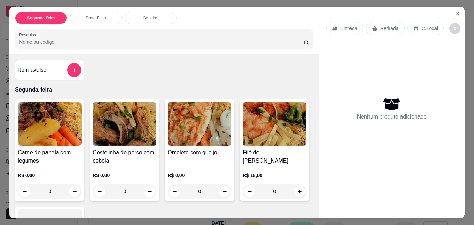
click at [346, 25] on p "Entrega" at bounding box center [349, 28] width 17 height 7
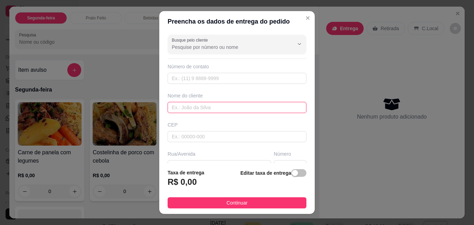
click at [229, 102] on input "text" at bounding box center [237, 107] width 139 height 11
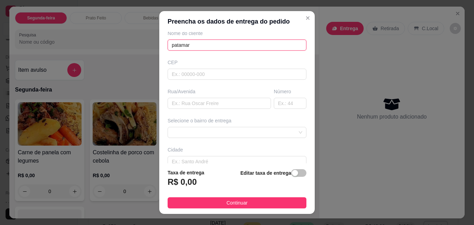
scroll to position [69, 0]
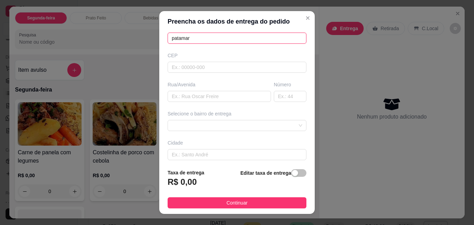
type input "patamar"
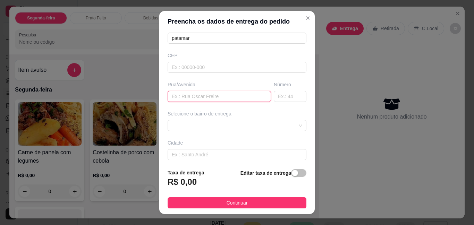
click at [222, 94] on input "text" at bounding box center [220, 96] width 104 height 11
type input "recanto feliz"
click at [274, 97] on input "text" at bounding box center [290, 96] width 33 height 11
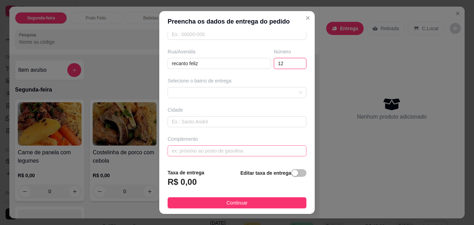
scroll to position [11, 0]
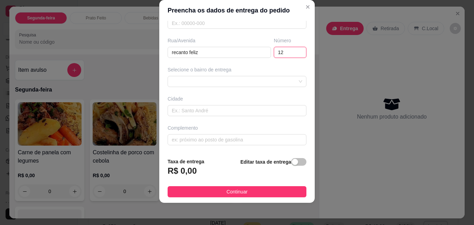
type input "12"
click at [200, 165] on strong "Taxa de entrega" at bounding box center [186, 162] width 37 height 6
click at [180, 169] on h3 "R$ 0,00" at bounding box center [182, 171] width 29 height 11
click at [291, 163] on button "button" at bounding box center [298, 162] width 15 height 8
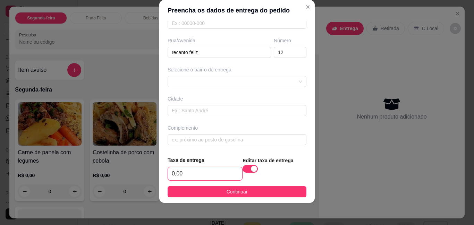
click at [215, 178] on input "0,00" at bounding box center [205, 173] width 74 height 13
type input "5,00"
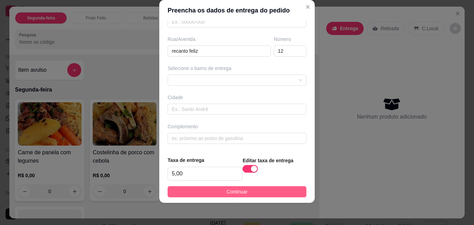
click at [207, 188] on button "Continuar" at bounding box center [237, 192] width 139 height 11
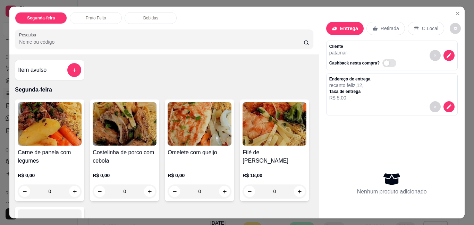
scroll to position [104, 0]
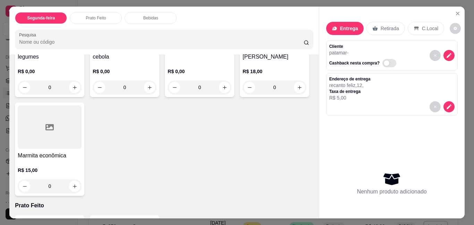
click at [243, 42] on img at bounding box center [275, 19] width 64 height 43
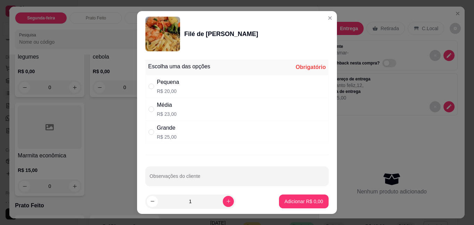
click at [161, 138] on p "R$ 25,00" at bounding box center [167, 137] width 20 height 7
radio input "true"
click at [286, 210] on footer "1 Adicionar R$ 25,00" at bounding box center [237, 201] width 200 height 25
click at [288, 205] on p "Adicionar R$ 25,00" at bounding box center [303, 201] width 40 height 7
type input "1"
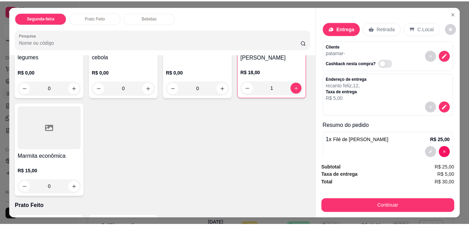
scroll to position [69, 0]
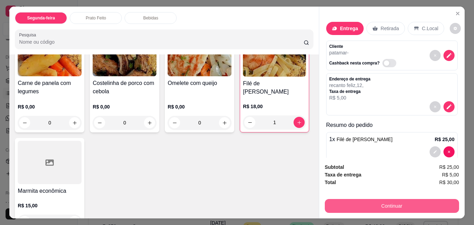
click at [428, 199] on button "Continuar" at bounding box center [392, 206] width 134 height 14
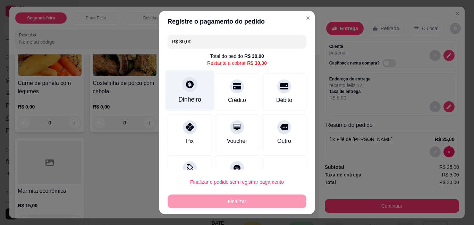
click at [174, 81] on div "Dinheiro" at bounding box center [190, 91] width 49 height 41
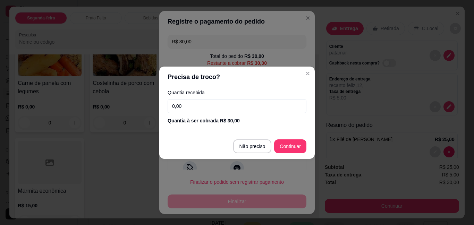
click at [182, 107] on input "0,00" at bounding box center [237, 106] width 139 height 14
type input "50,00"
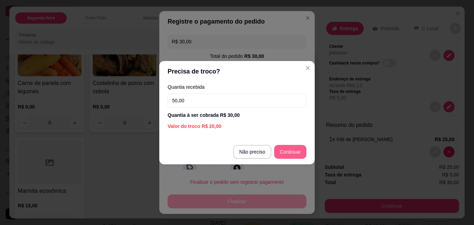
type input "R$ 0,00"
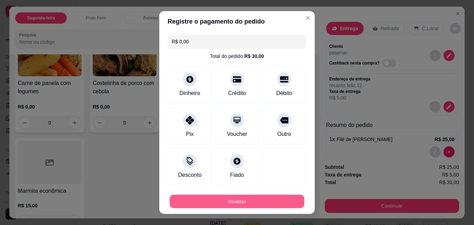
click at [271, 204] on button "Finalizar" at bounding box center [237, 202] width 135 height 14
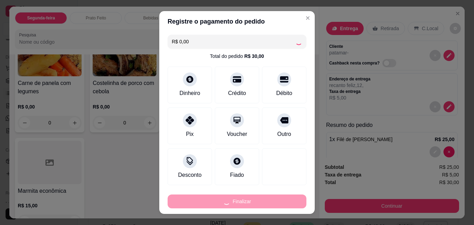
type input "0"
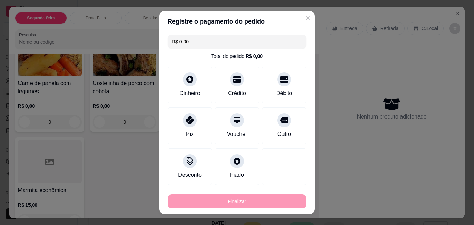
type input "-R$ 30,00"
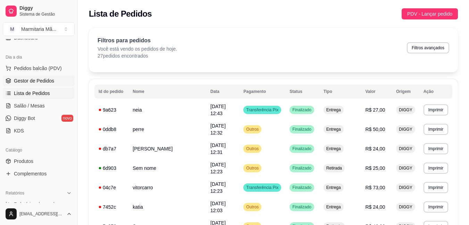
click at [48, 82] on span "Gestor de Pedidos" at bounding box center [34, 80] width 40 height 7
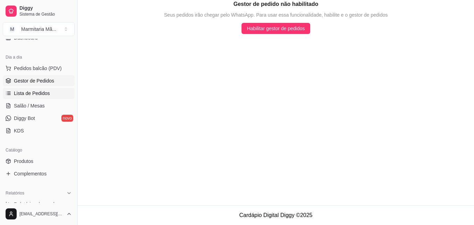
click at [48, 88] on link "Lista de Pedidos" at bounding box center [39, 93] width 72 height 11
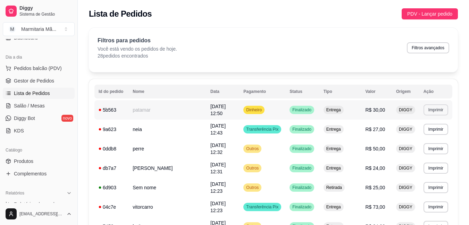
click at [442, 107] on button "Imprimir" at bounding box center [436, 110] width 25 height 11
click at [403, 133] on button "IMPRESSORA" at bounding box center [422, 133] width 49 height 11
click at [206, 102] on td "[DATE] 12:50" at bounding box center [222, 109] width 33 height 19
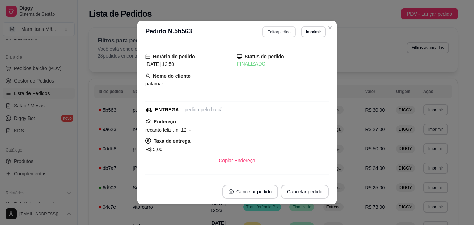
click at [277, 32] on button "Editar pedido" at bounding box center [279, 31] width 33 height 11
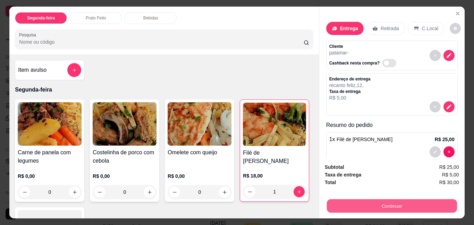
click at [387, 202] on button "Continuar" at bounding box center [392, 206] width 130 height 14
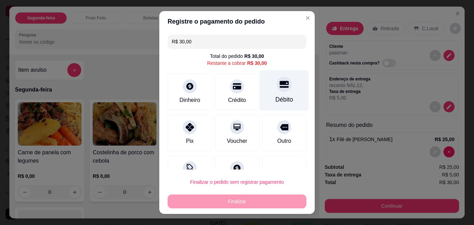
click at [276, 103] on div "Débito" at bounding box center [285, 100] width 18 height 9
type input "R$ 0,00"
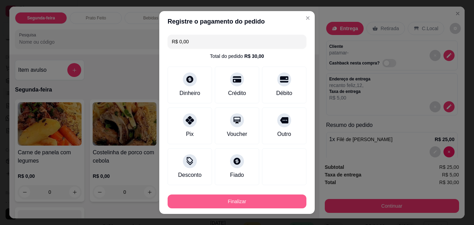
click at [262, 202] on button "Finalizar" at bounding box center [237, 202] width 139 height 14
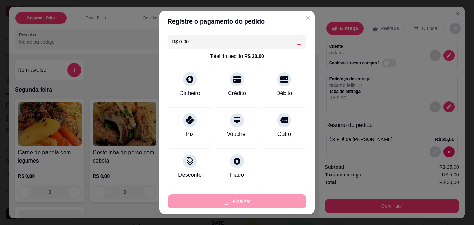
type input "0"
type input "-R$ 30,00"
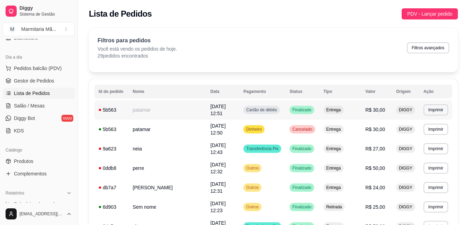
click at [448, 108] on td "**********" at bounding box center [436, 109] width 33 height 19
click at [436, 107] on button "Imprimir" at bounding box center [436, 110] width 25 height 11
click at [420, 133] on button "IMPRESSORA" at bounding box center [422, 133] width 50 height 11
click at [35, 80] on span "Gestor de Pedidos" at bounding box center [34, 80] width 40 height 7
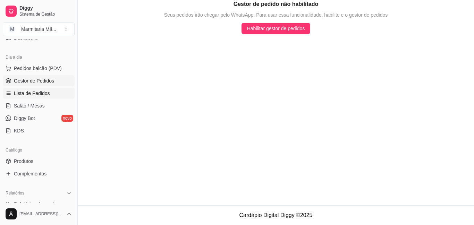
click at [39, 91] on span "Lista de Pedidos" at bounding box center [32, 93] width 36 height 7
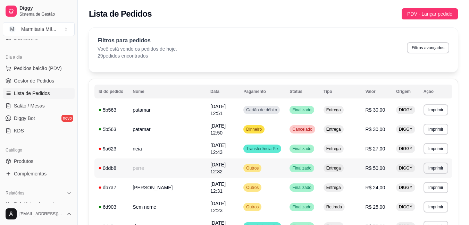
click at [123, 163] on td "0ddb8" at bounding box center [111, 168] width 34 height 19
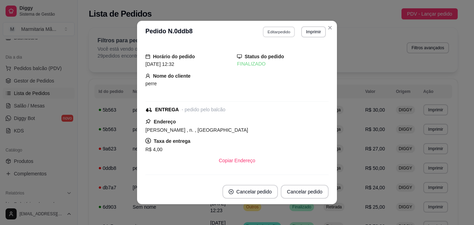
click at [279, 30] on button "Editar pedido" at bounding box center [279, 31] width 32 height 11
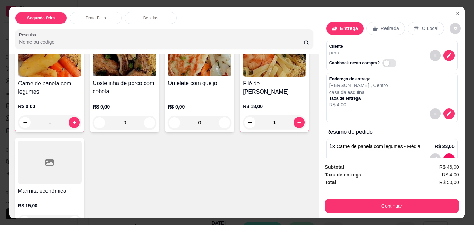
scroll to position [51, 0]
